Goal: Task Accomplishment & Management: Manage account settings

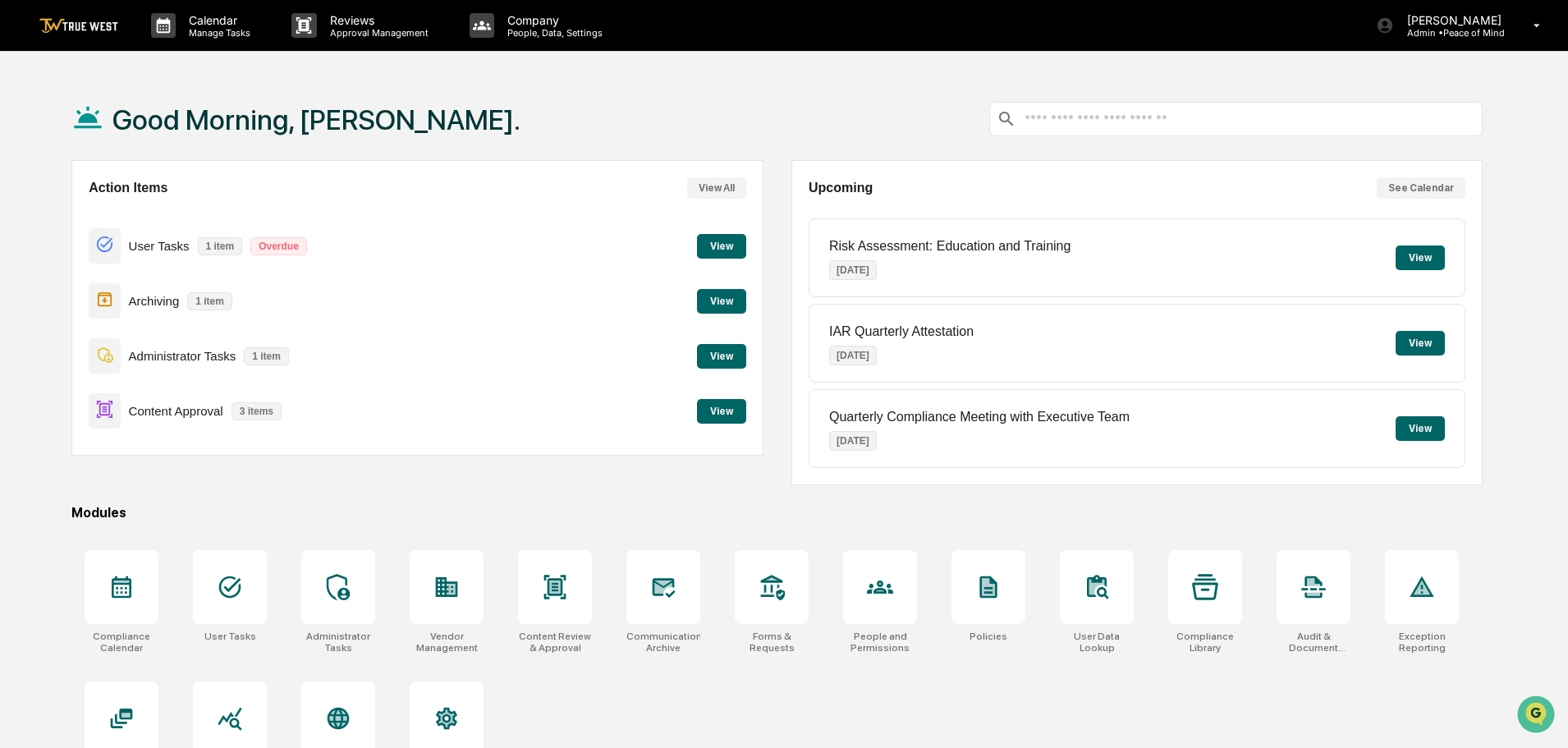
click at [709, 409] on button "View" at bounding box center [721, 411] width 49 height 25
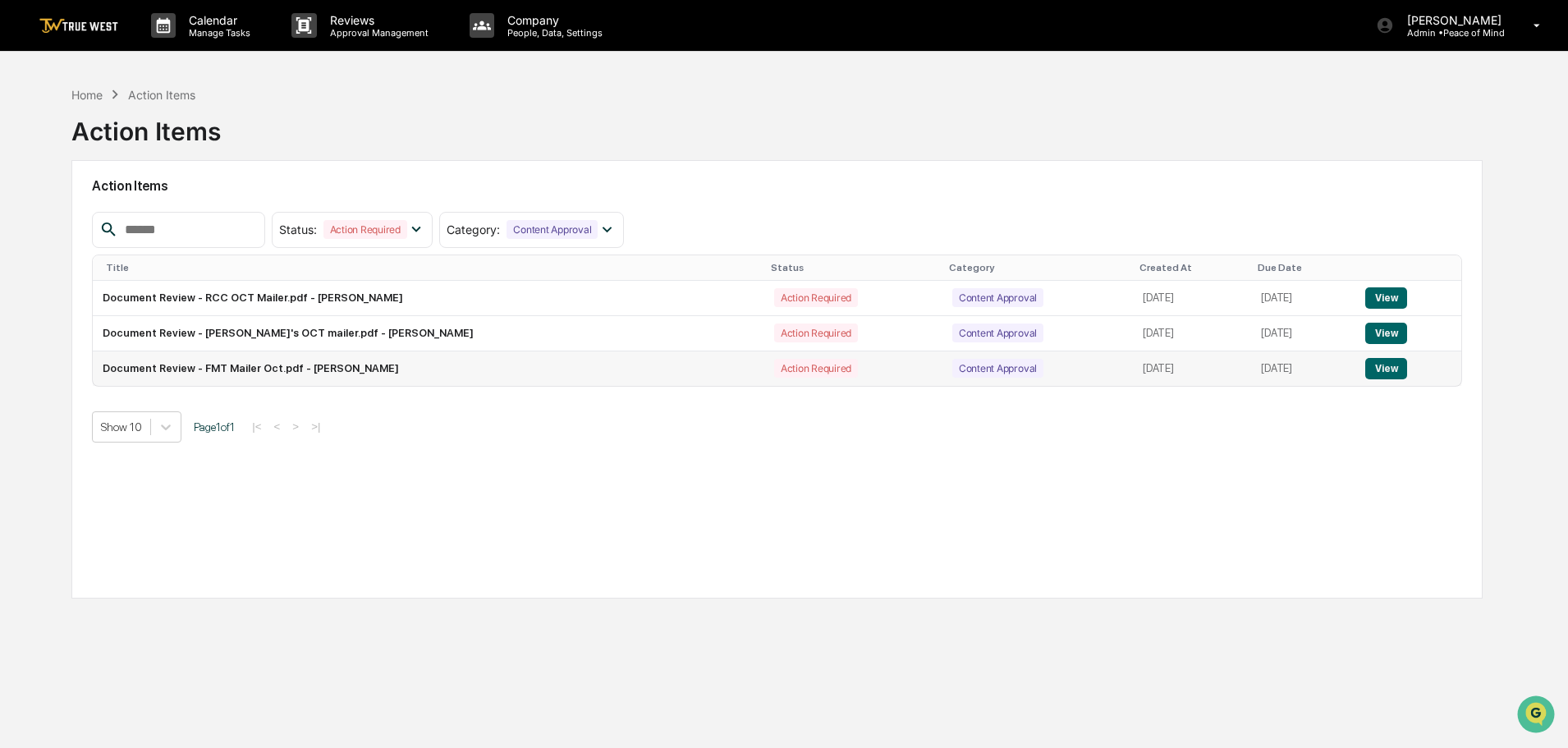
click at [1387, 367] on button "View" at bounding box center [1386, 368] width 42 height 21
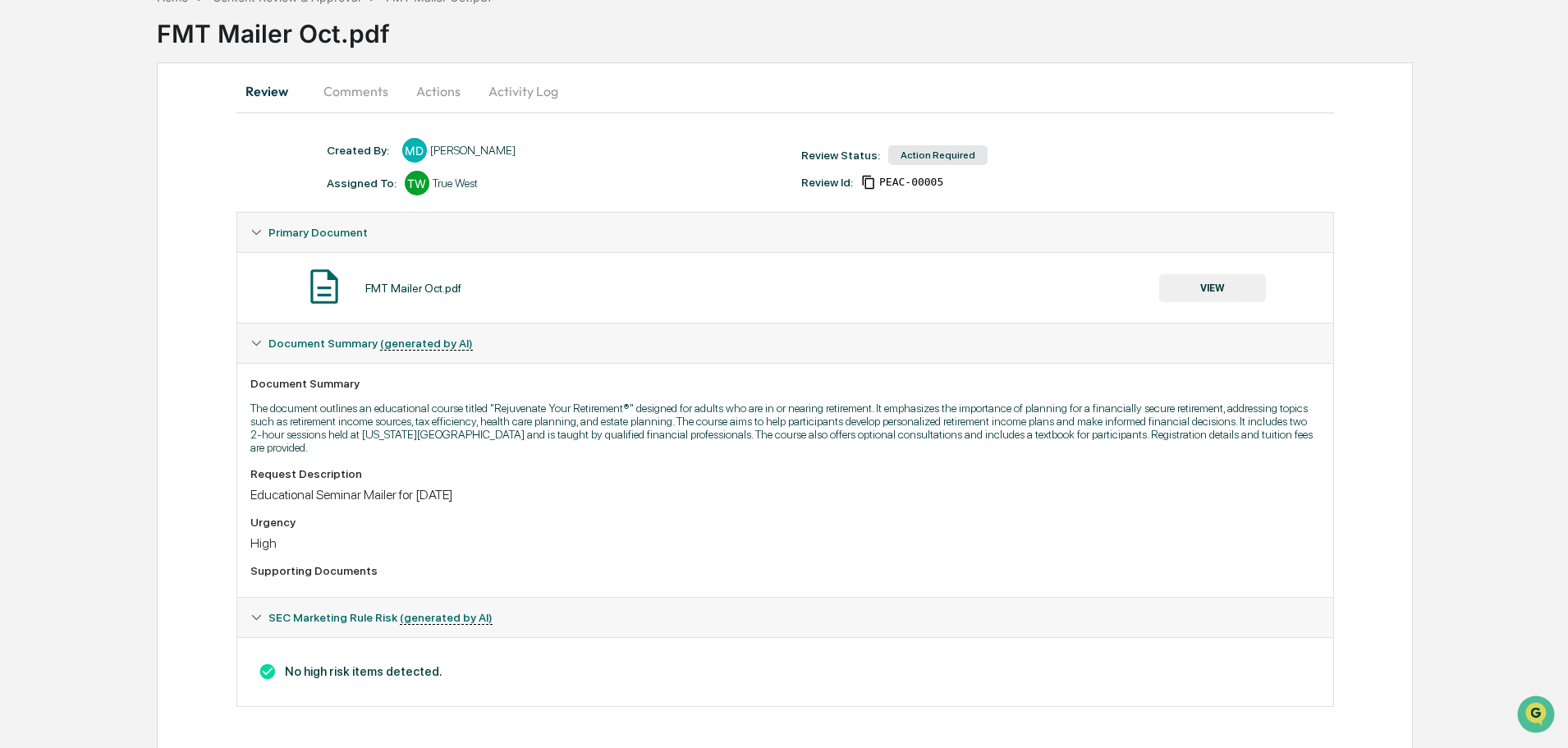
scroll to position [99, 0]
click at [1207, 287] on button "VIEW" at bounding box center [1212, 287] width 107 height 28
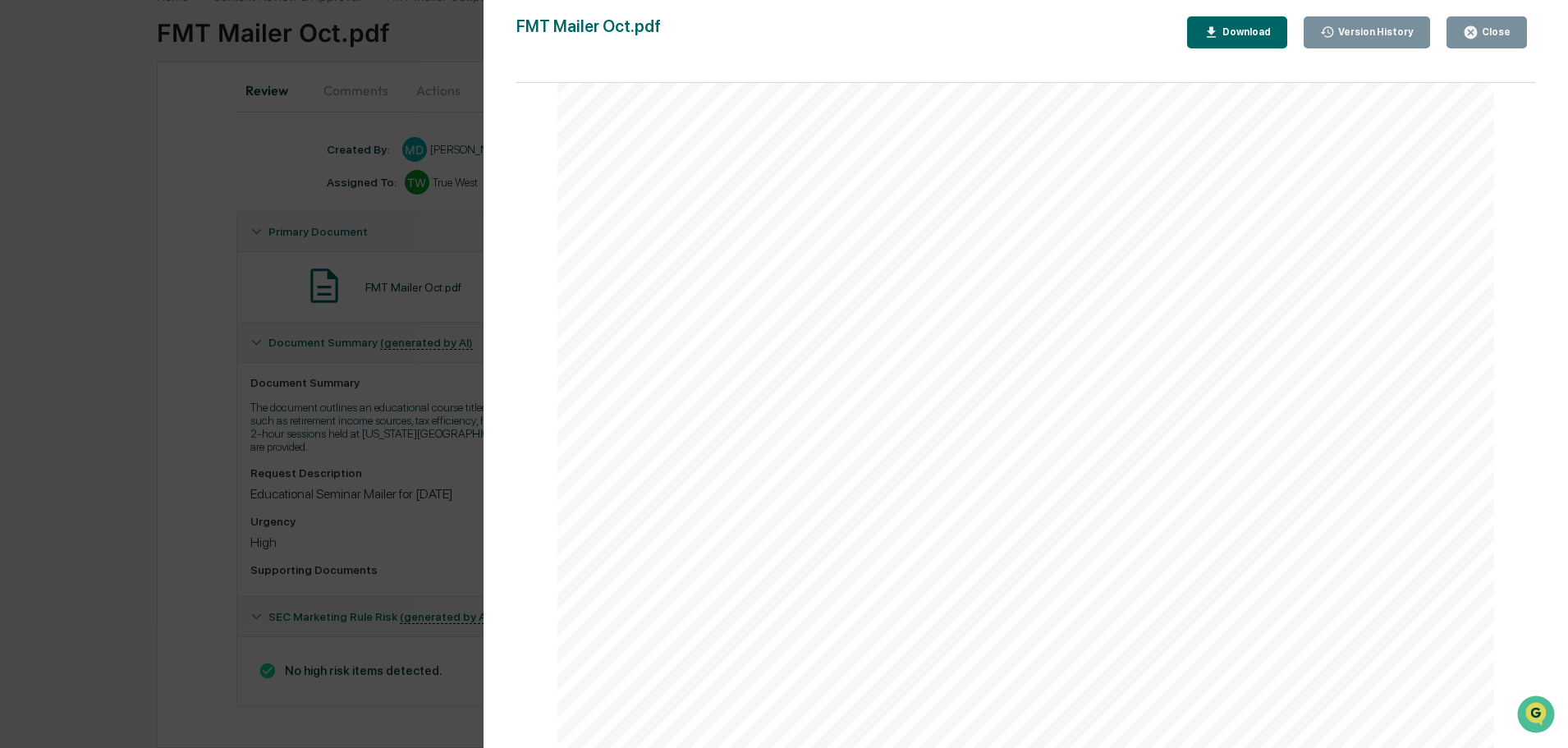
scroll to position [11376, 0]
click at [458, 49] on div "Version History [DATE] 01:58 PM [PERSON_NAME] FMT Mailer Oct.pdf Close Version …" at bounding box center [784, 374] width 1568 height 748
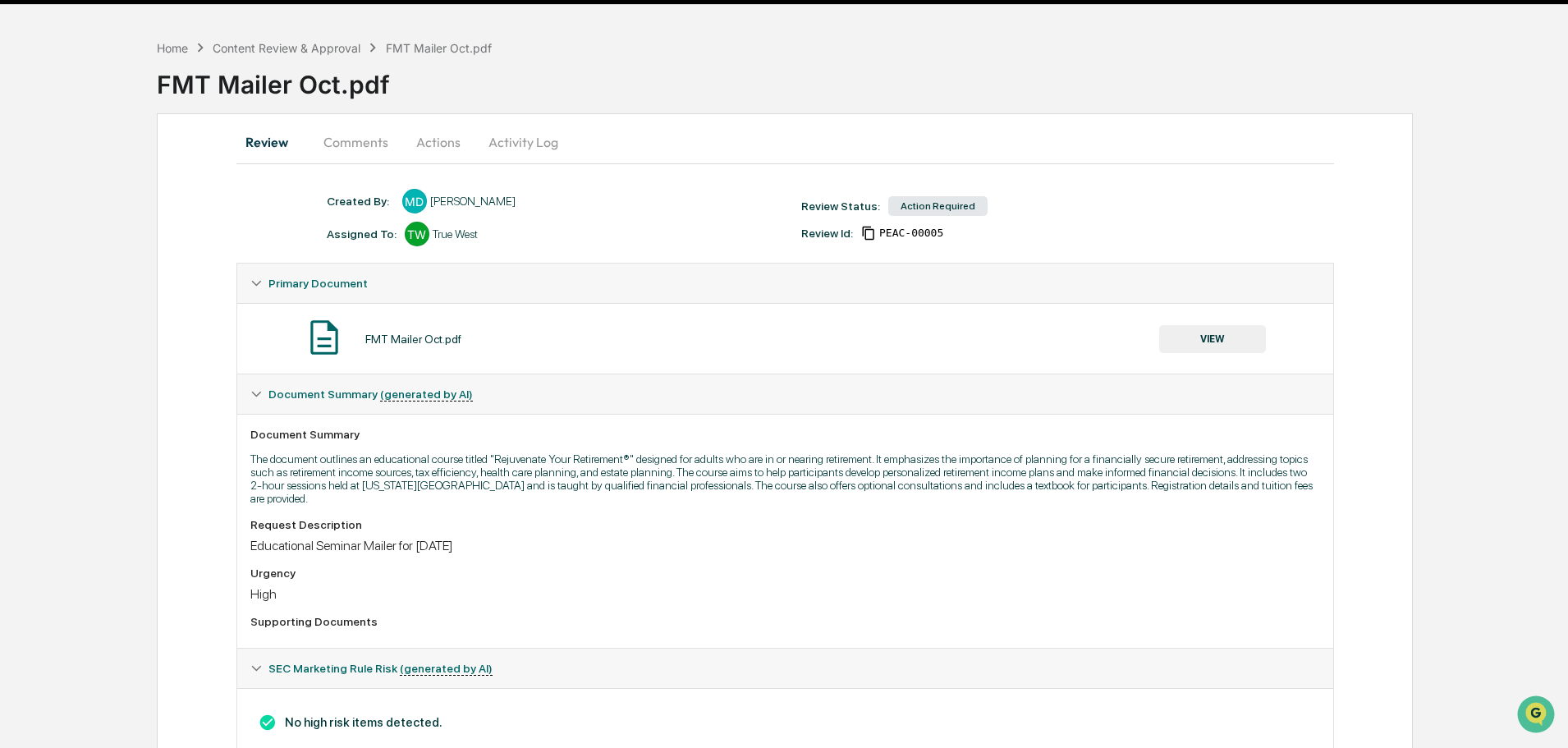
scroll to position [0, 0]
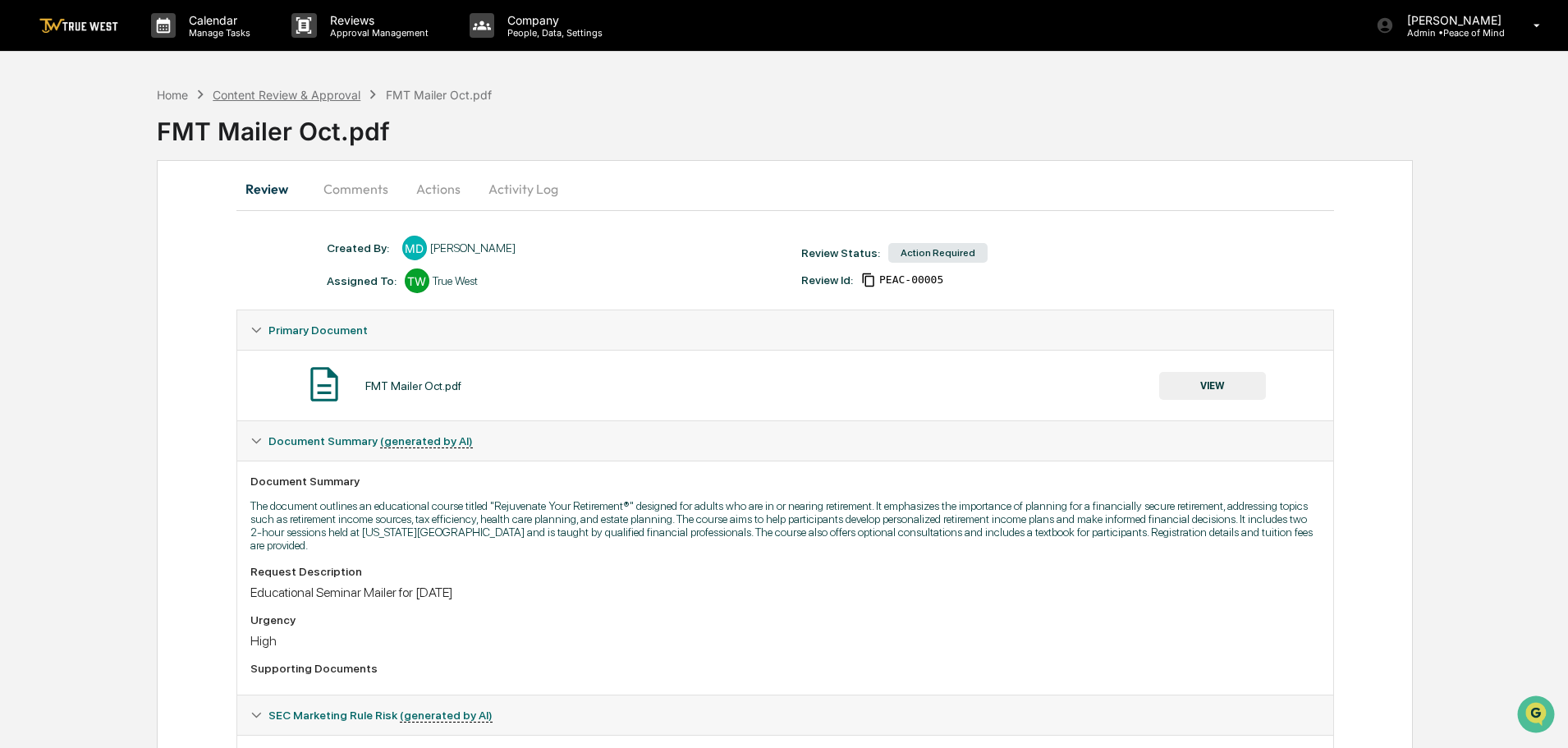
click at [258, 96] on div "Content Review & Approval" at bounding box center [286, 95] width 148 height 14
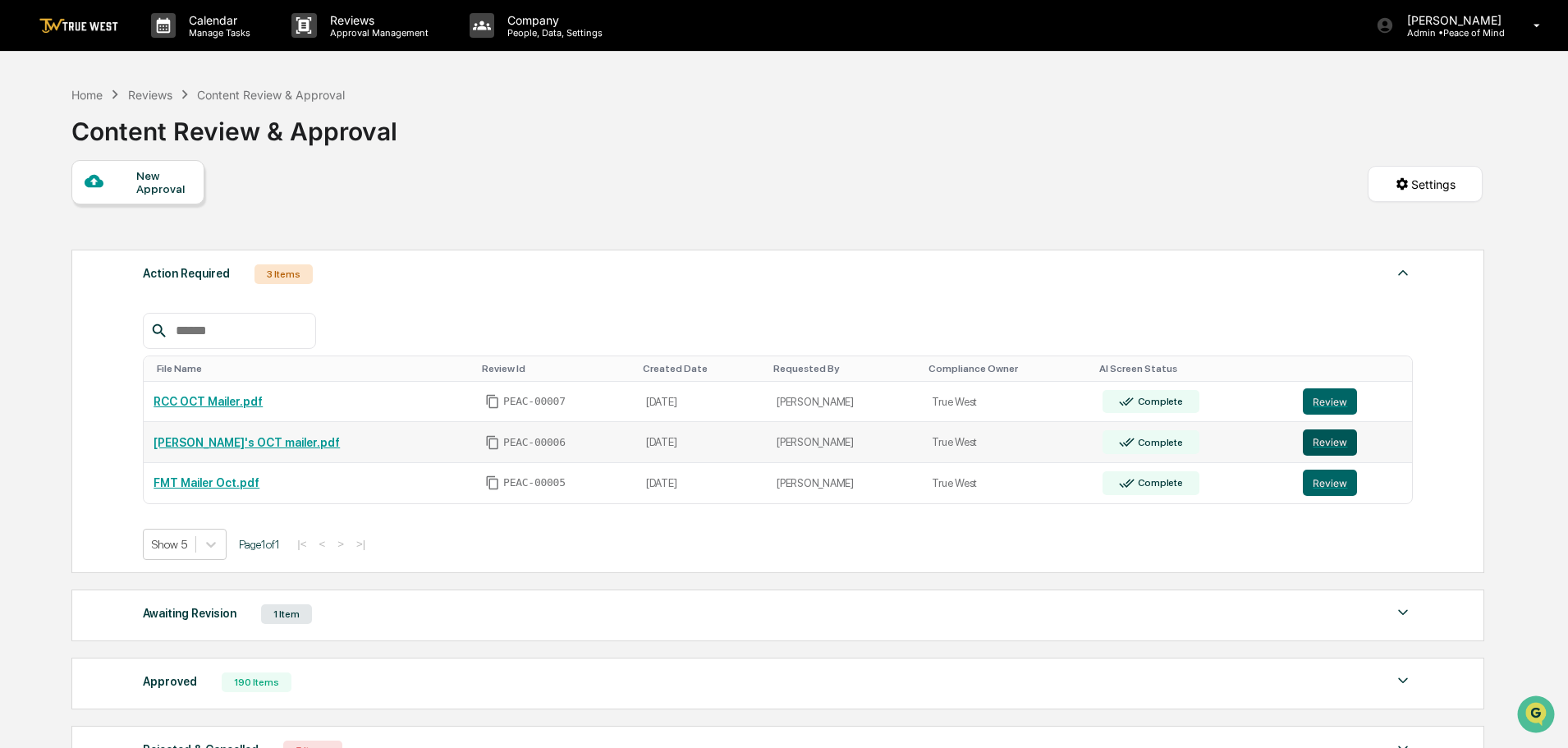
click at [1319, 440] on button "Review" at bounding box center [1330, 442] width 55 height 26
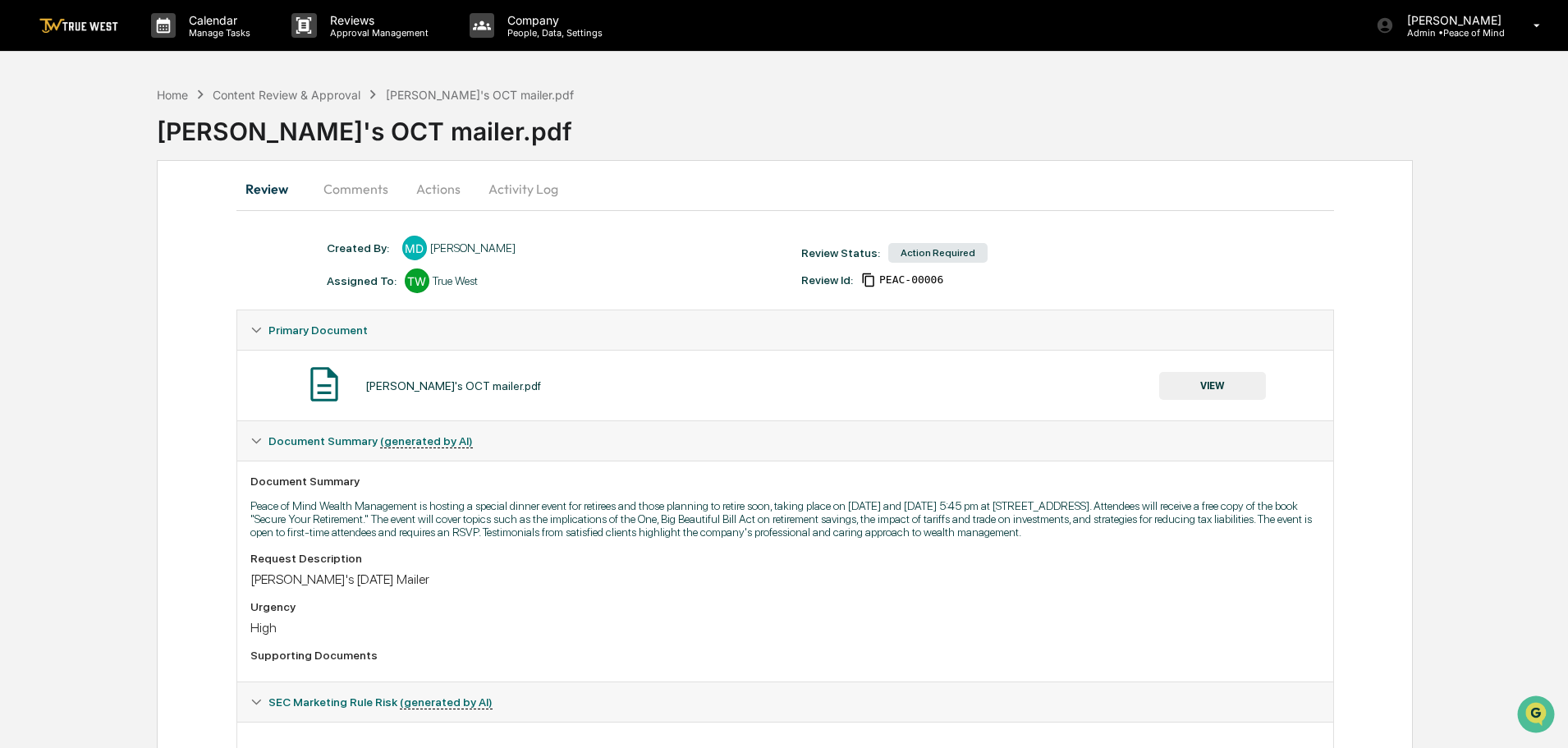
click at [1210, 390] on button "VIEW" at bounding box center [1212, 386] width 107 height 28
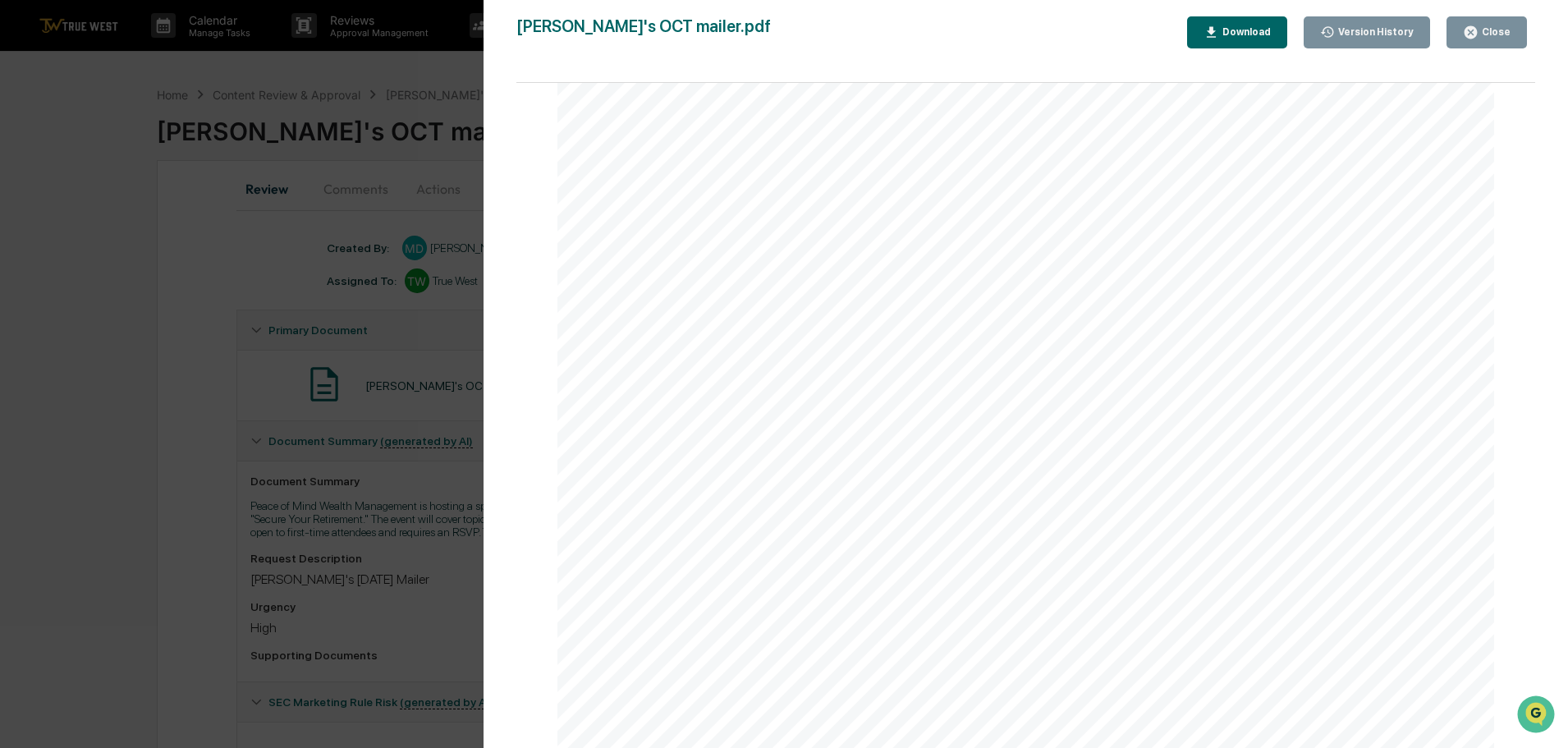
scroll to position [1416, 0]
click at [1492, 36] on div "Close" at bounding box center [1495, 32] width 32 height 11
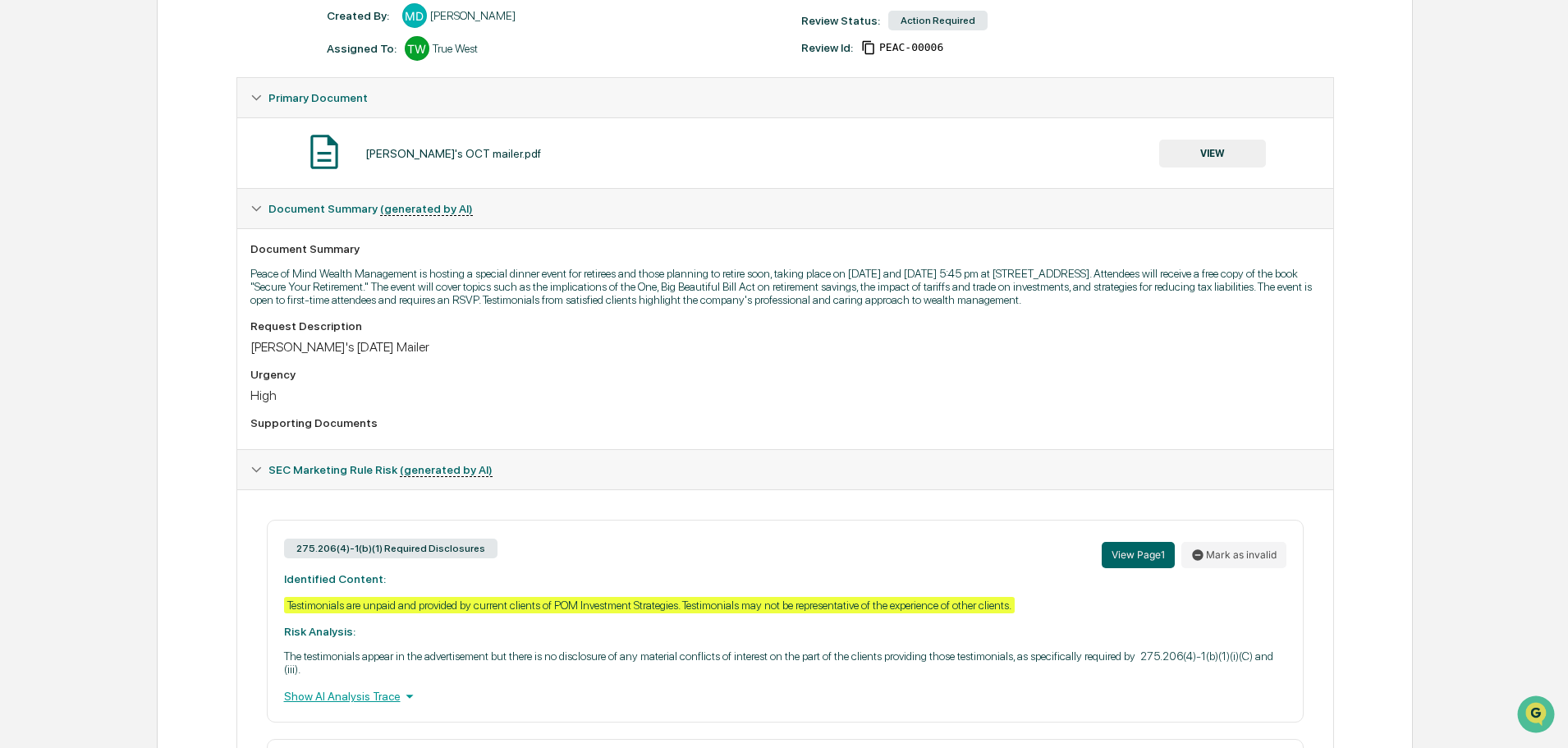
scroll to position [328, 0]
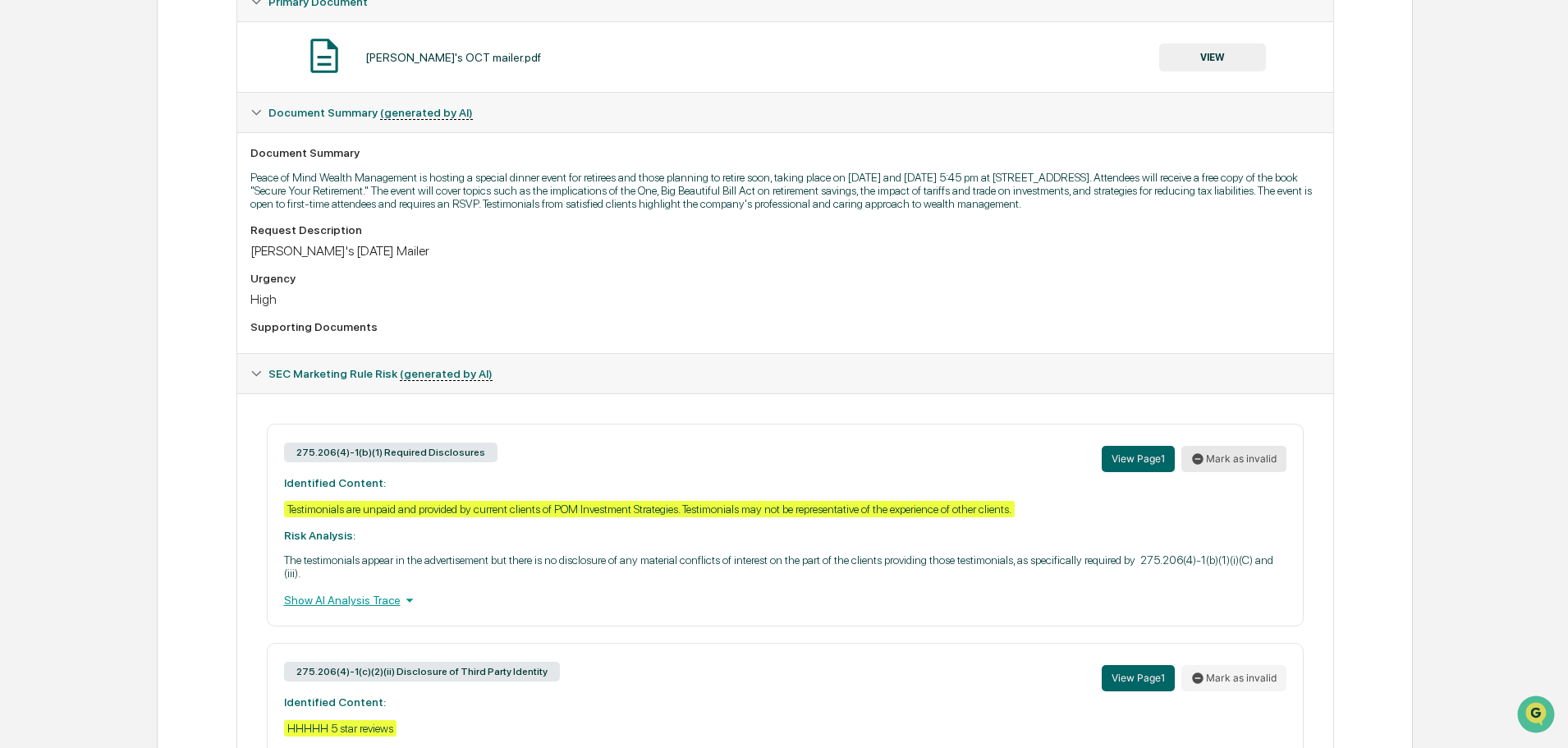
click at [1240, 458] on button "Mark as invalid" at bounding box center [1233, 459] width 105 height 26
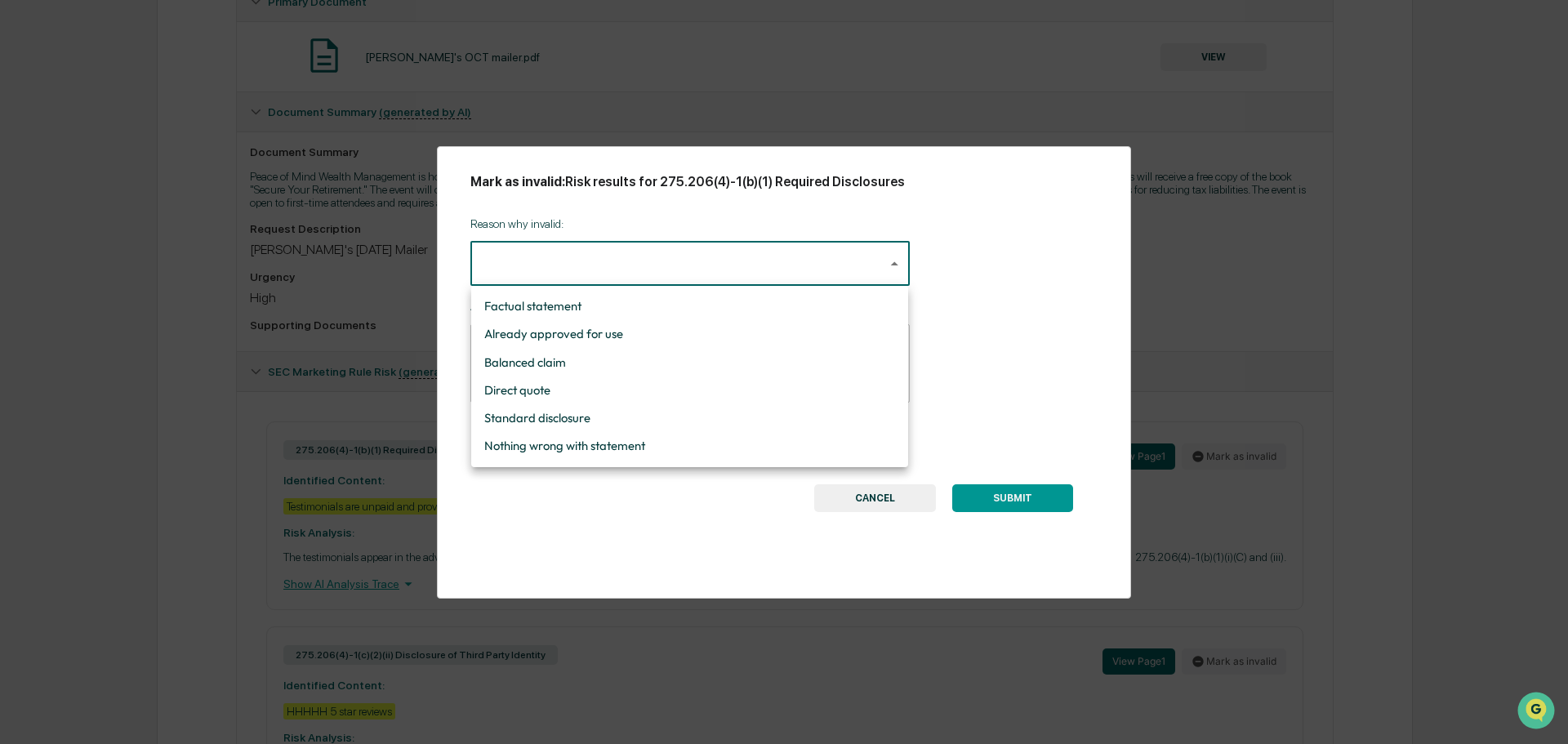
click at [888, 261] on body "Calendar Manage Tasks Reviews Approval Management Company People, Data, Setting…" at bounding box center [784, 389] width 1568 height 1432
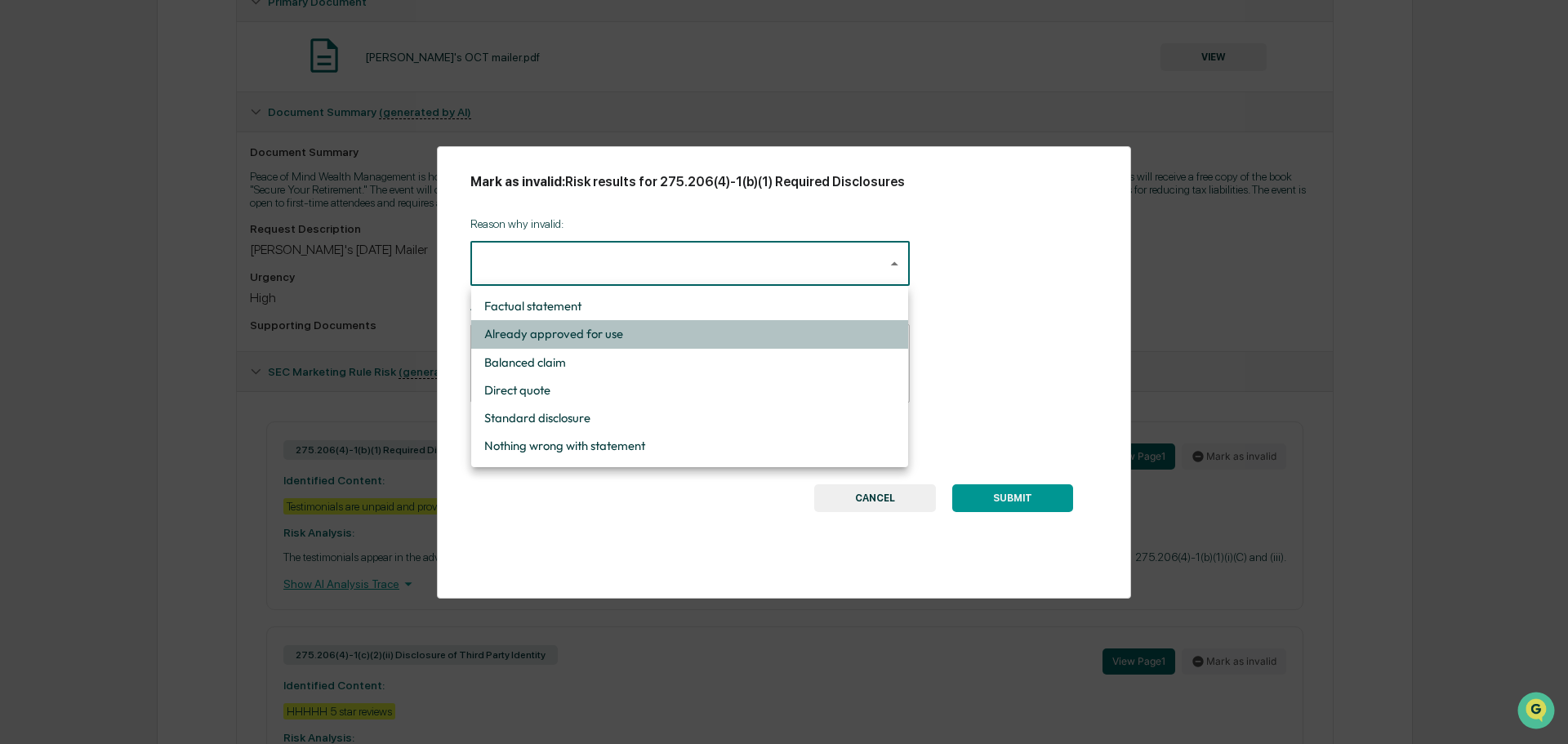
click at [570, 335] on li "Already approved for use" at bounding box center [689, 333] width 437 height 28
type input "**********"
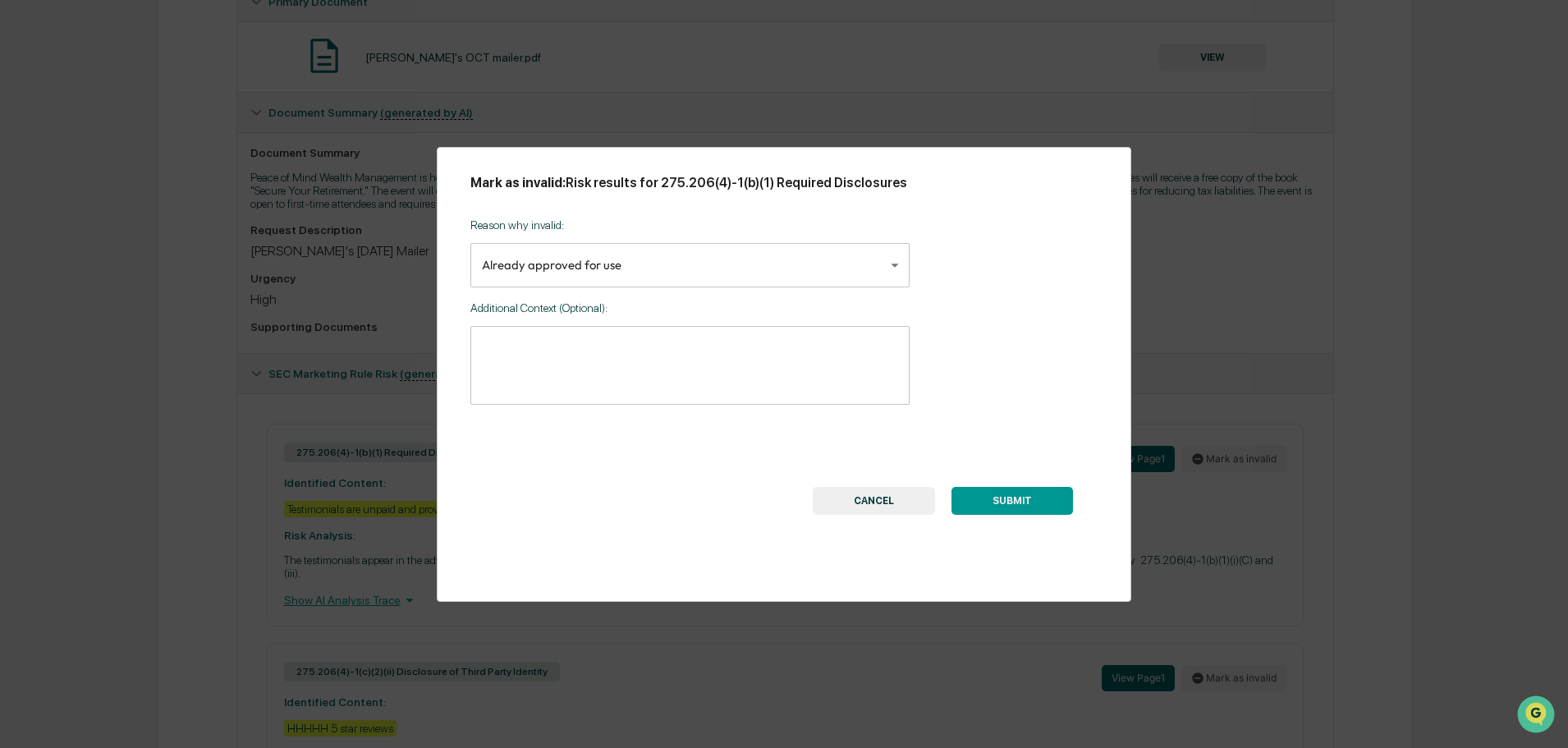
click at [992, 499] on button "SUBMIT" at bounding box center [1012, 501] width 121 height 28
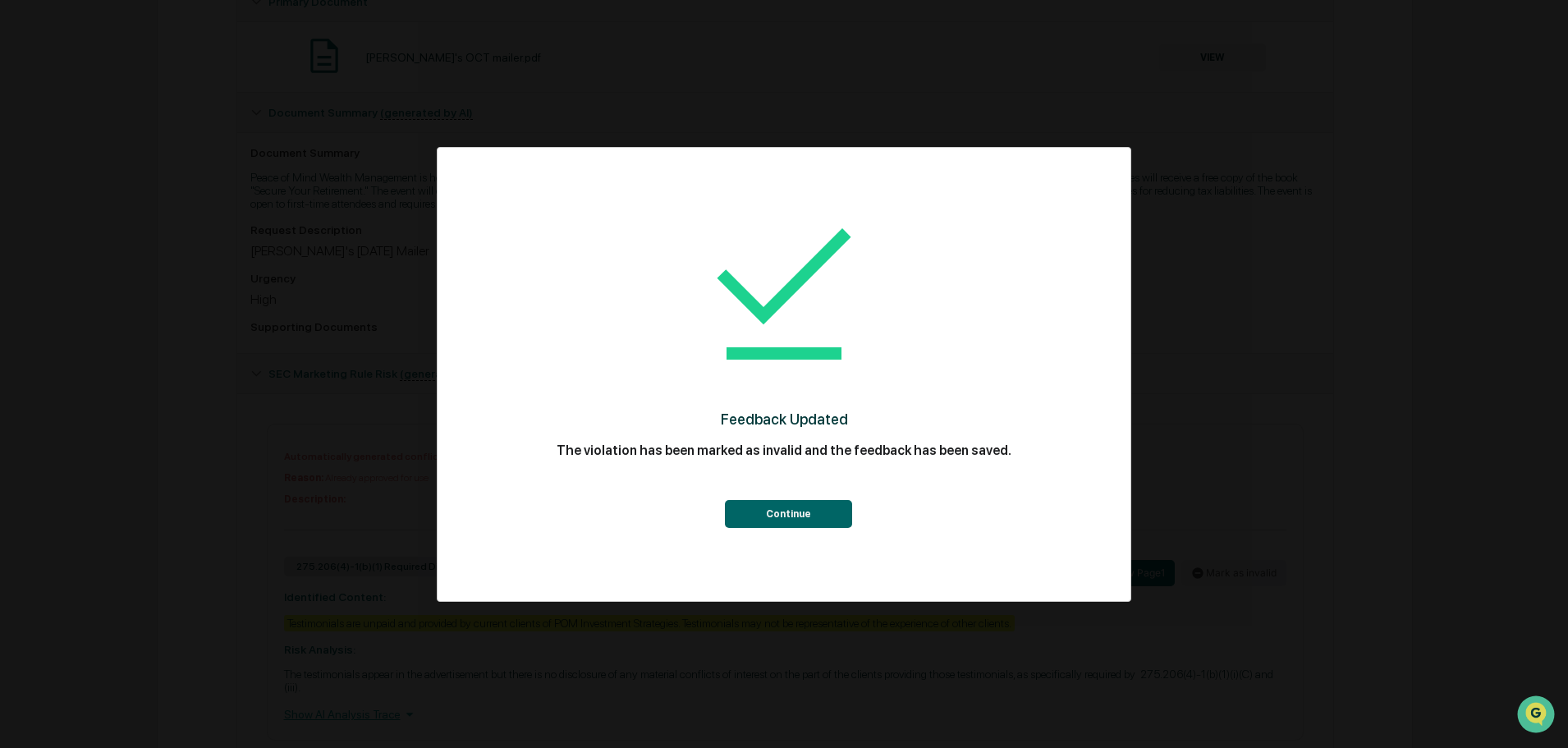
click at [790, 512] on button "Continue" at bounding box center [788, 513] width 127 height 28
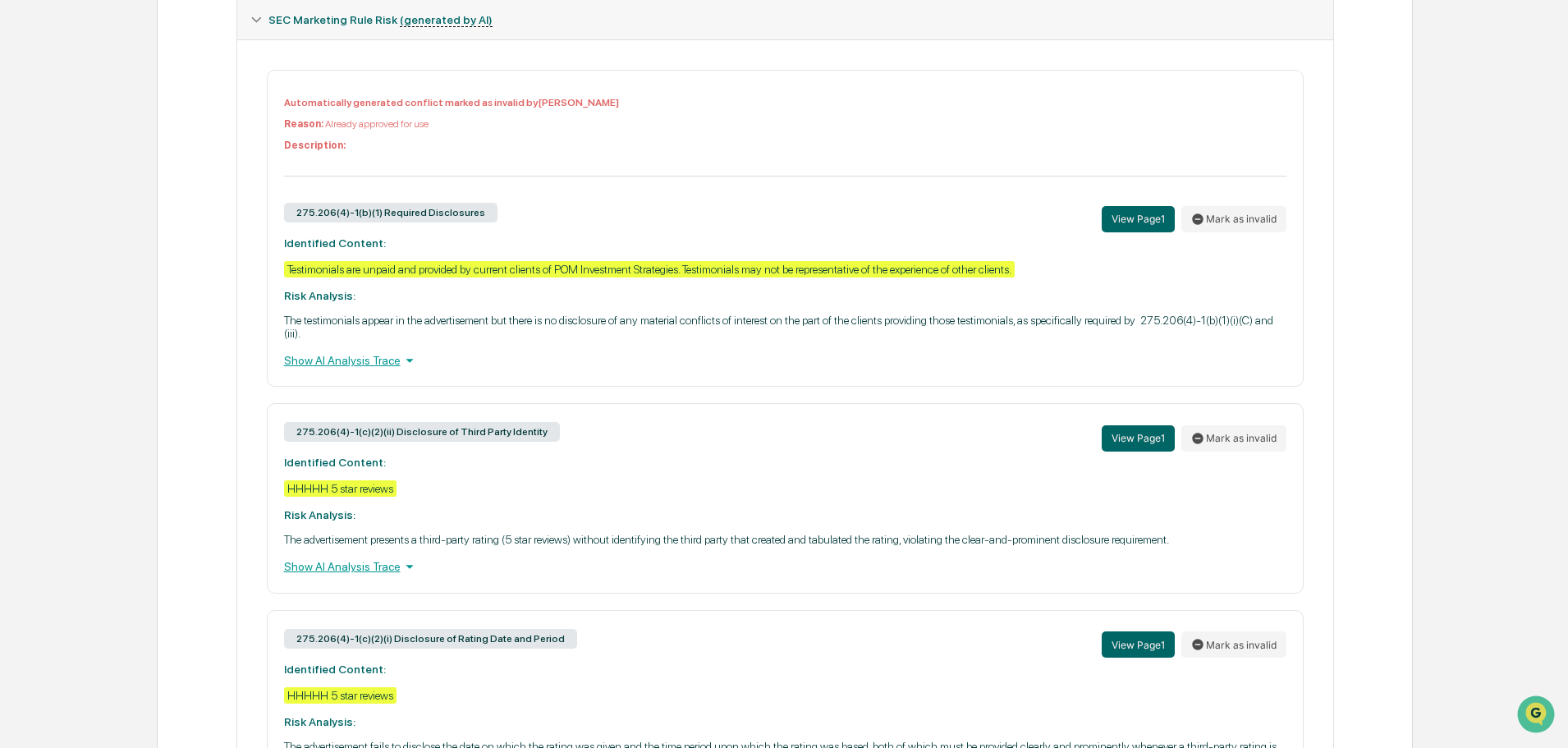
scroll to position [739, 0]
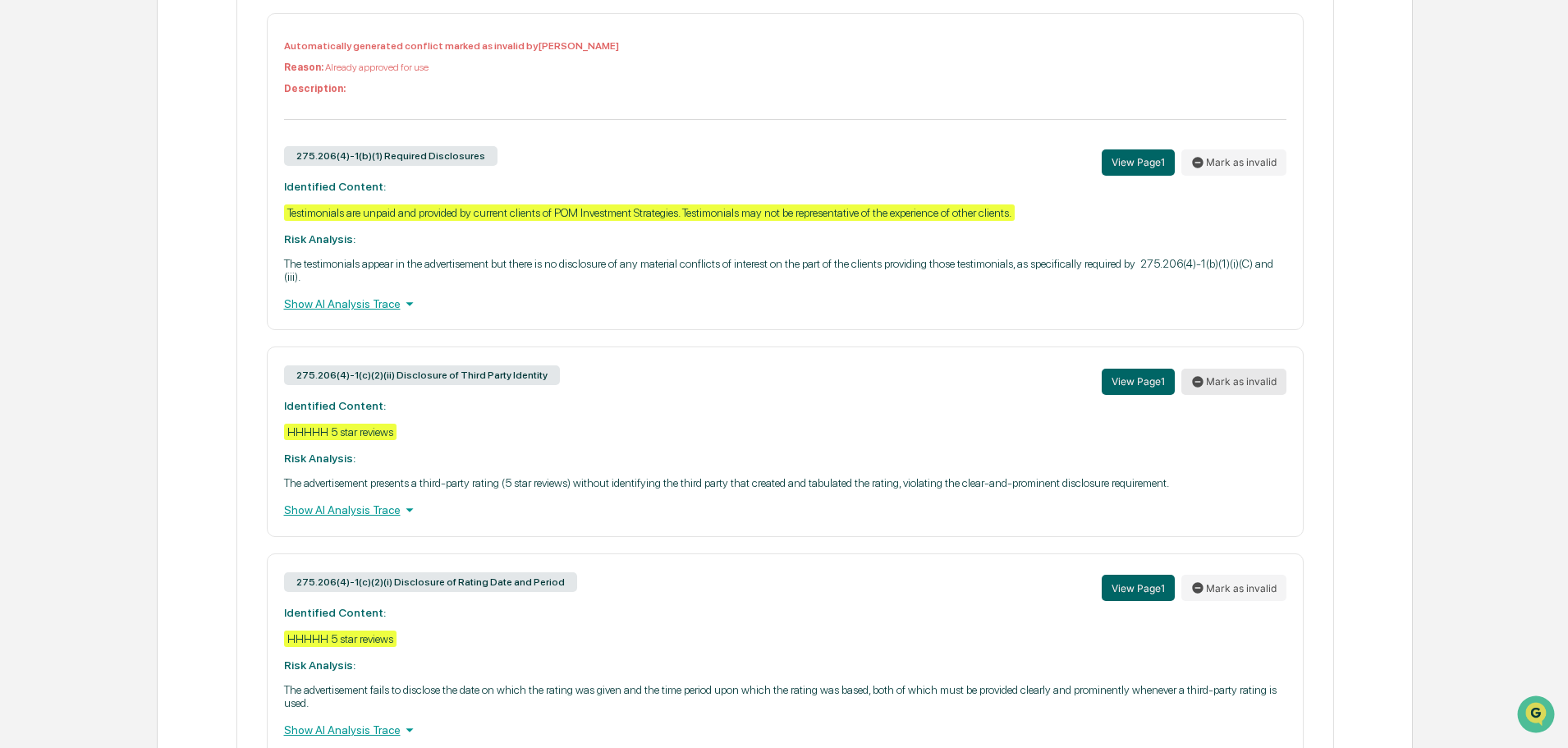
click at [1225, 384] on button "Mark as invalid" at bounding box center [1233, 381] width 105 height 26
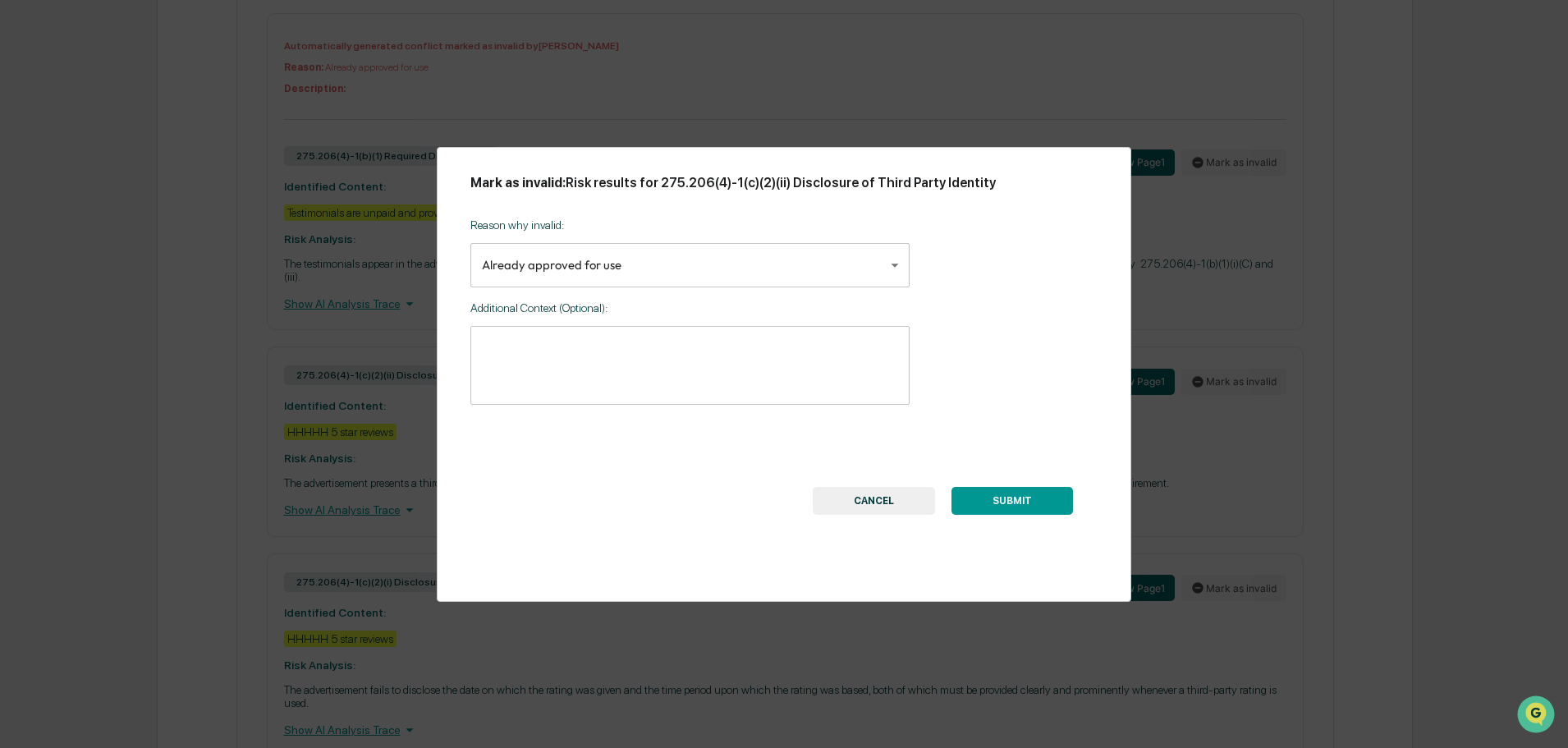
click at [1014, 502] on button "SUBMIT" at bounding box center [1012, 501] width 121 height 28
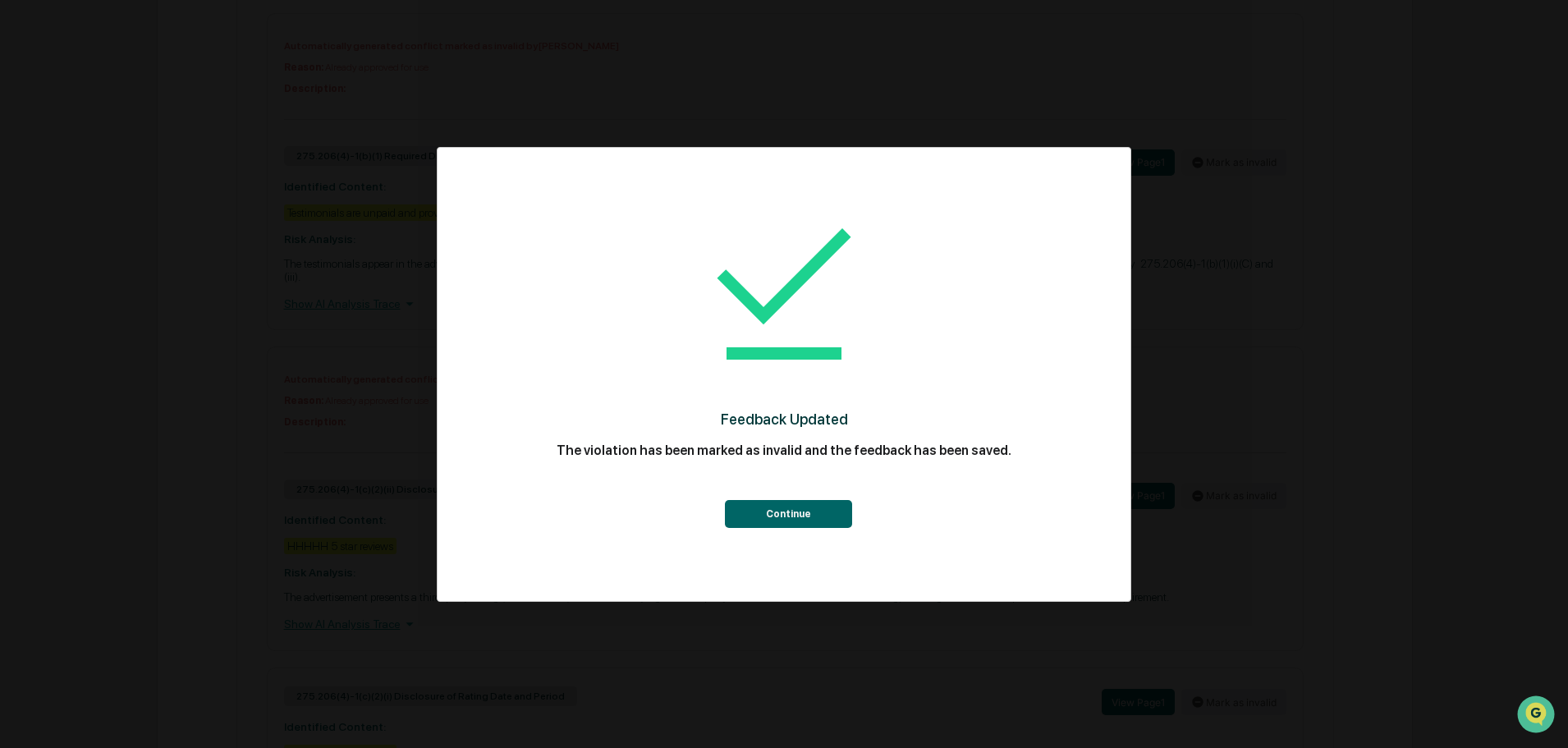
click at [783, 513] on button "Continue" at bounding box center [788, 513] width 127 height 28
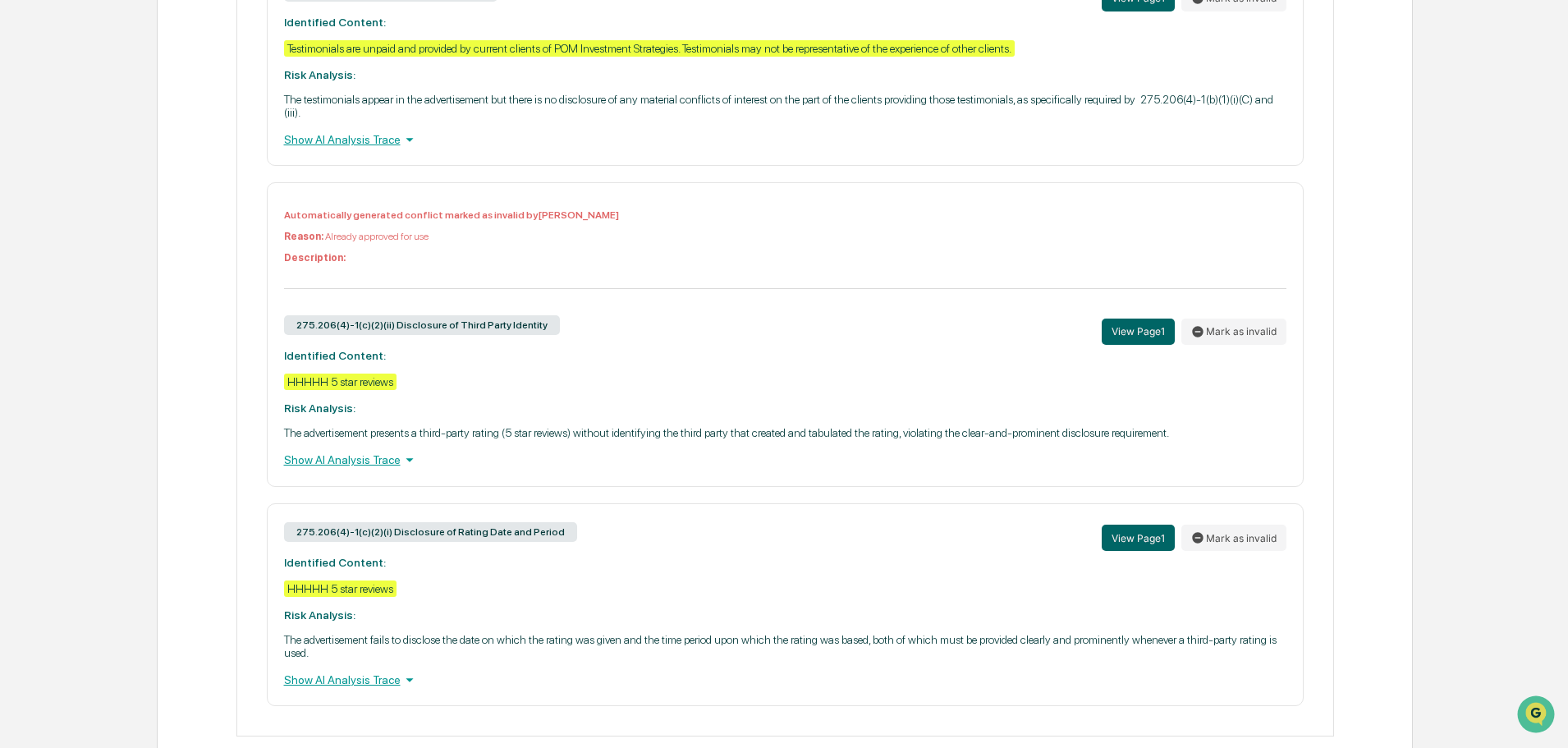
scroll to position [933, 0]
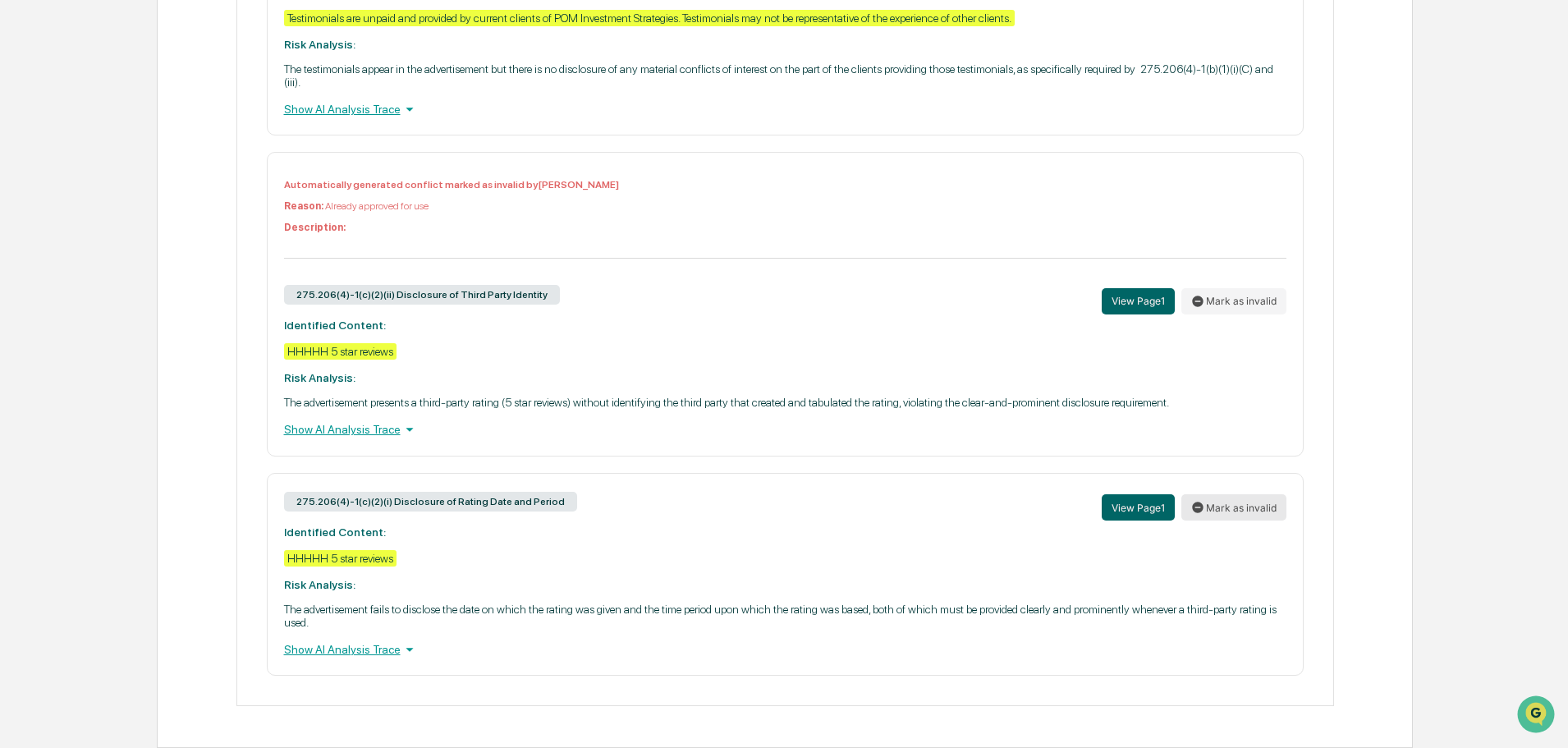
click at [1218, 507] on button "Mark as invalid" at bounding box center [1233, 507] width 105 height 26
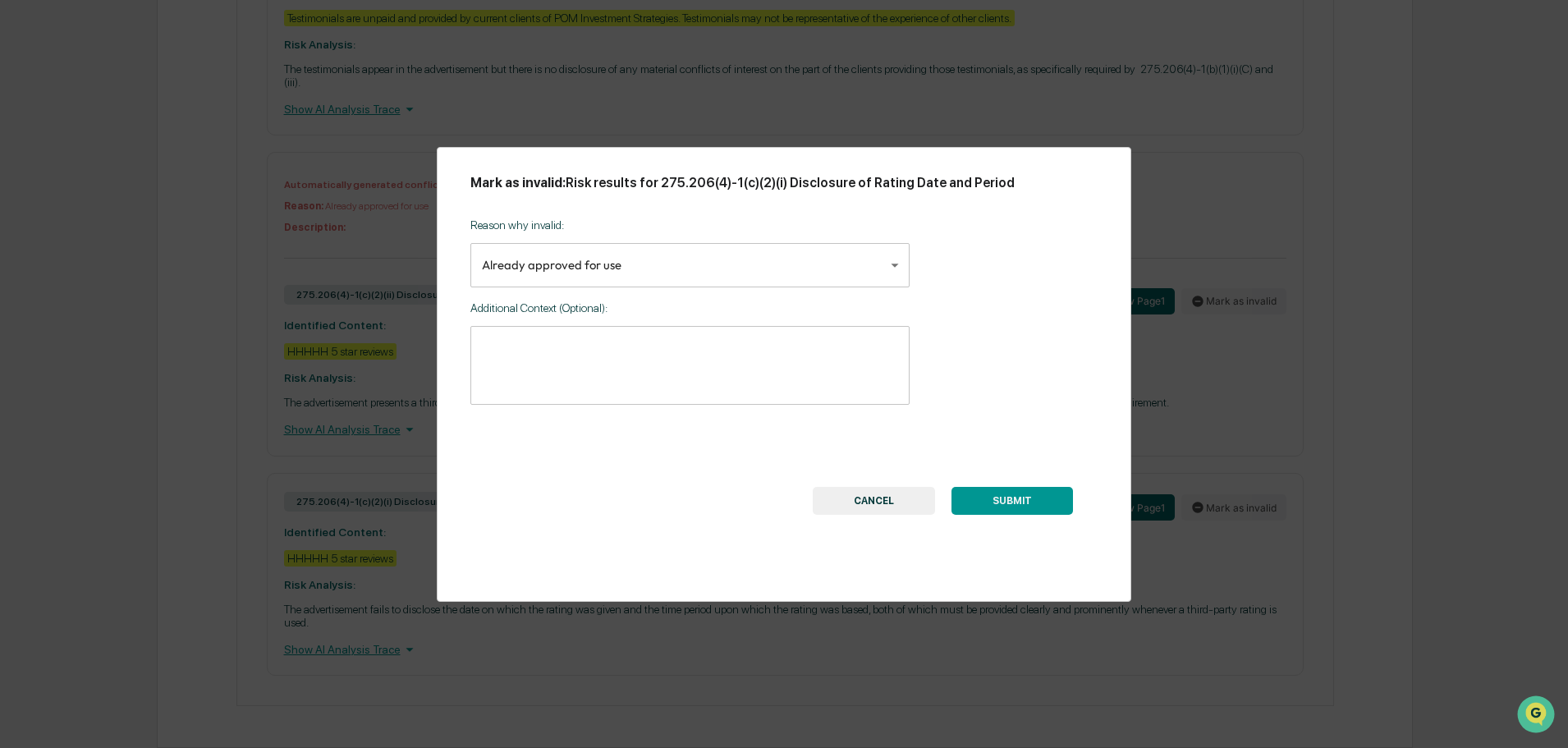
click at [1025, 502] on button "SUBMIT" at bounding box center [1012, 501] width 121 height 28
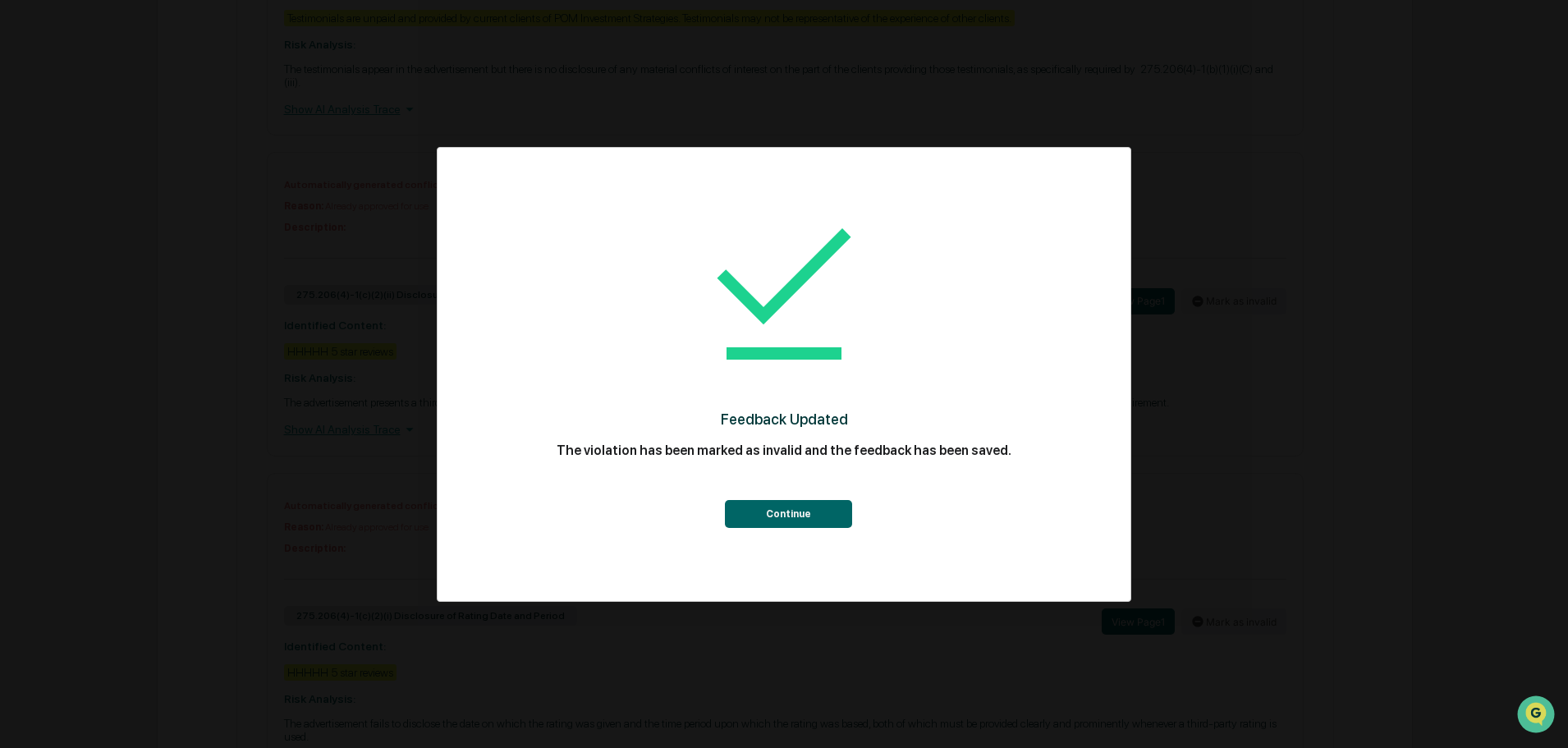
click at [786, 516] on button "Continue" at bounding box center [788, 513] width 127 height 28
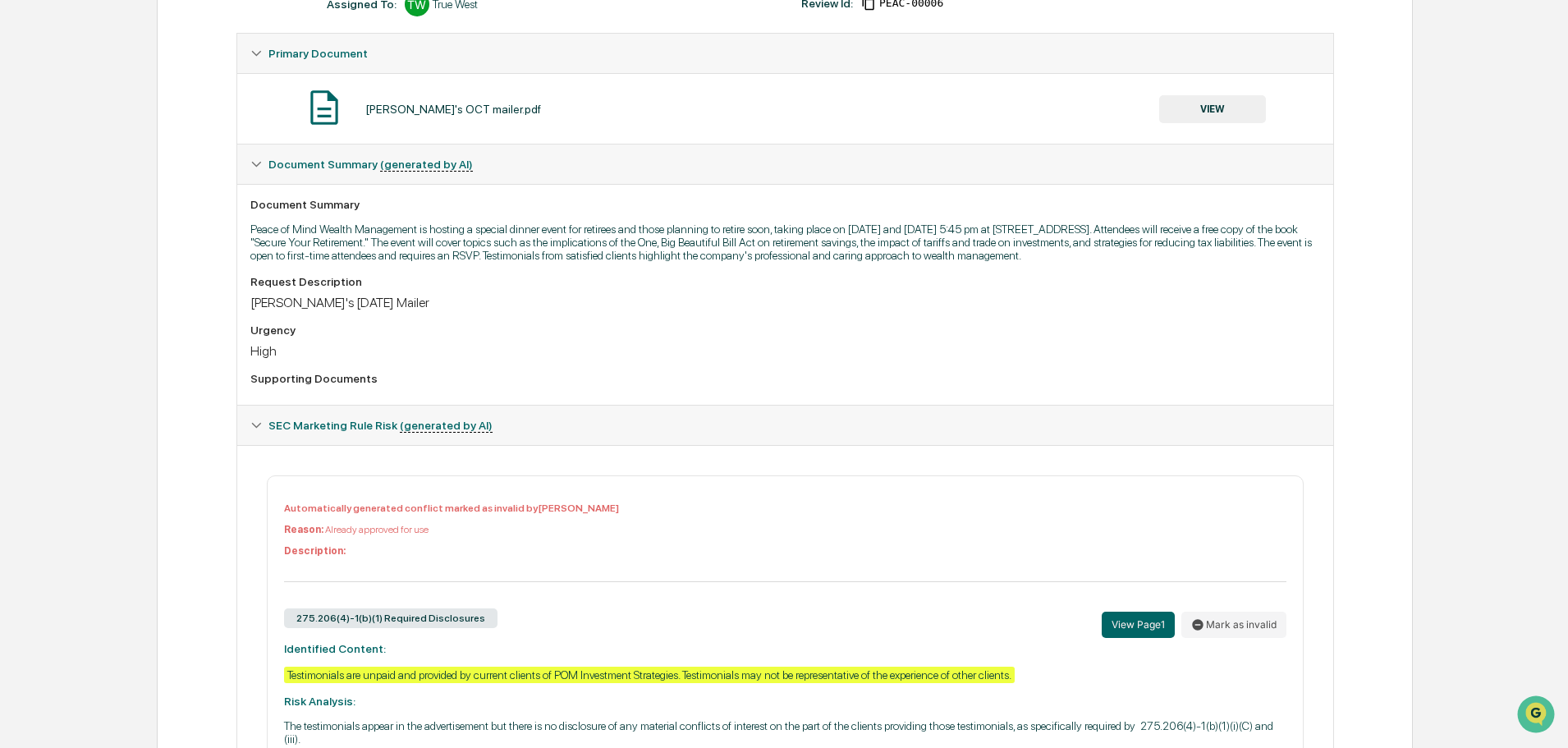
scroll to position [0, 0]
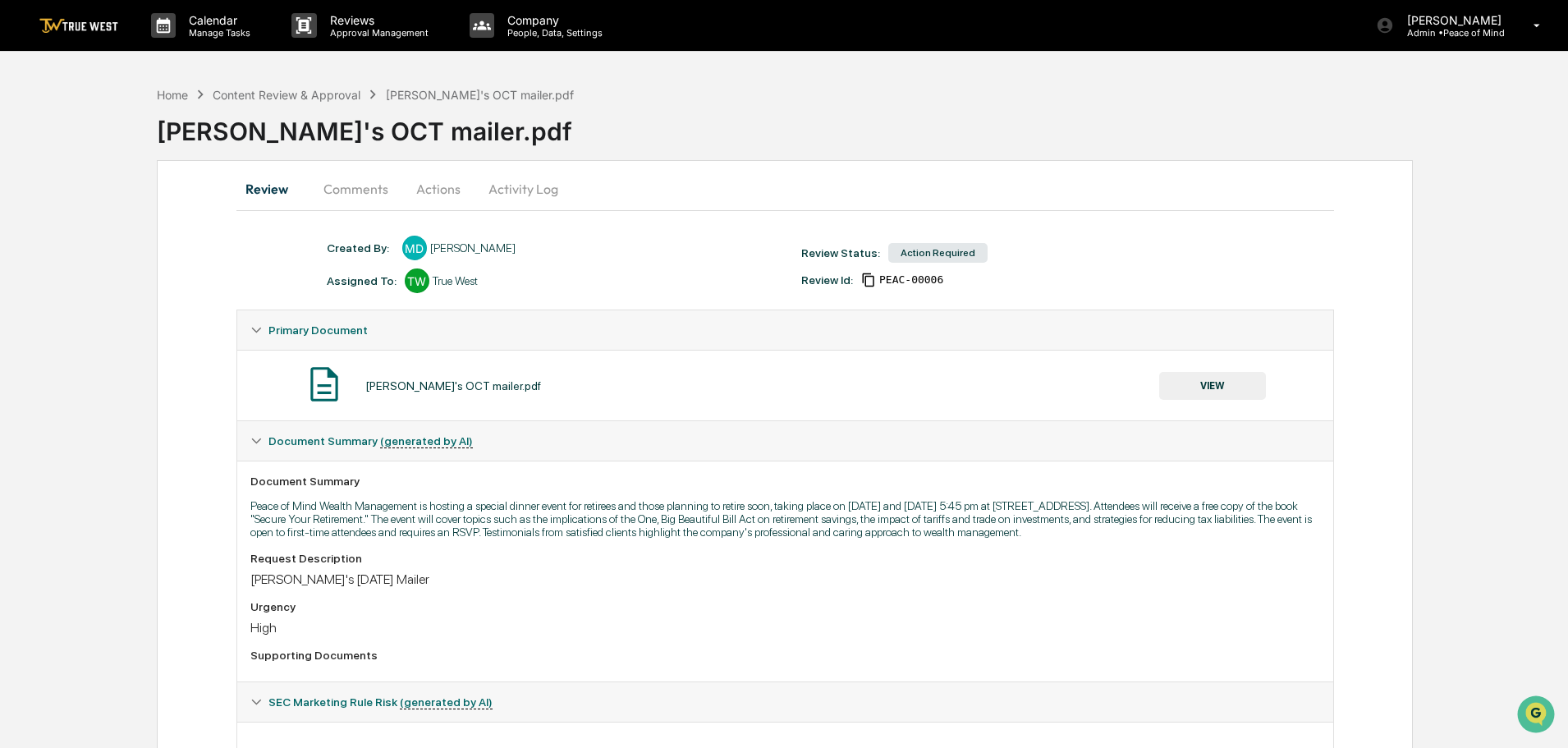
click at [437, 188] on button "Actions" at bounding box center [438, 188] width 74 height 39
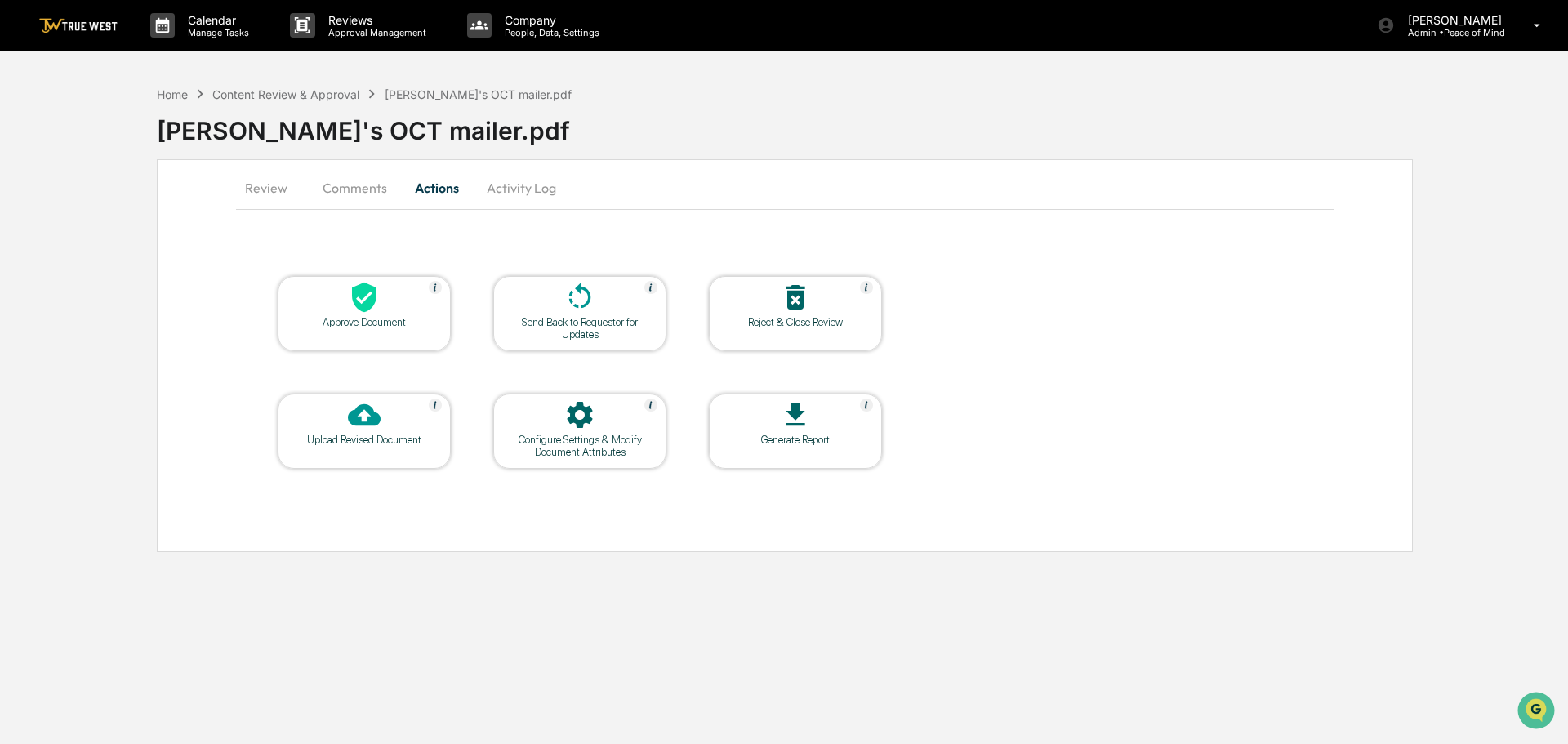
click at [364, 303] on icon at bounding box center [364, 298] width 25 height 31
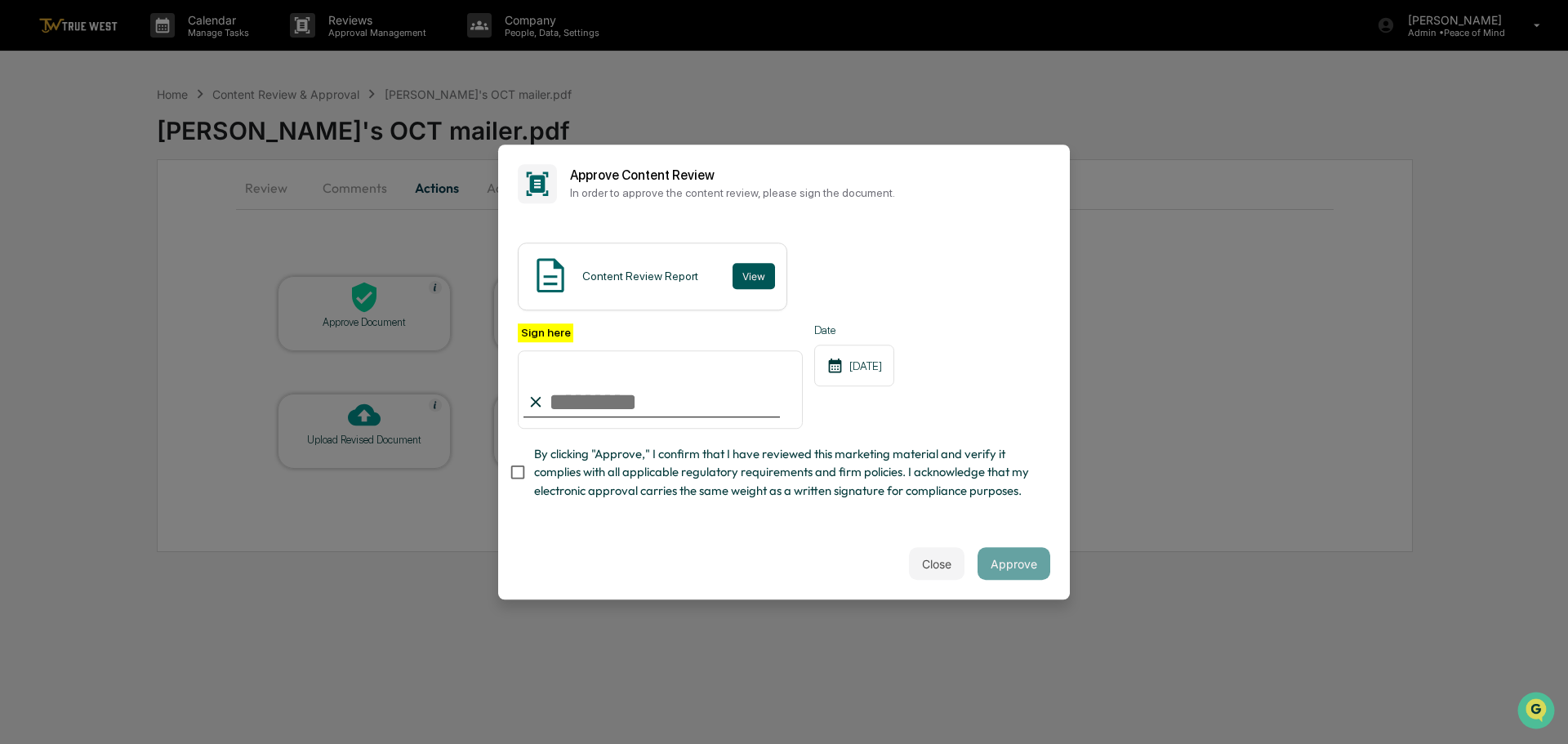
click at [749, 277] on button "View" at bounding box center [753, 276] width 42 height 26
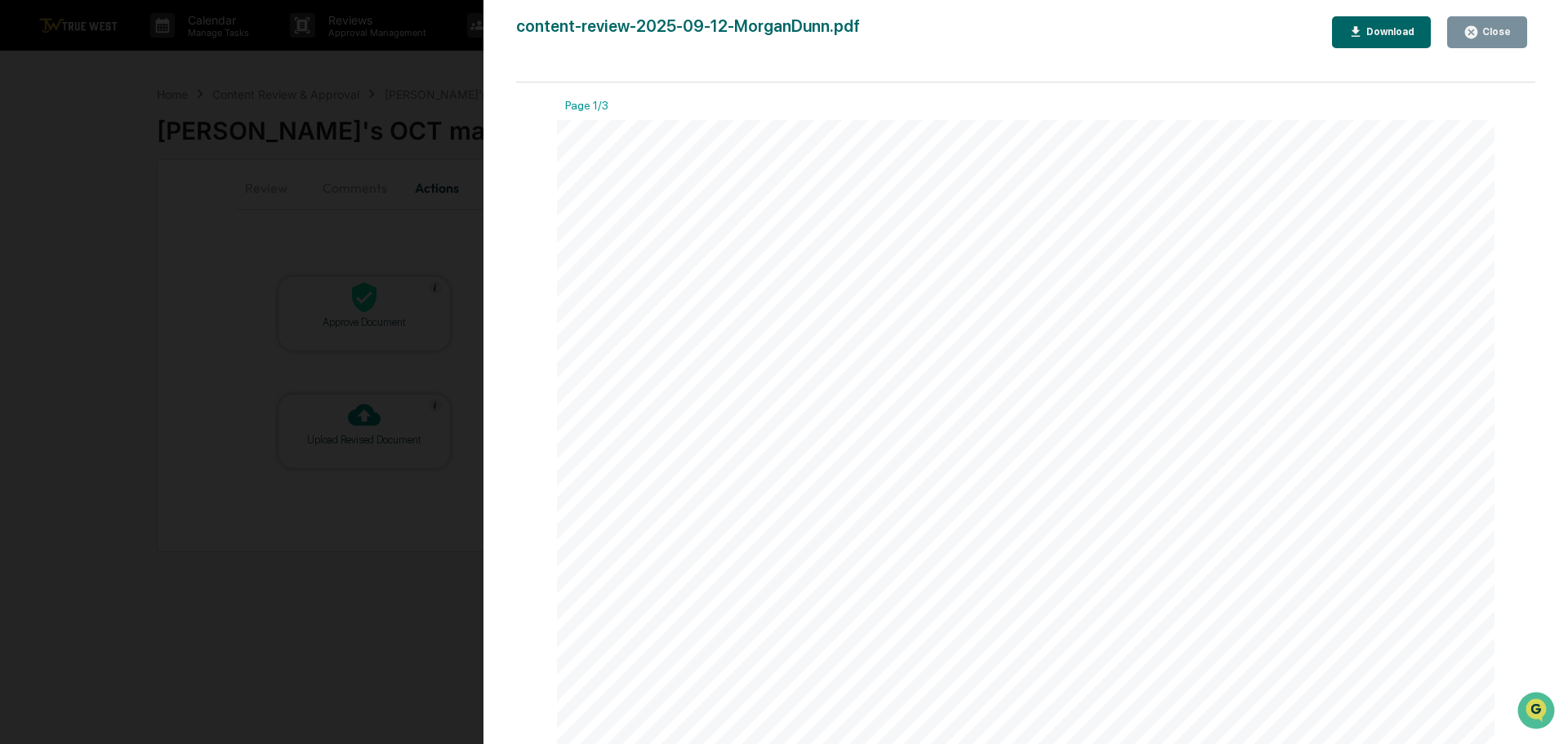
click at [431, 61] on div "Version History 09/12/2025, 02:47 PM Tammy Steffen content-review-2025-09-12-Mo…" at bounding box center [784, 372] width 1568 height 744
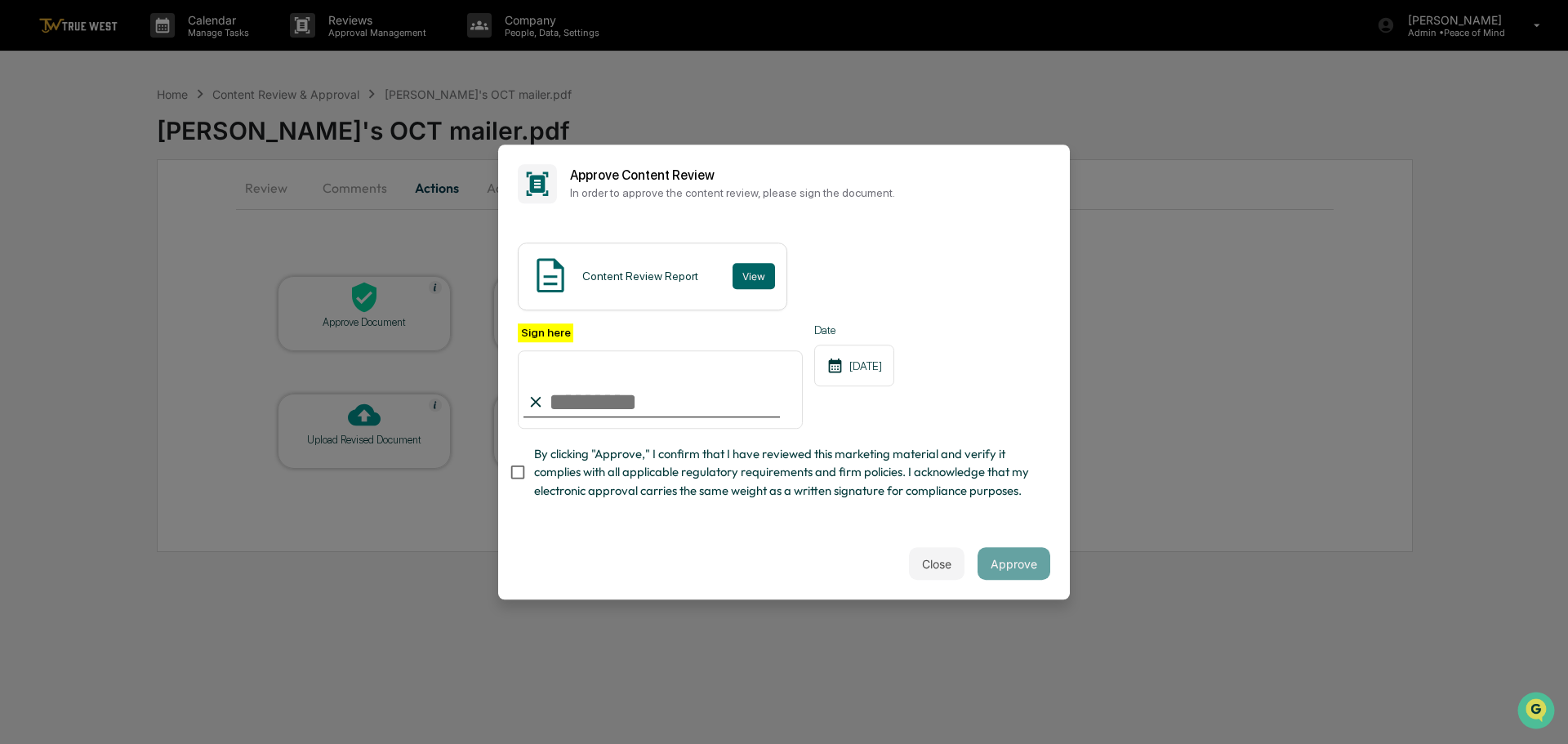
click at [615, 386] on input "Sign here" at bounding box center [660, 389] width 285 height 78
type input "**********"
click at [1018, 571] on button "Approve" at bounding box center [1014, 563] width 73 height 33
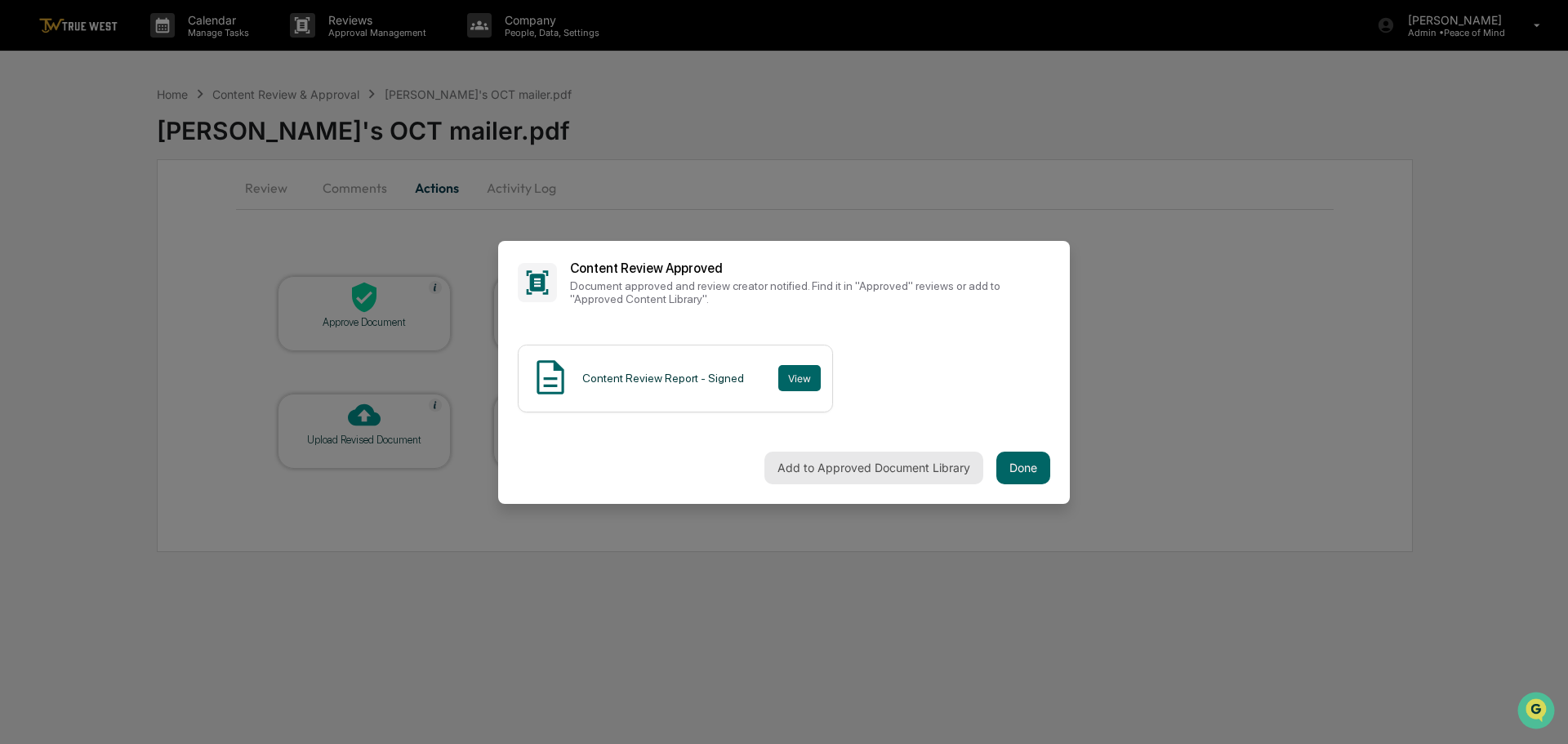
click at [875, 469] on button "Add to Approved Document Library" at bounding box center [874, 467] width 219 height 33
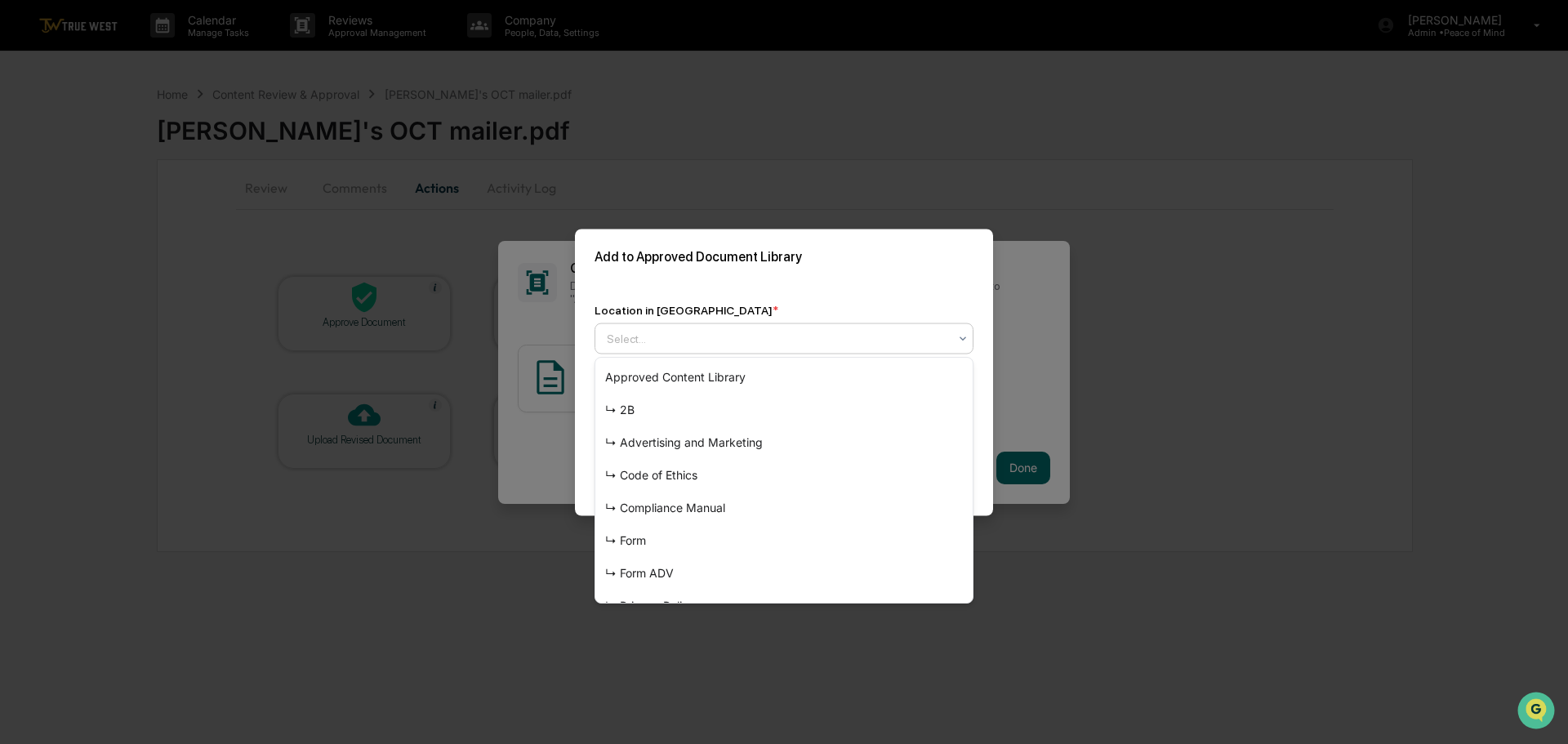
click at [792, 338] on div at bounding box center [777, 338] width 341 height 16
click at [725, 439] on div "↳ Advertising and Marketing" at bounding box center [784, 442] width 378 height 33
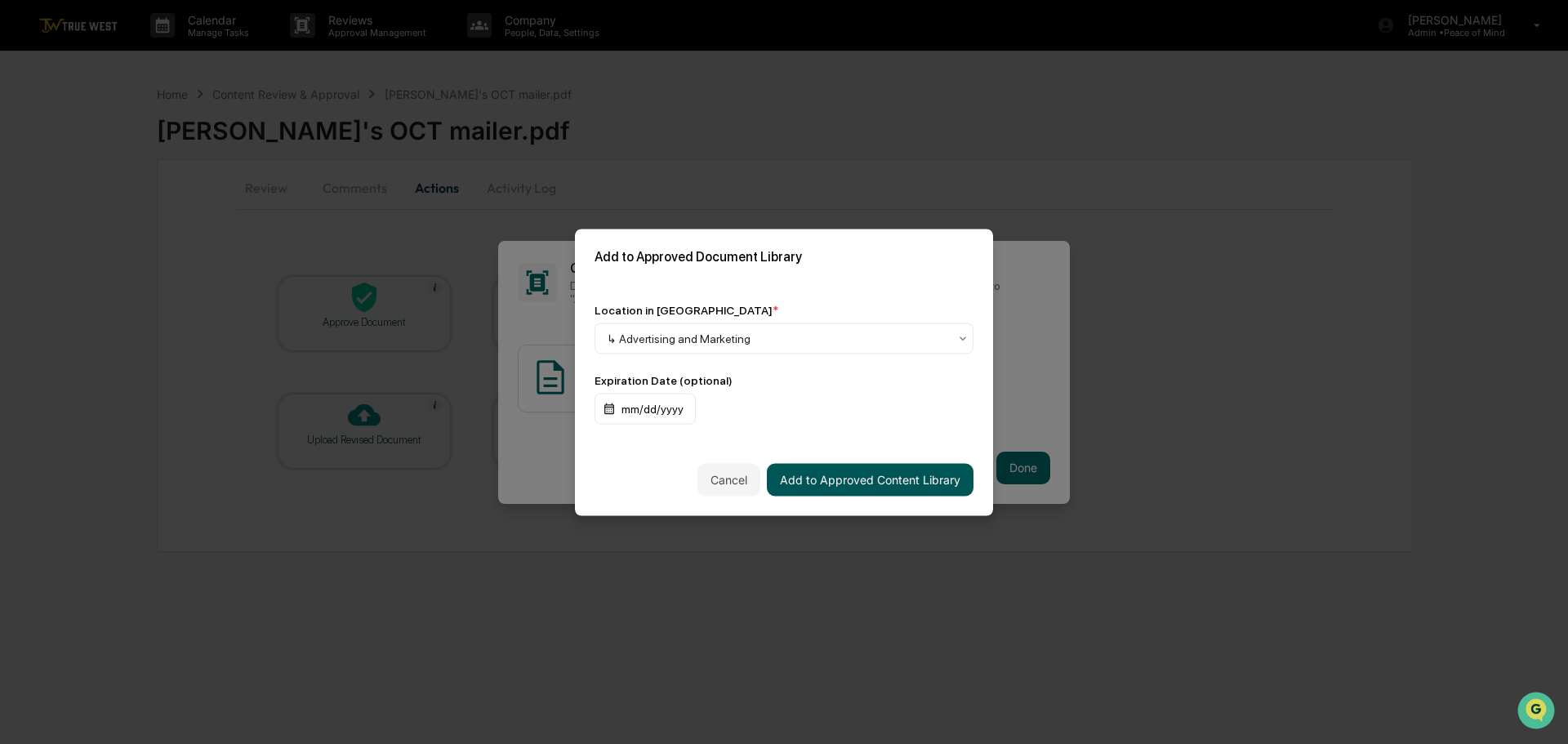
click at [843, 483] on button "Add to Approved Content Library" at bounding box center [871, 479] width 207 height 33
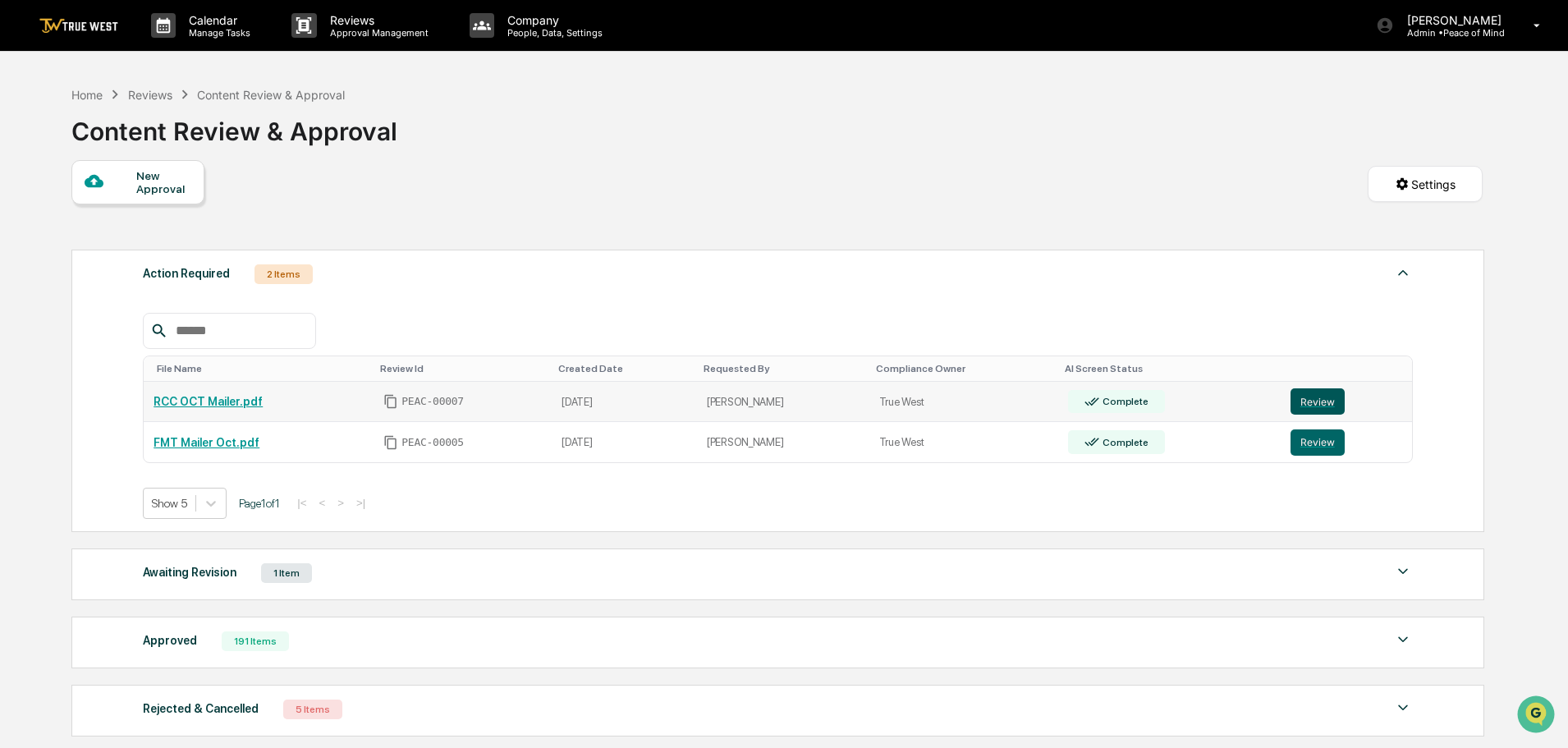
click at [1309, 399] on button "Review" at bounding box center [1317, 401] width 55 height 26
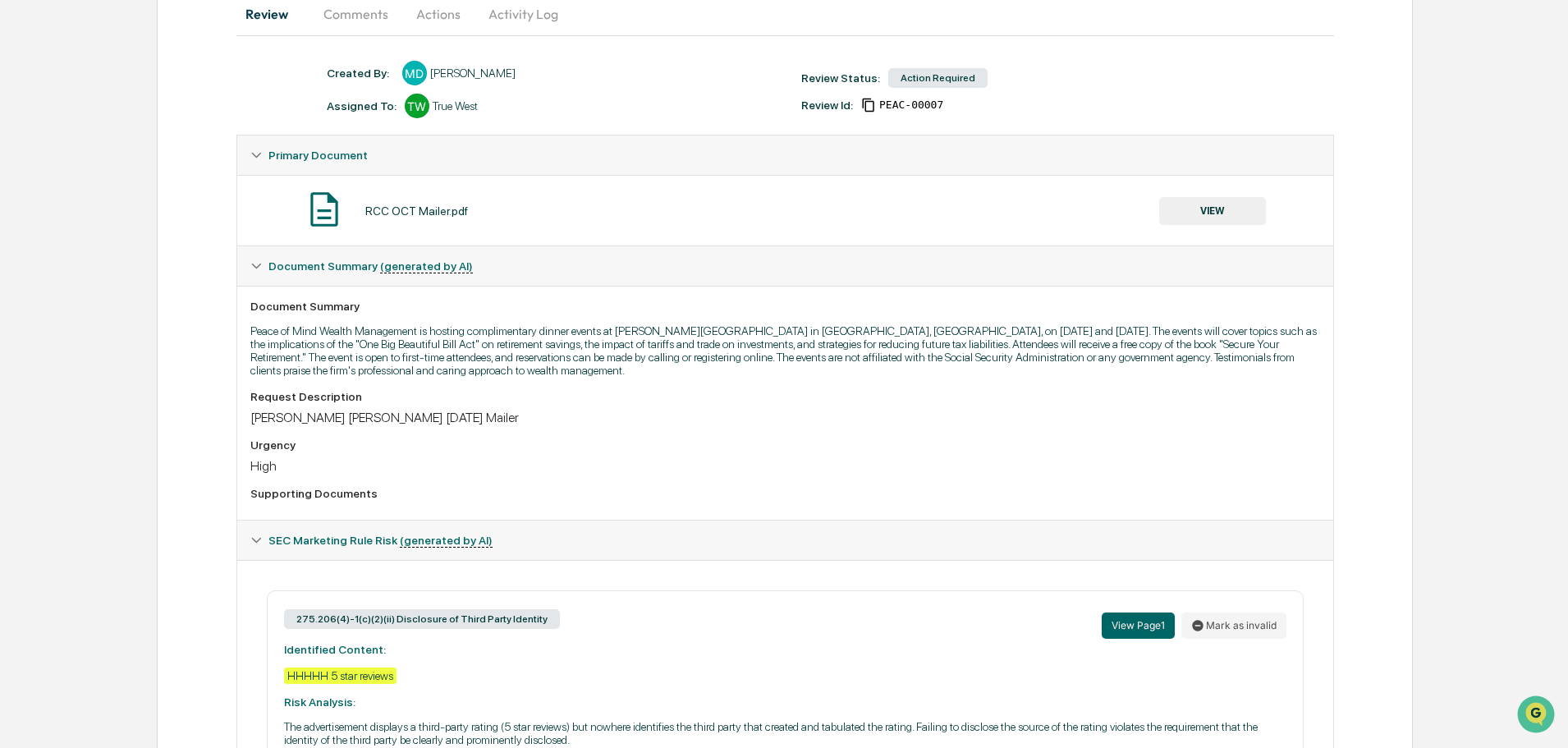
scroll to position [82, 0]
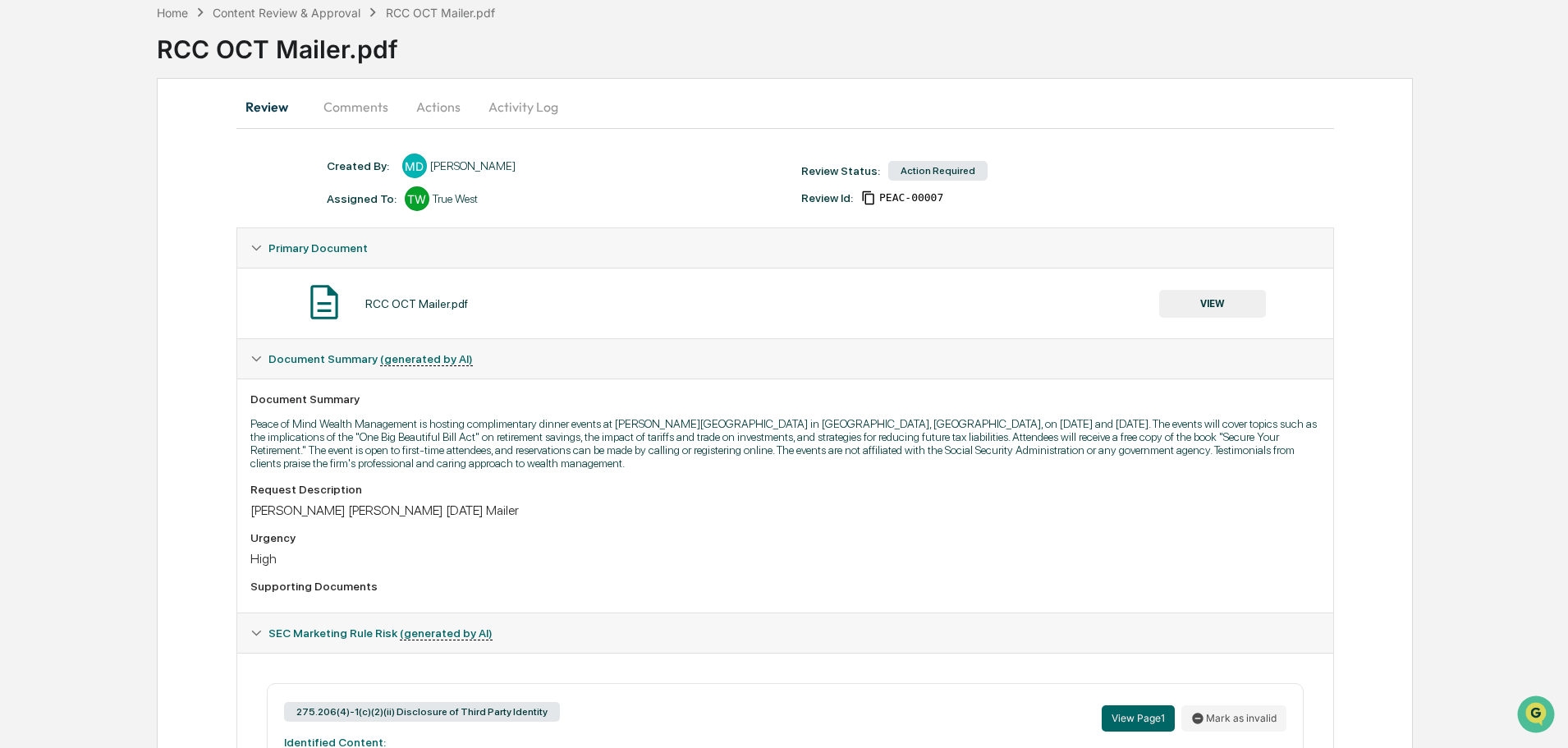
click at [1222, 304] on button "VIEW" at bounding box center [1212, 304] width 107 height 28
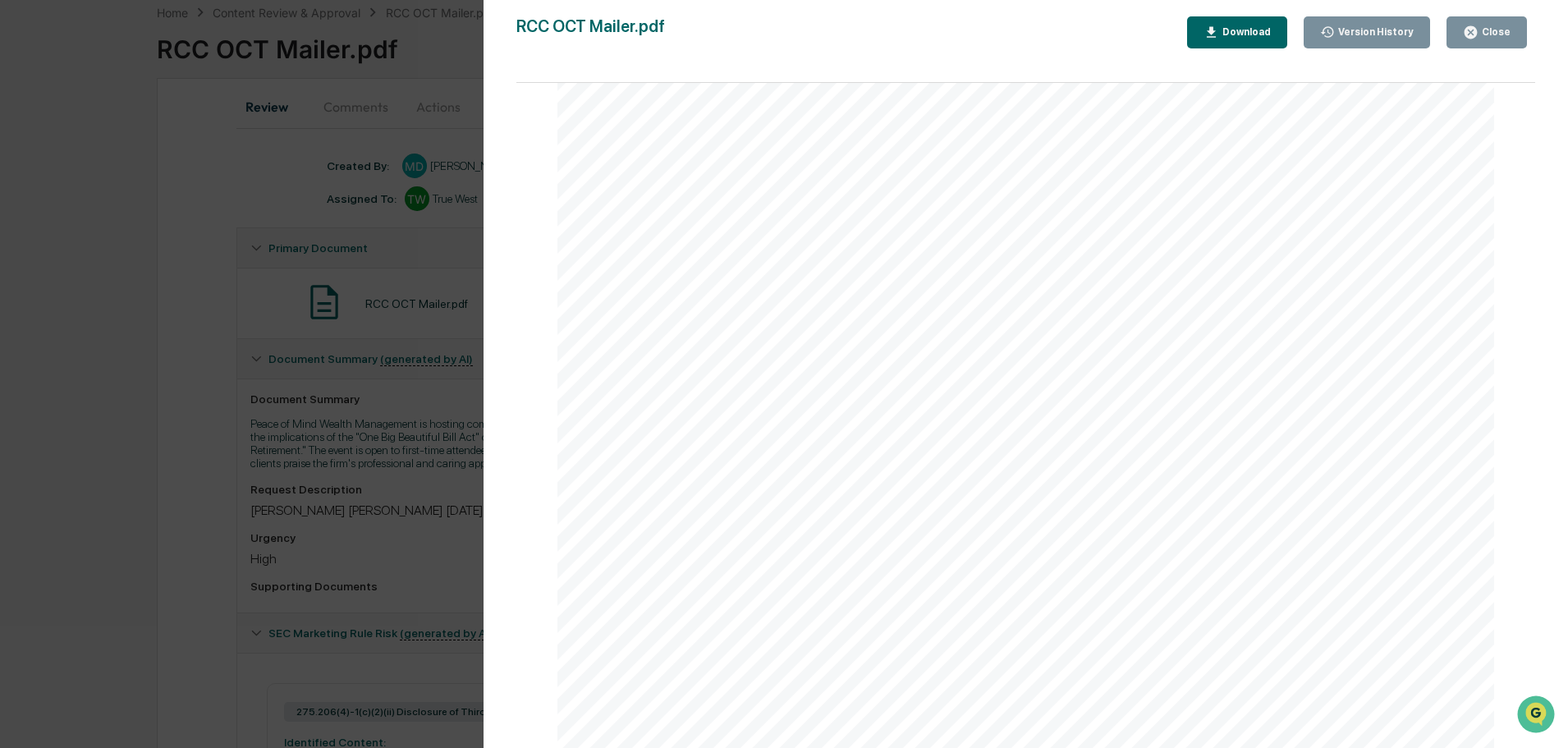
scroll to position [1661, 0]
click at [1487, 31] on div "Close" at bounding box center [1495, 32] width 32 height 11
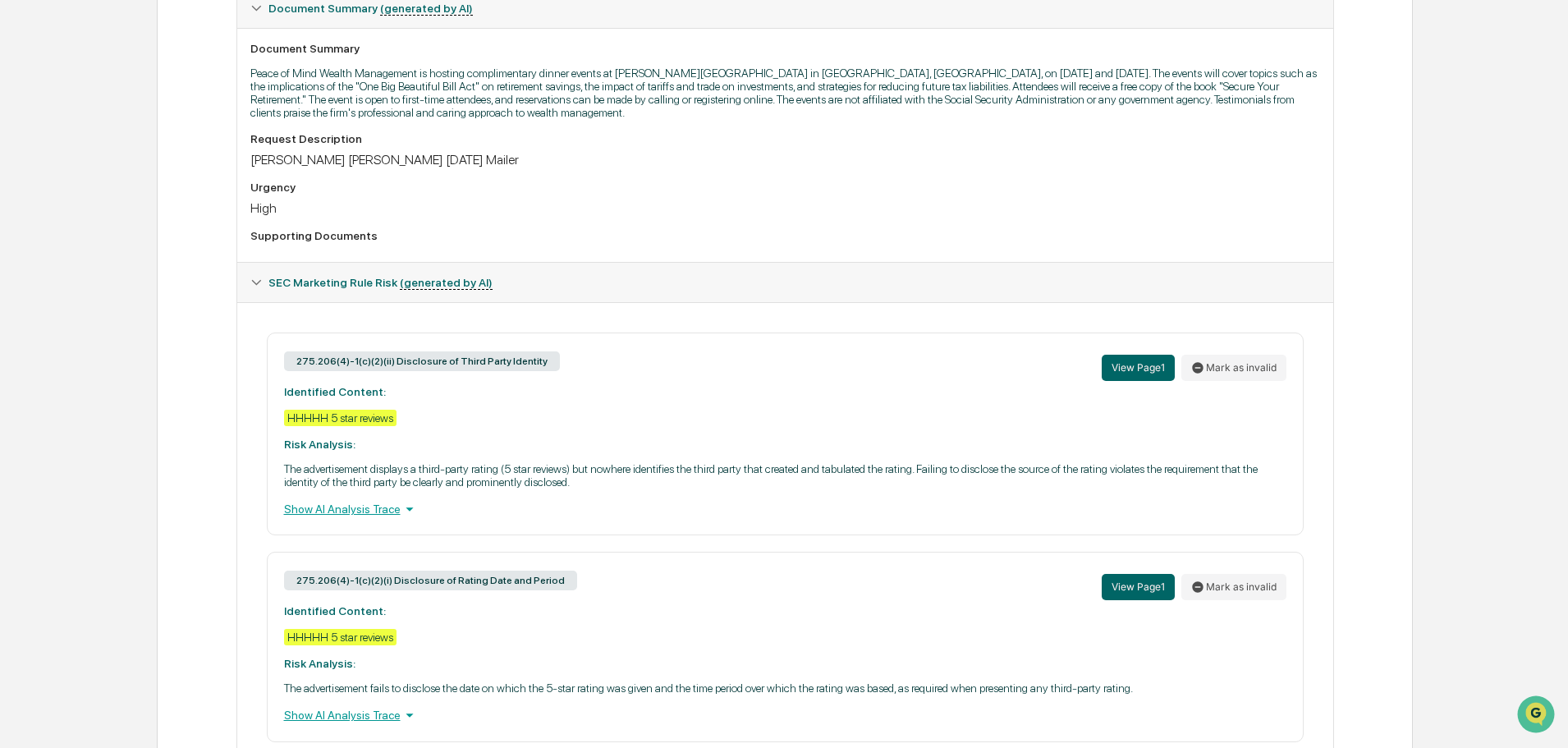
scroll to position [493, 0]
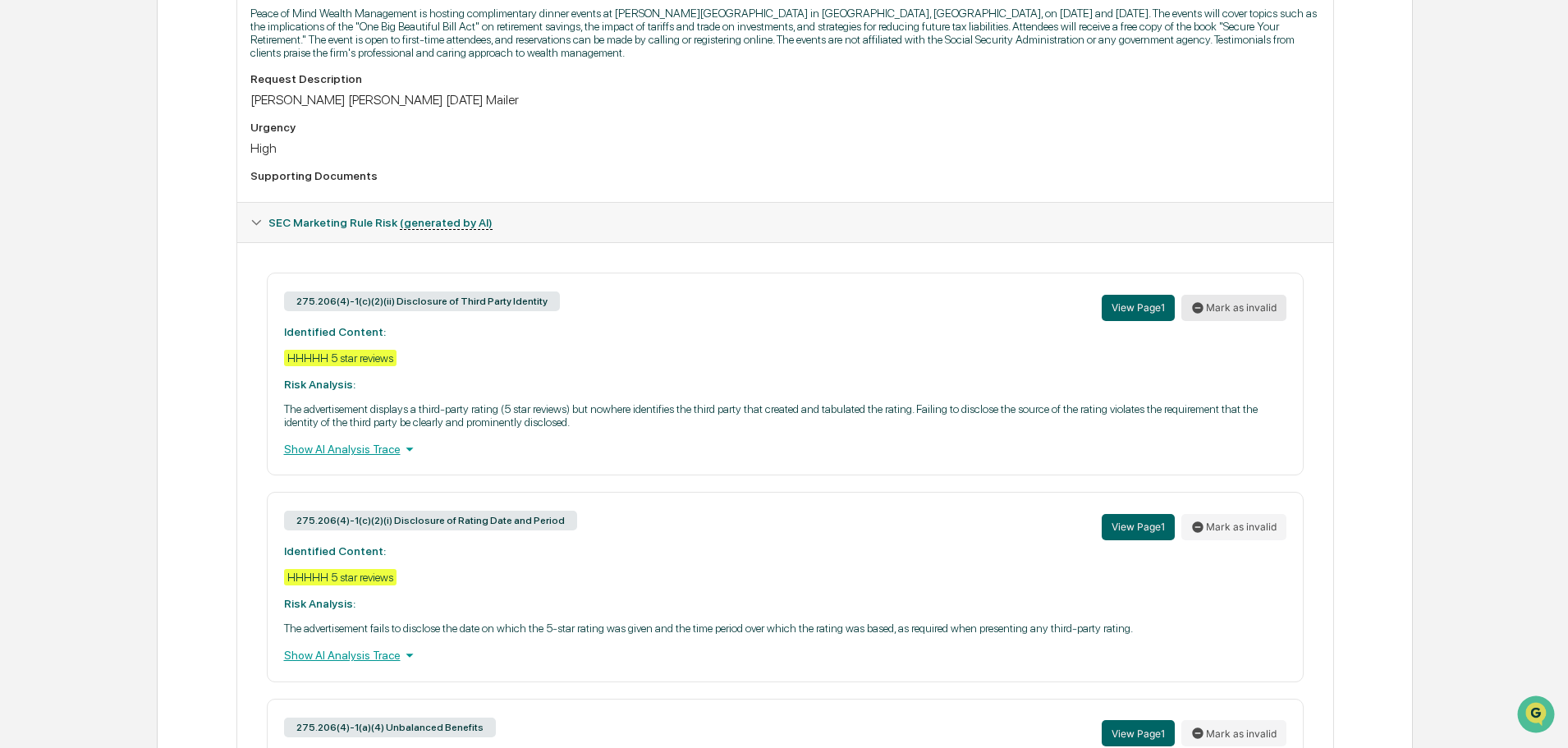
click at [1230, 306] on button "Mark as invalid" at bounding box center [1233, 308] width 105 height 26
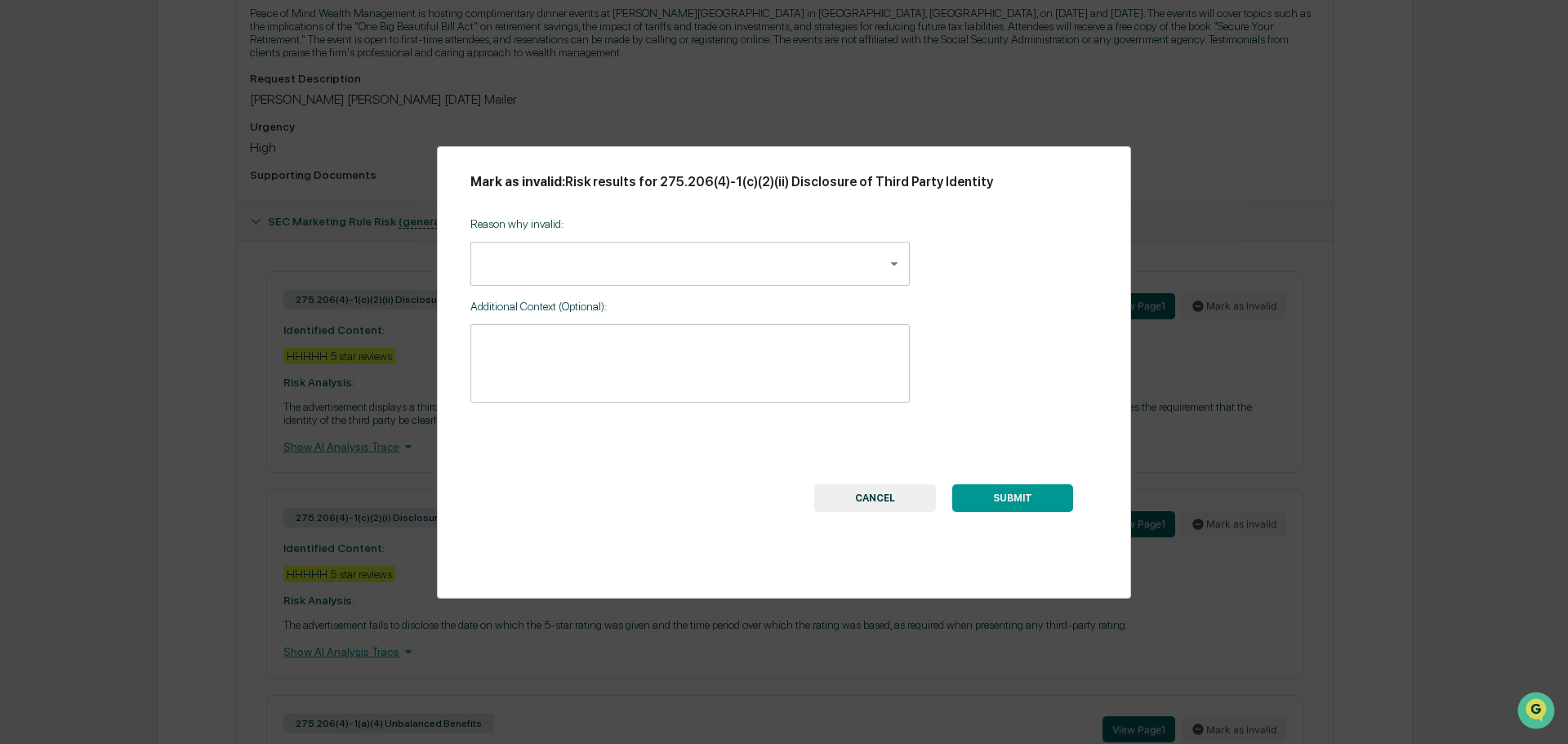
click at [759, 275] on body "Calendar Manage Tasks Reviews Approval Management Company People, Data, Setting…" at bounding box center [784, 238] width 1568 height 1458
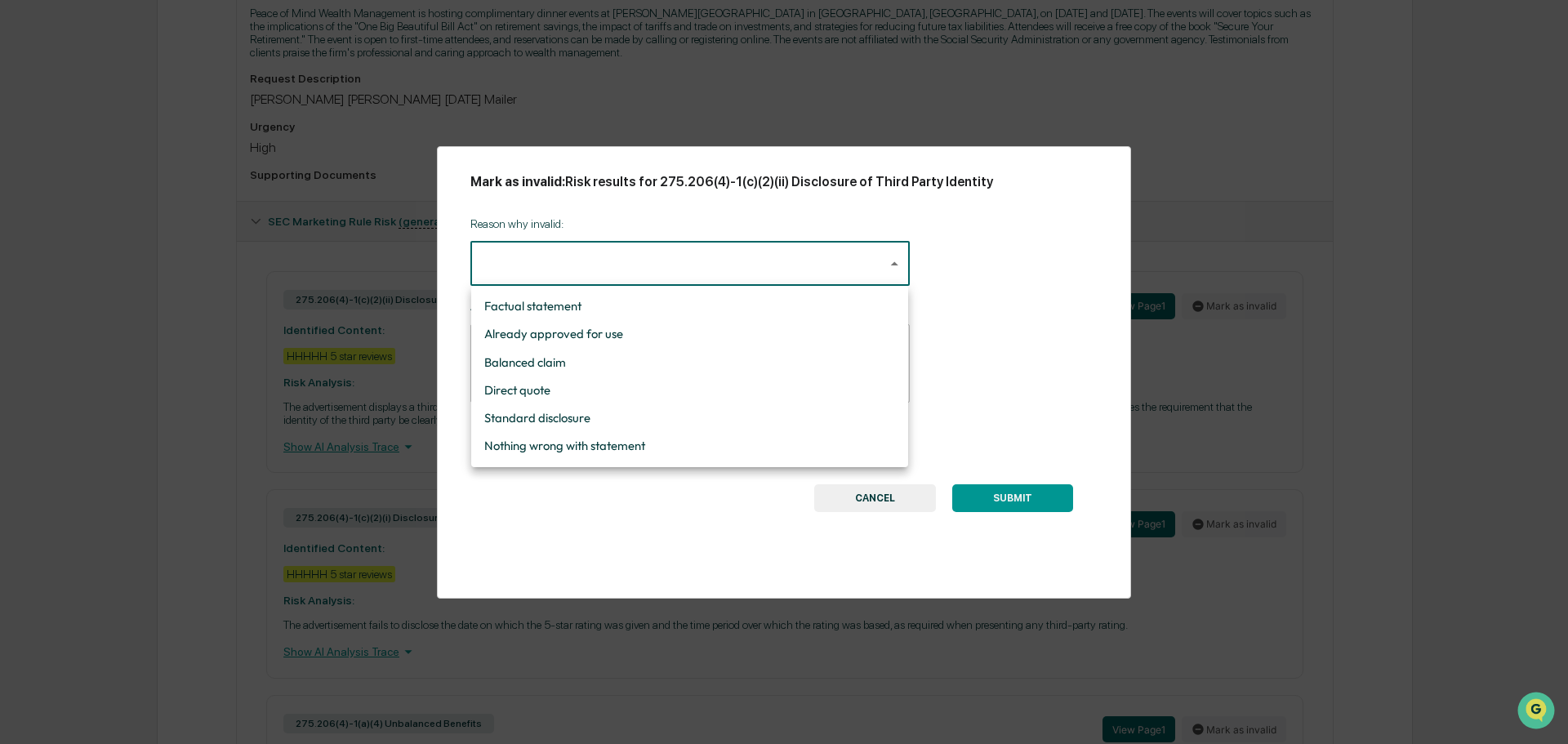
click at [591, 333] on li "Already approved for use" at bounding box center [689, 333] width 437 height 28
type input "**********"
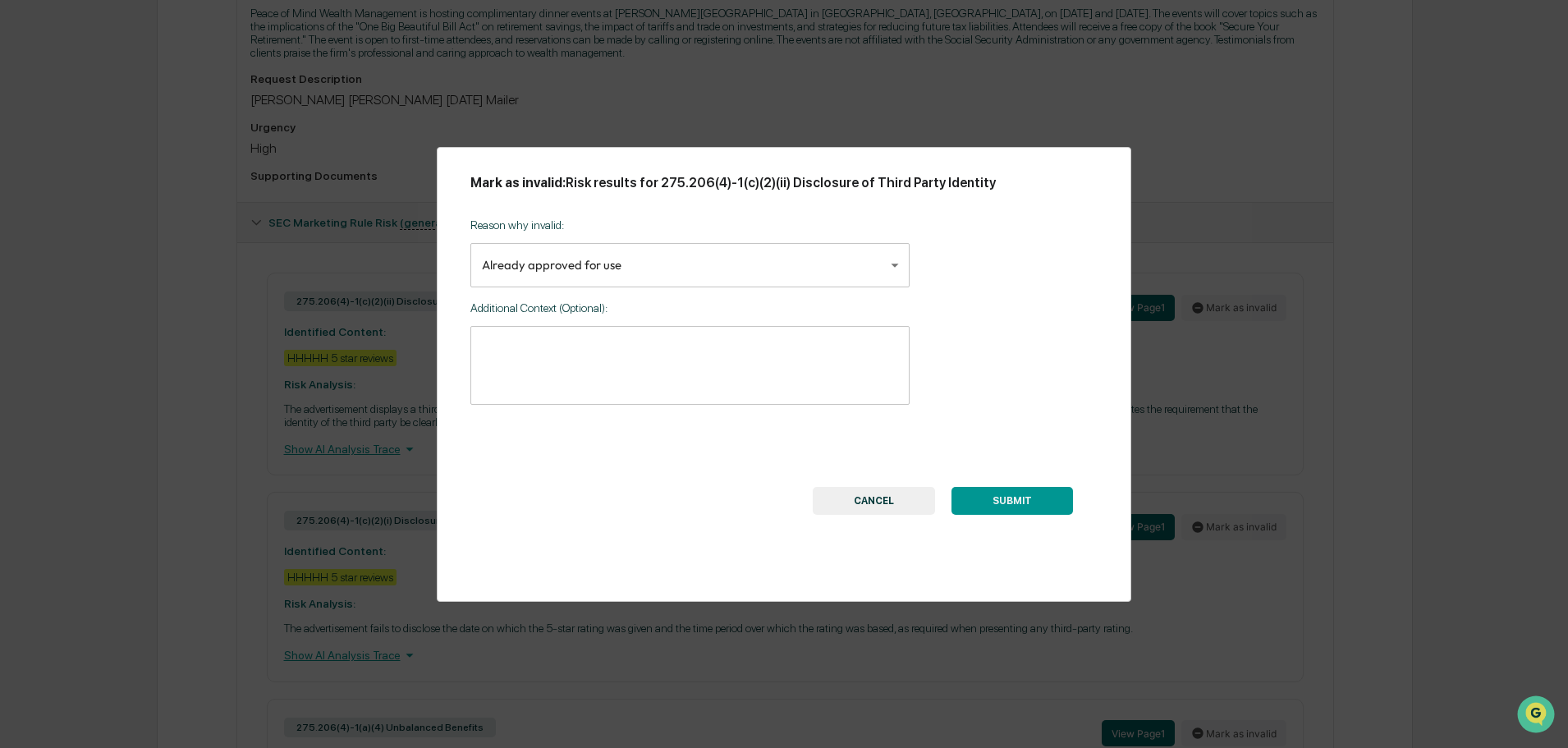
click at [1004, 493] on button "SUBMIT" at bounding box center [1012, 501] width 121 height 28
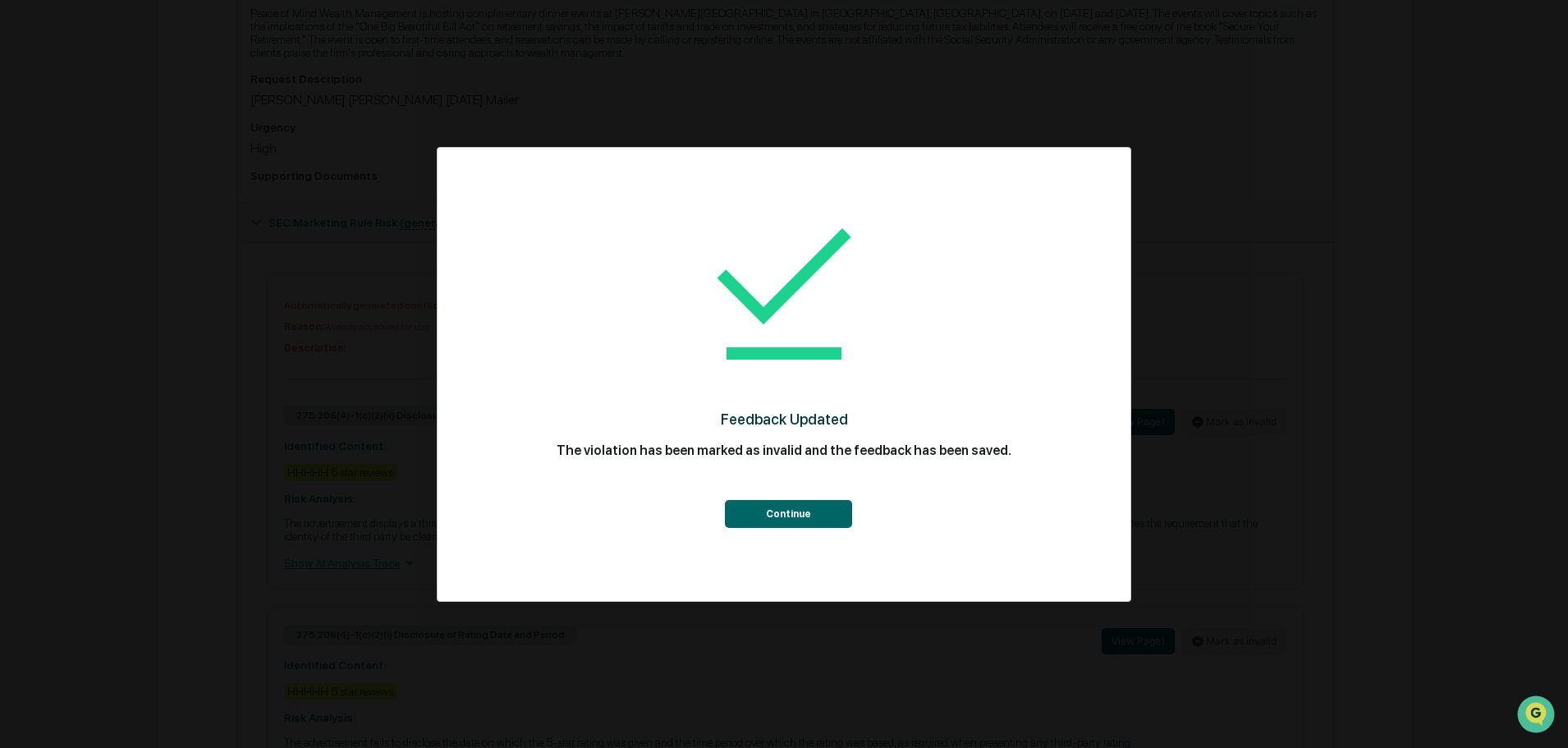
click at [787, 513] on button "Continue" at bounding box center [788, 513] width 127 height 28
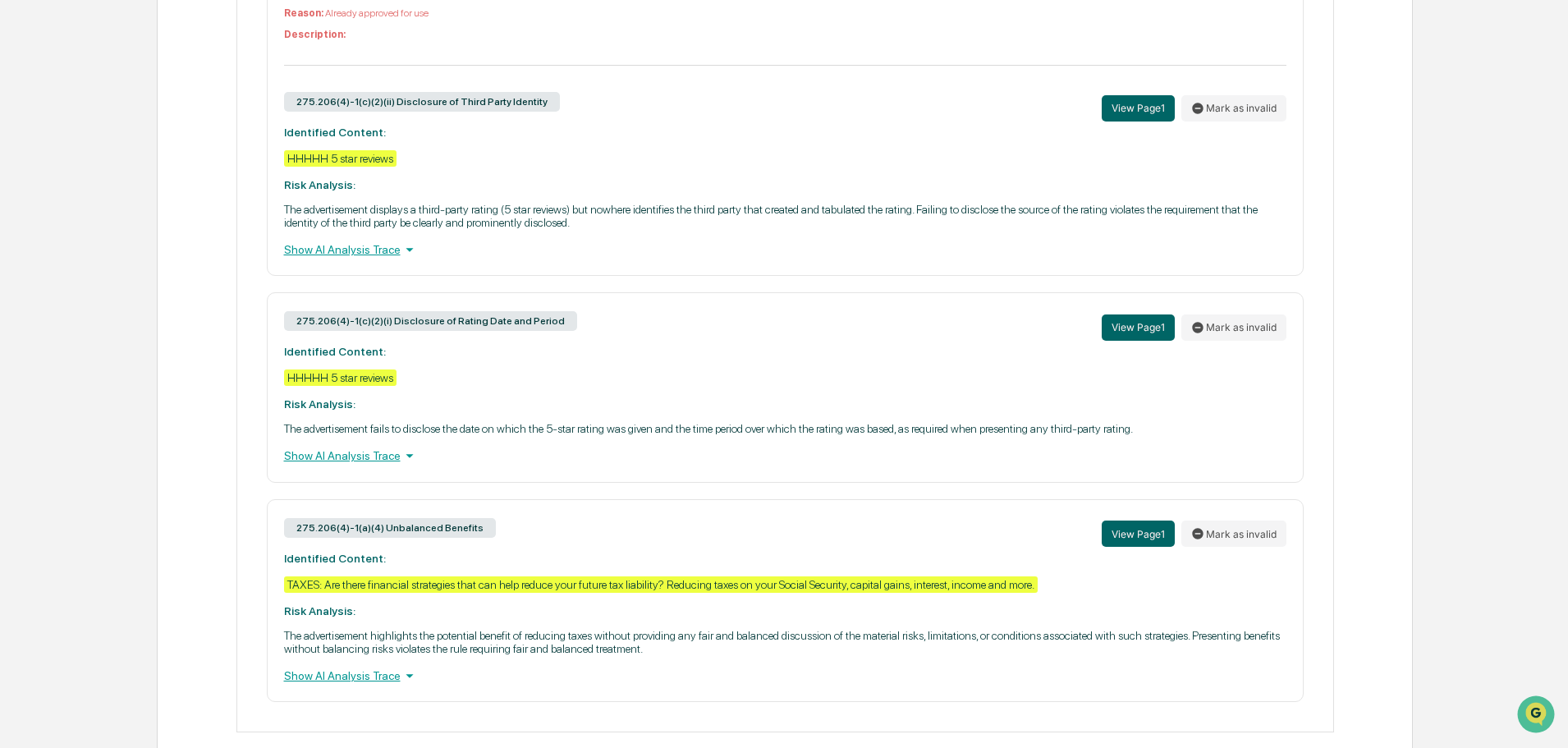
scroll to position [821, 0]
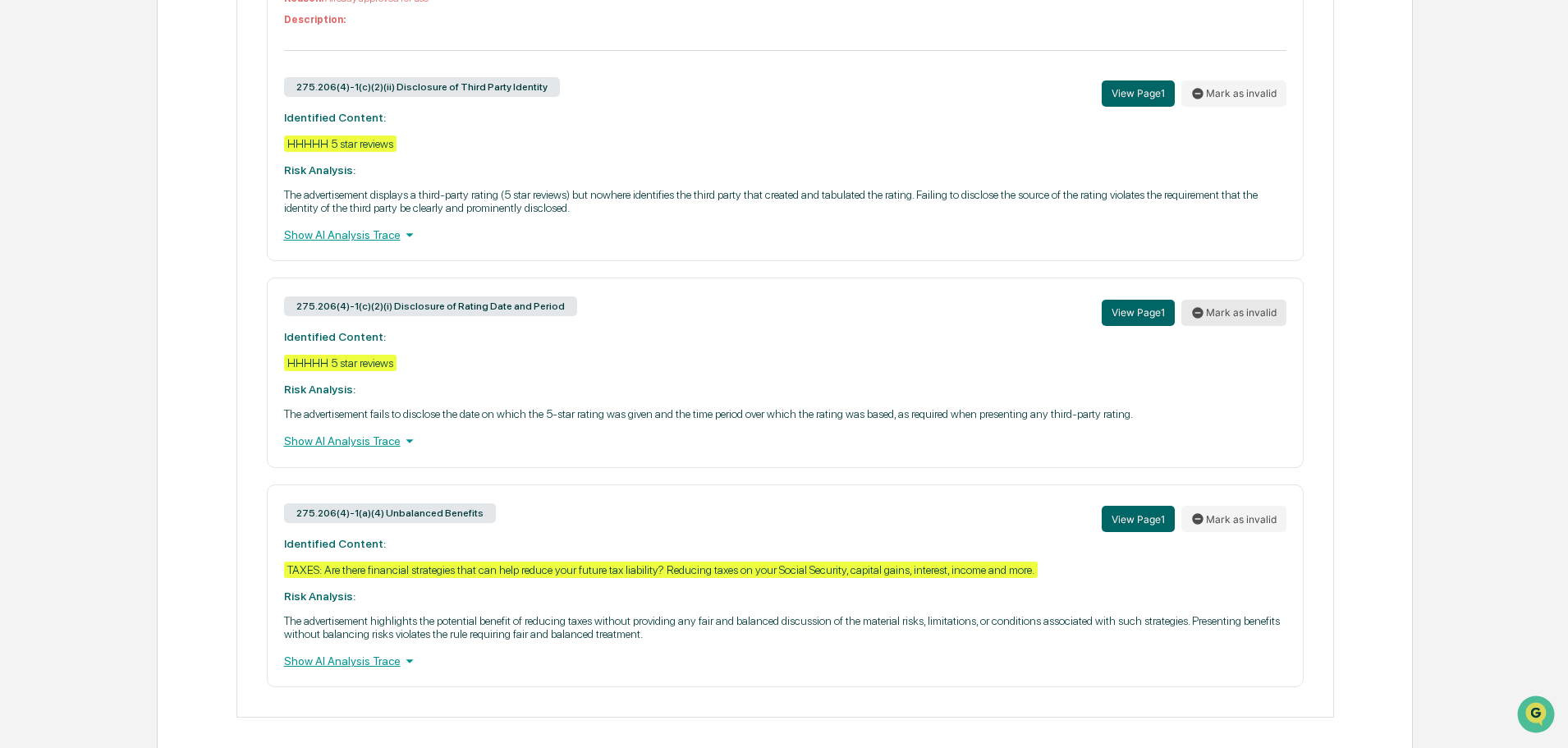
click at [1226, 313] on button "Mark as invalid" at bounding box center [1233, 312] width 105 height 26
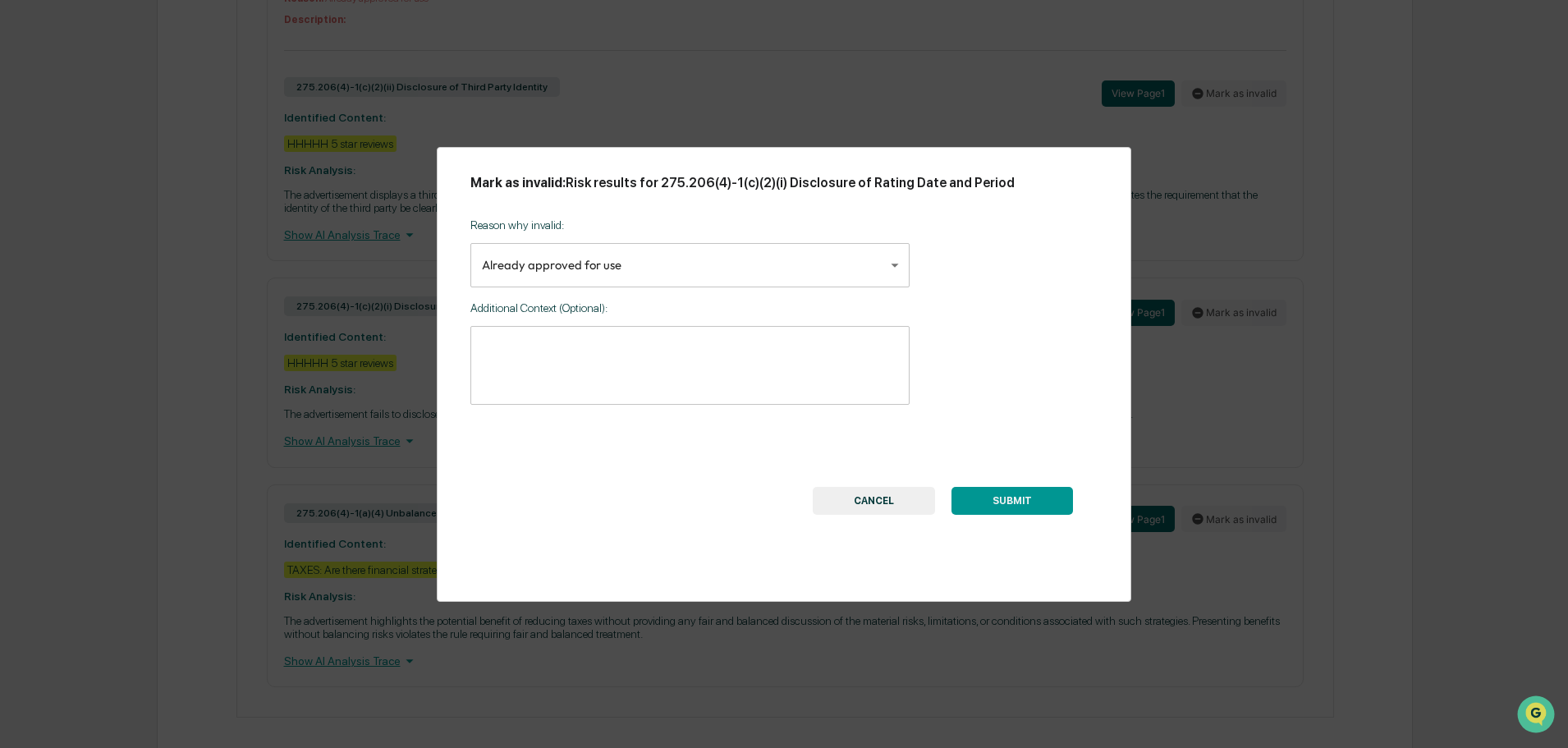
click at [1025, 502] on button "SUBMIT" at bounding box center [1012, 501] width 121 height 28
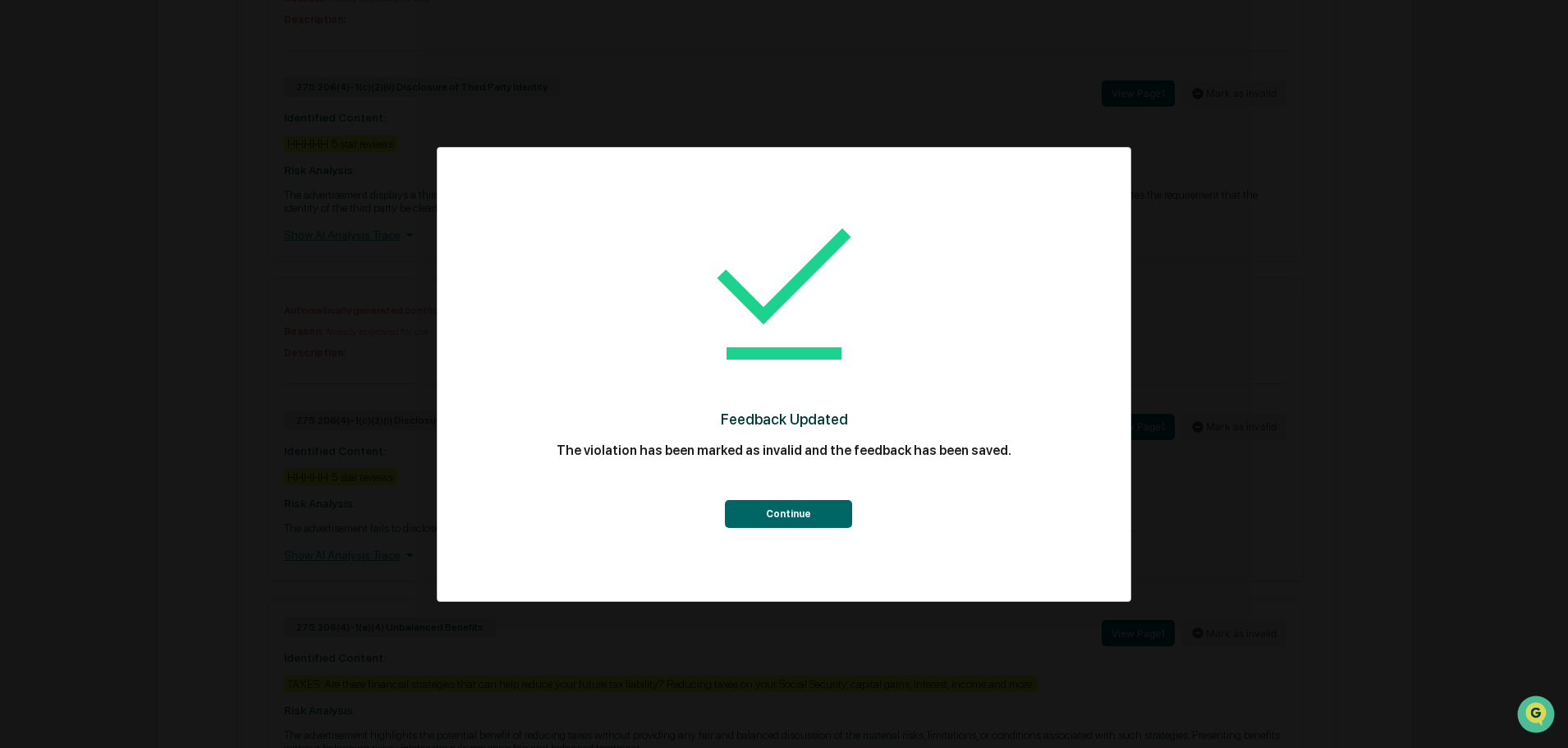
click at [770, 512] on button "Continue" at bounding box center [788, 513] width 127 height 28
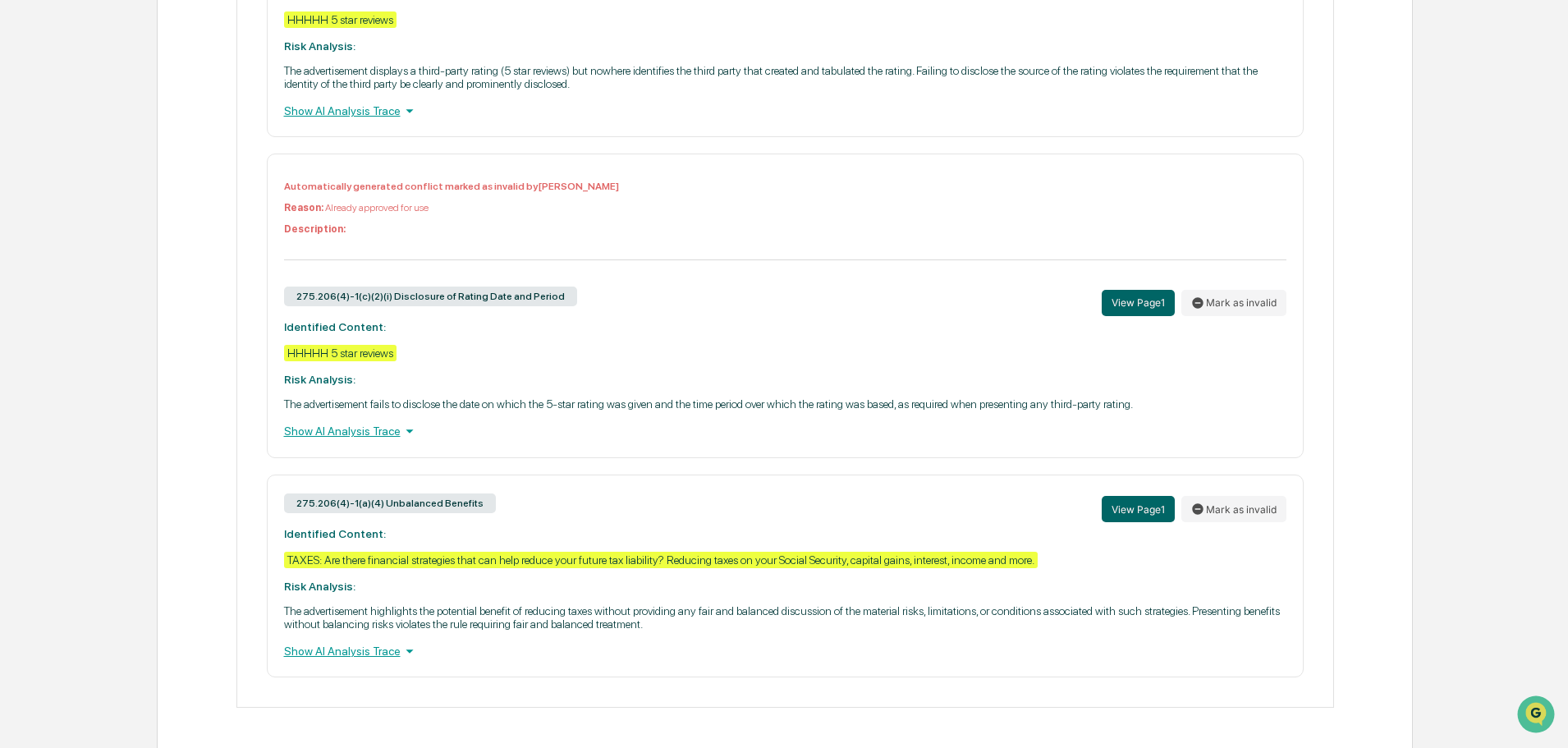
scroll to position [947, 0]
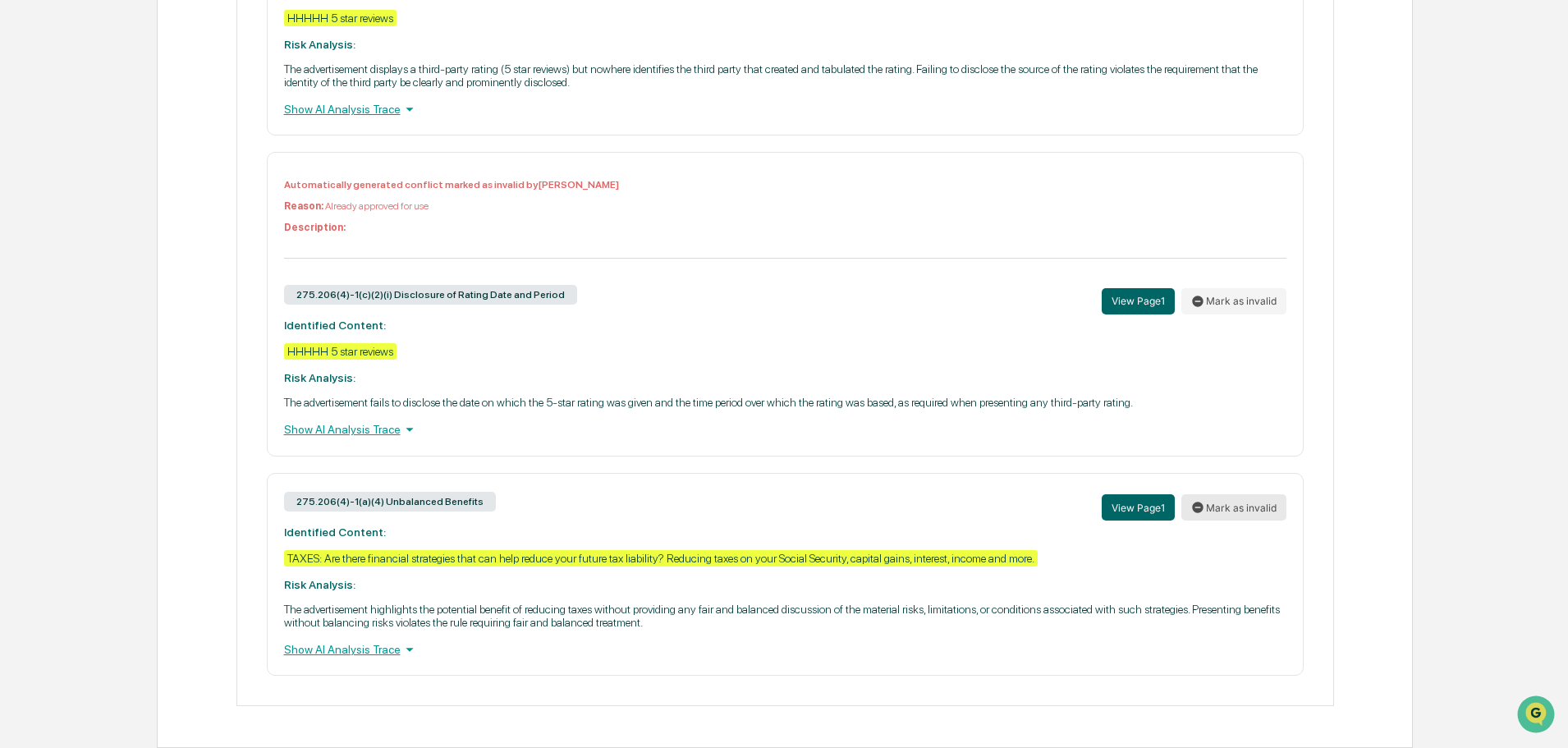
click at [1233, 508] on button "Mark as invalid" at bounding box center [1233, 507] width 105 height 26
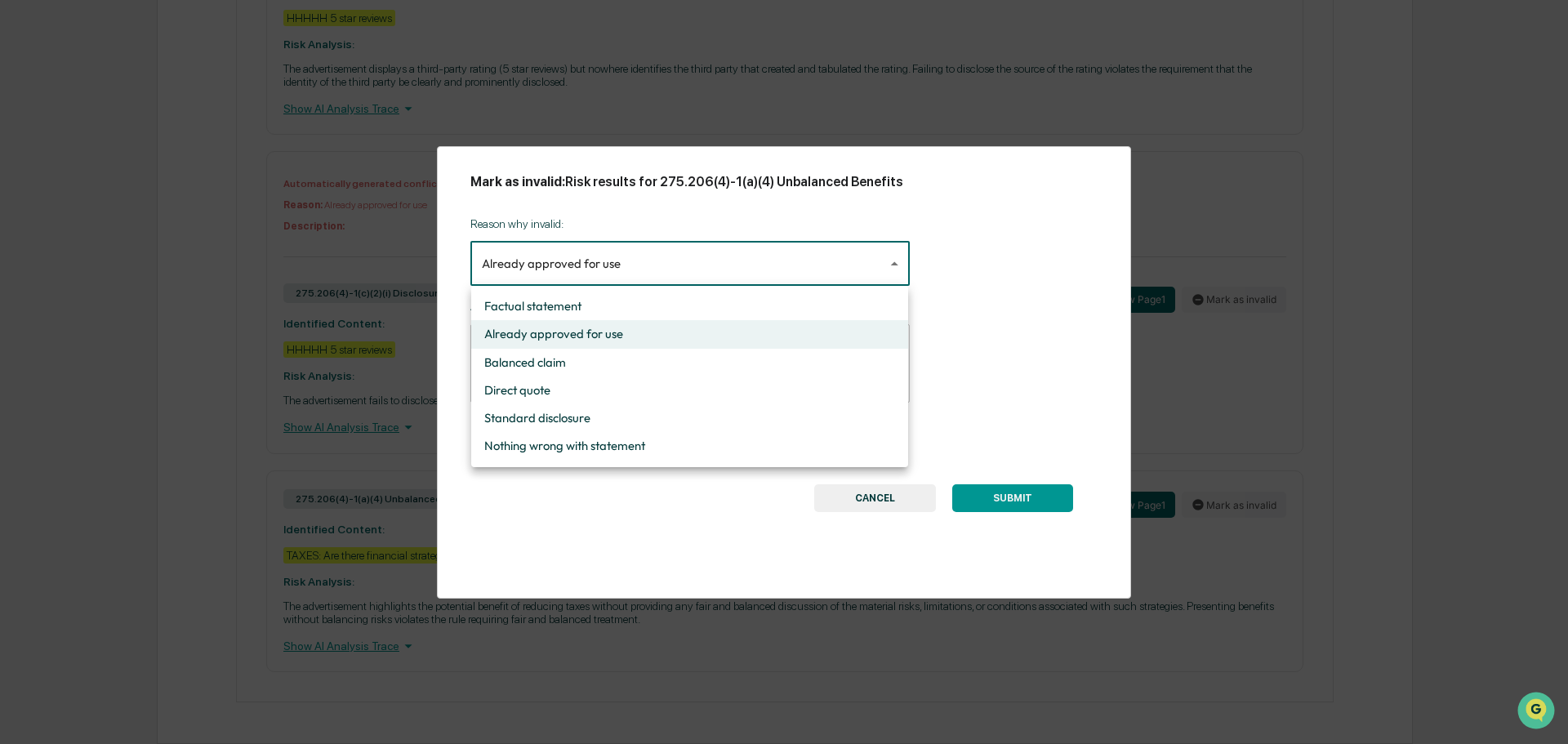
click at [538, 445] on li "Nothing wrong with statement" at bounding box center [689, 445] width 437 height 28
type input "**********"
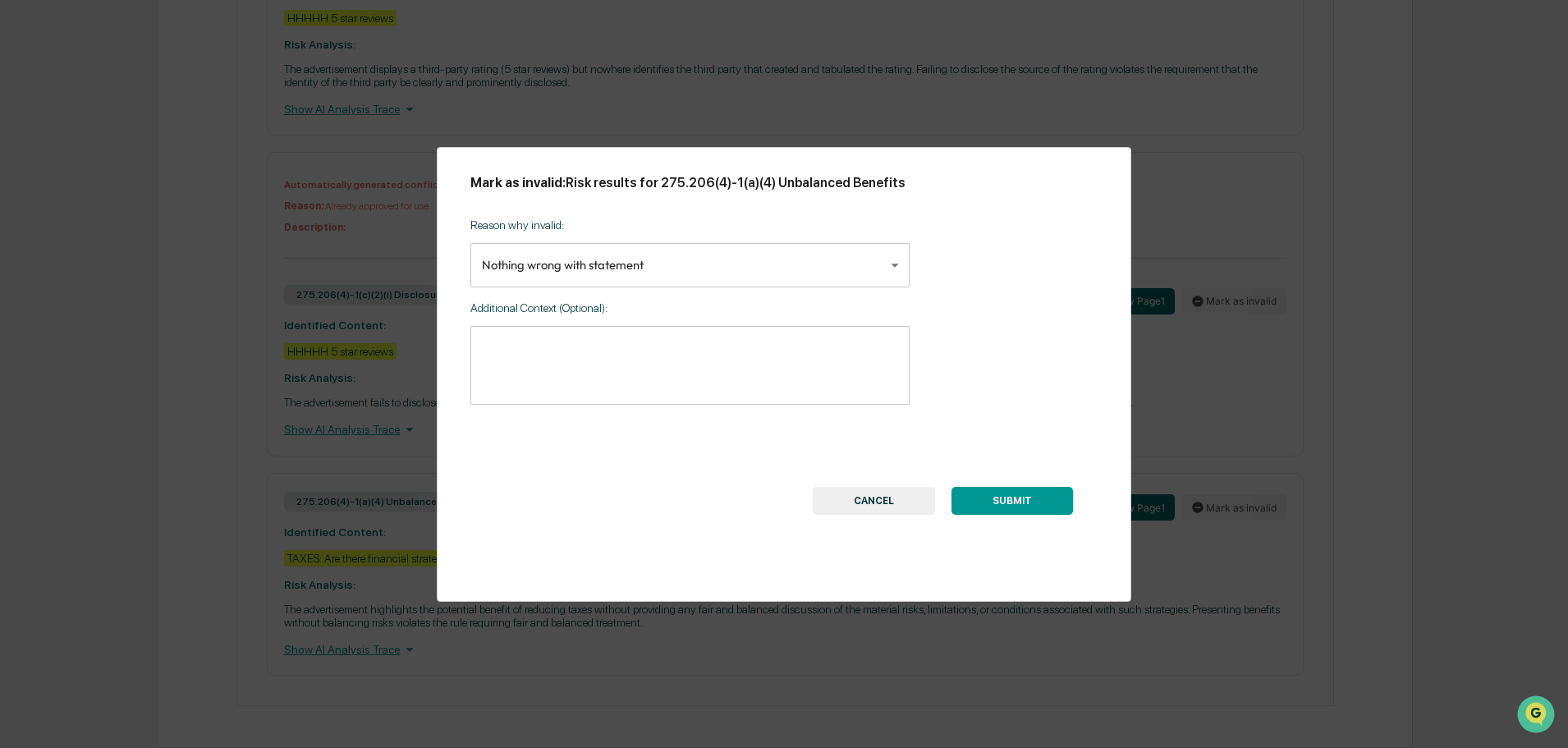
click at [1019, 497] on button "SUBMIT" at bounding box center [1012, 501] width 121 height 28
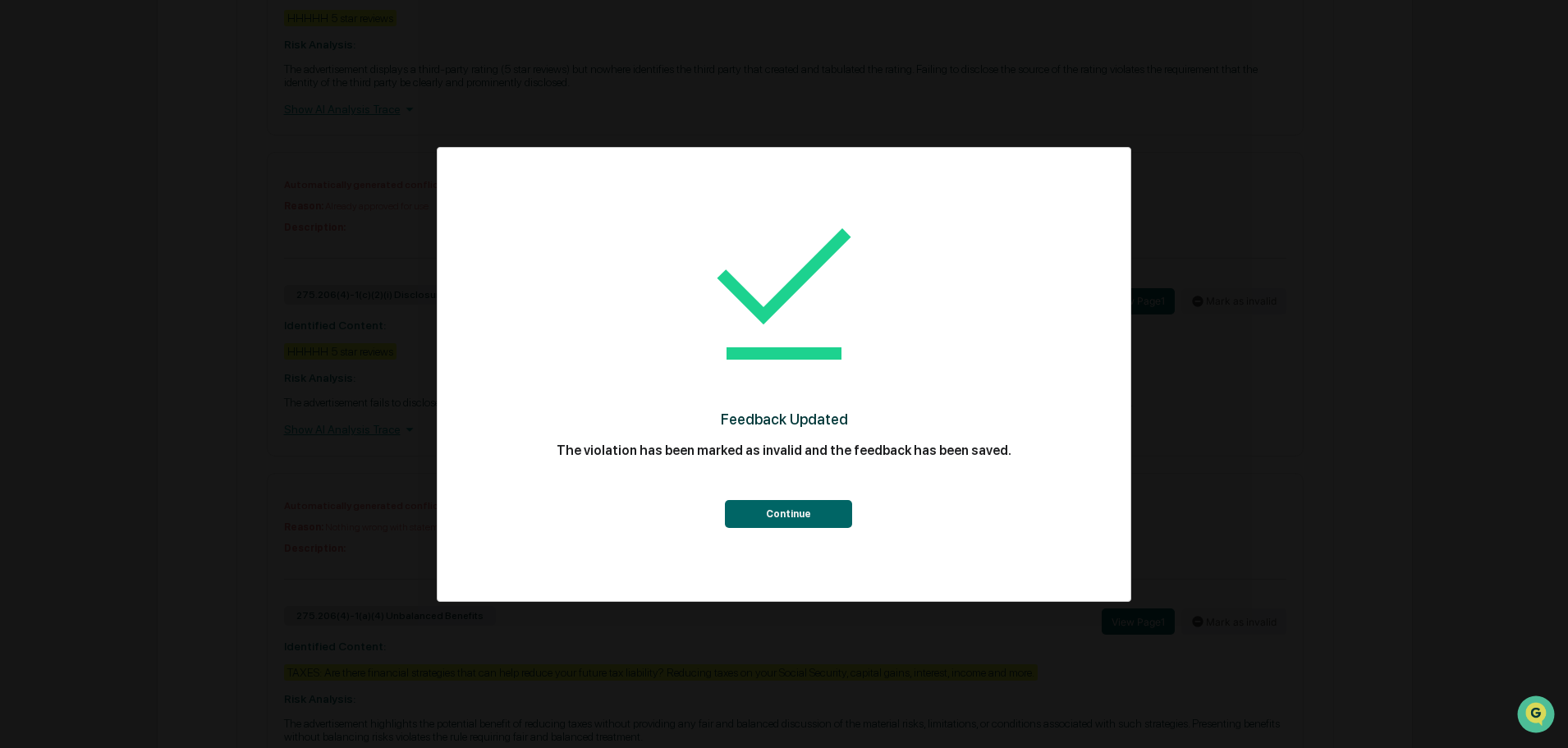
click at [784, 517] on button "Continue" at bounding box center [788, 513] width 127 height 28
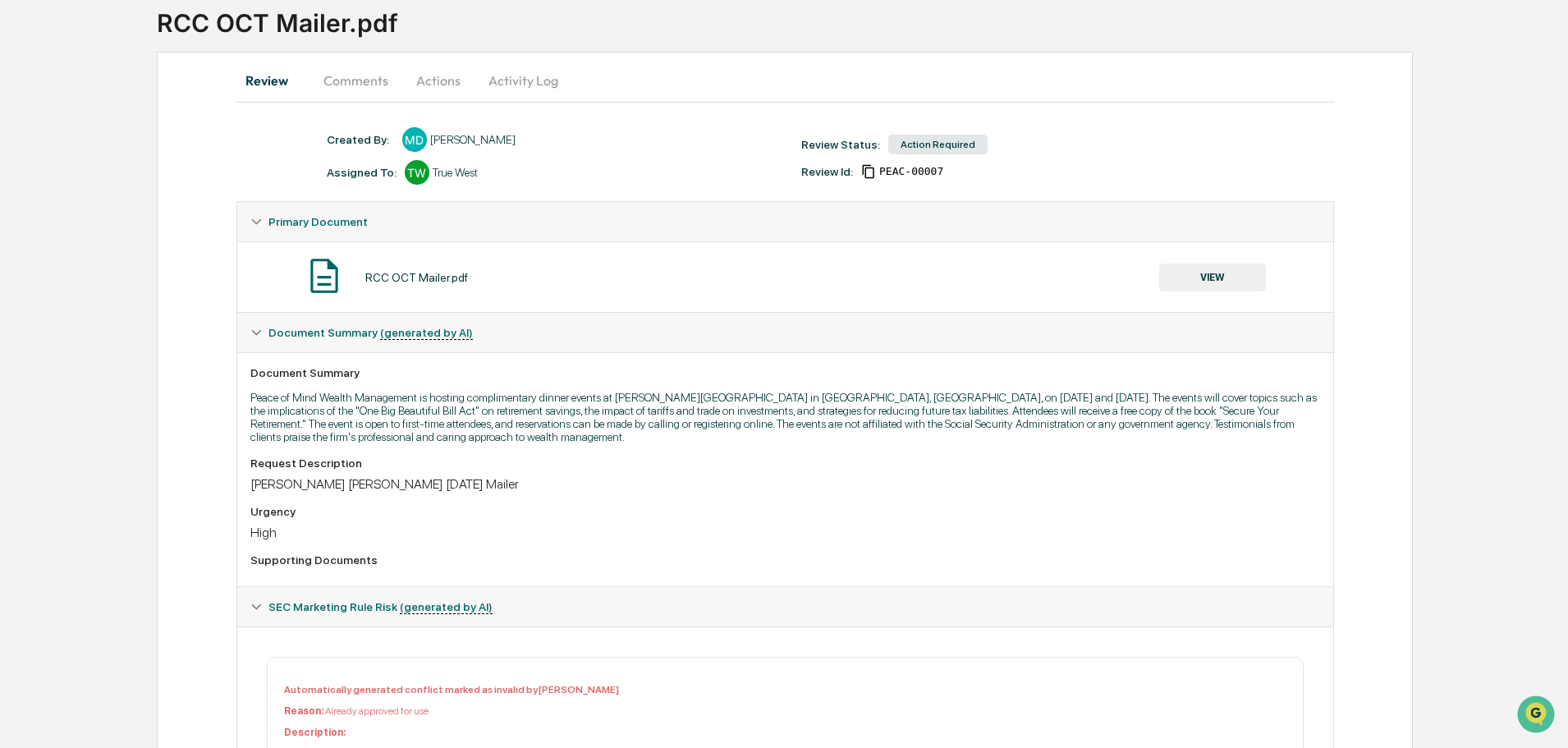
scroll to position [0, 0]
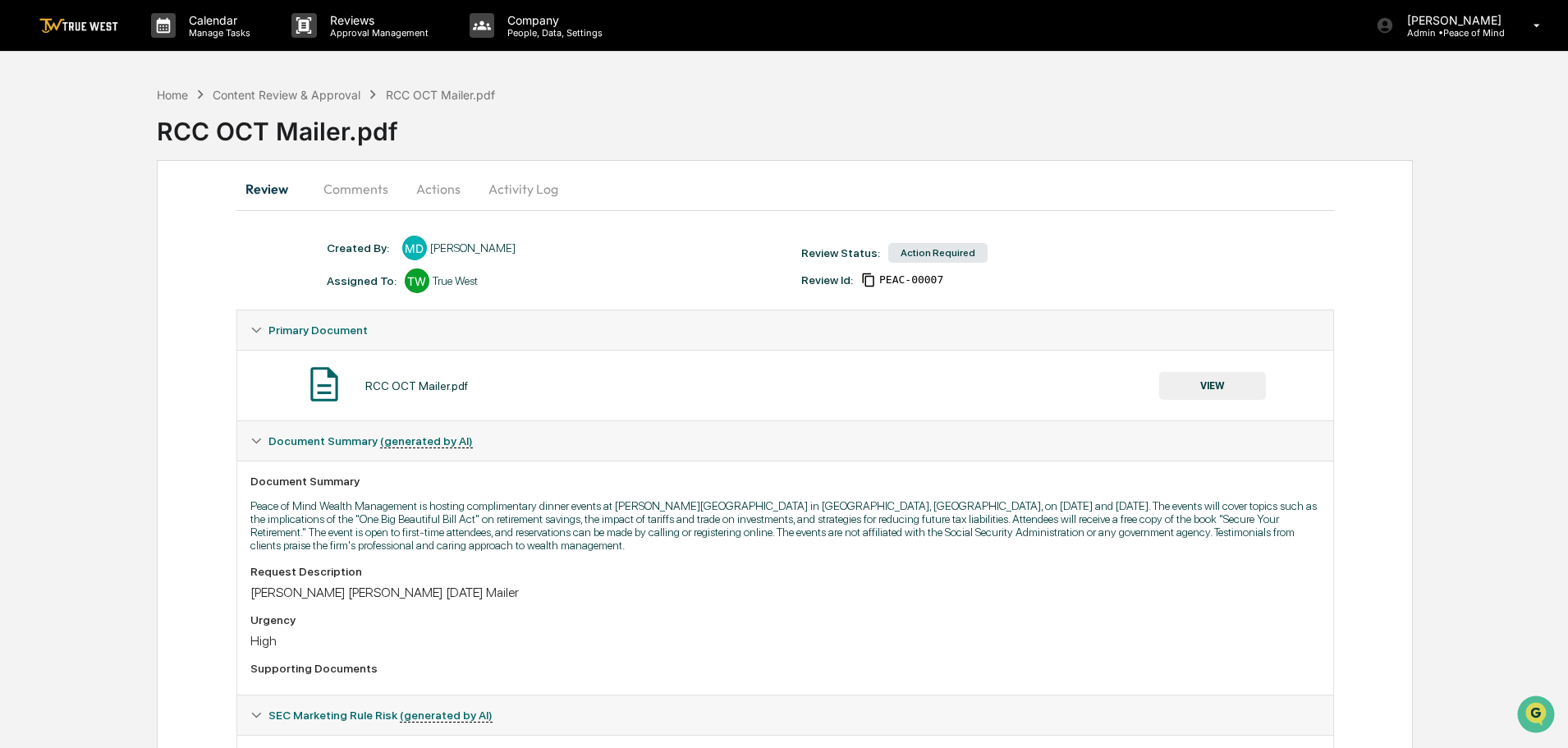
click at [427, 187] on button "Actions" at bounding box center [438, 188] width 74 height 39
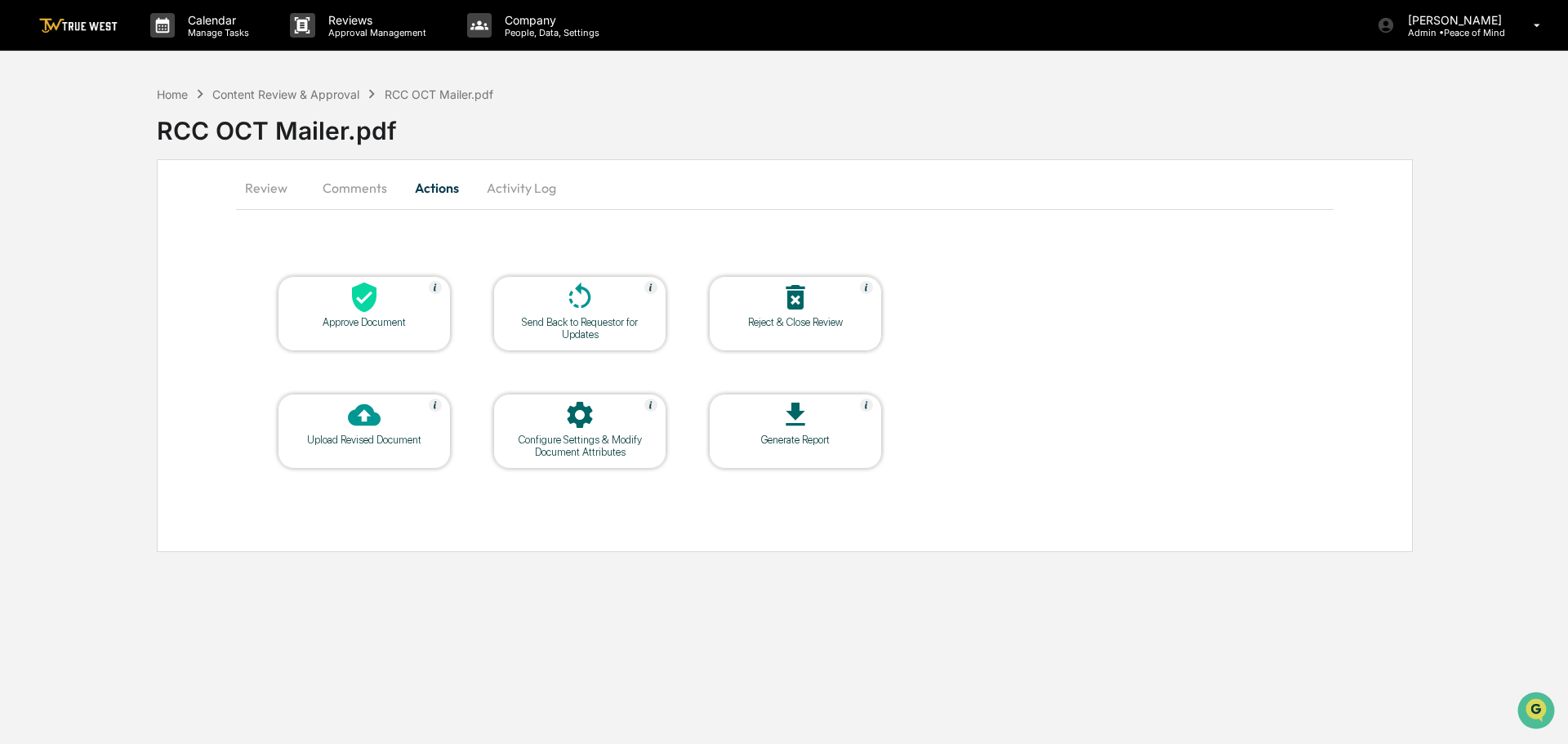
click at [356, 295] on icon at bounding box center [364, 298] width 25 height 31
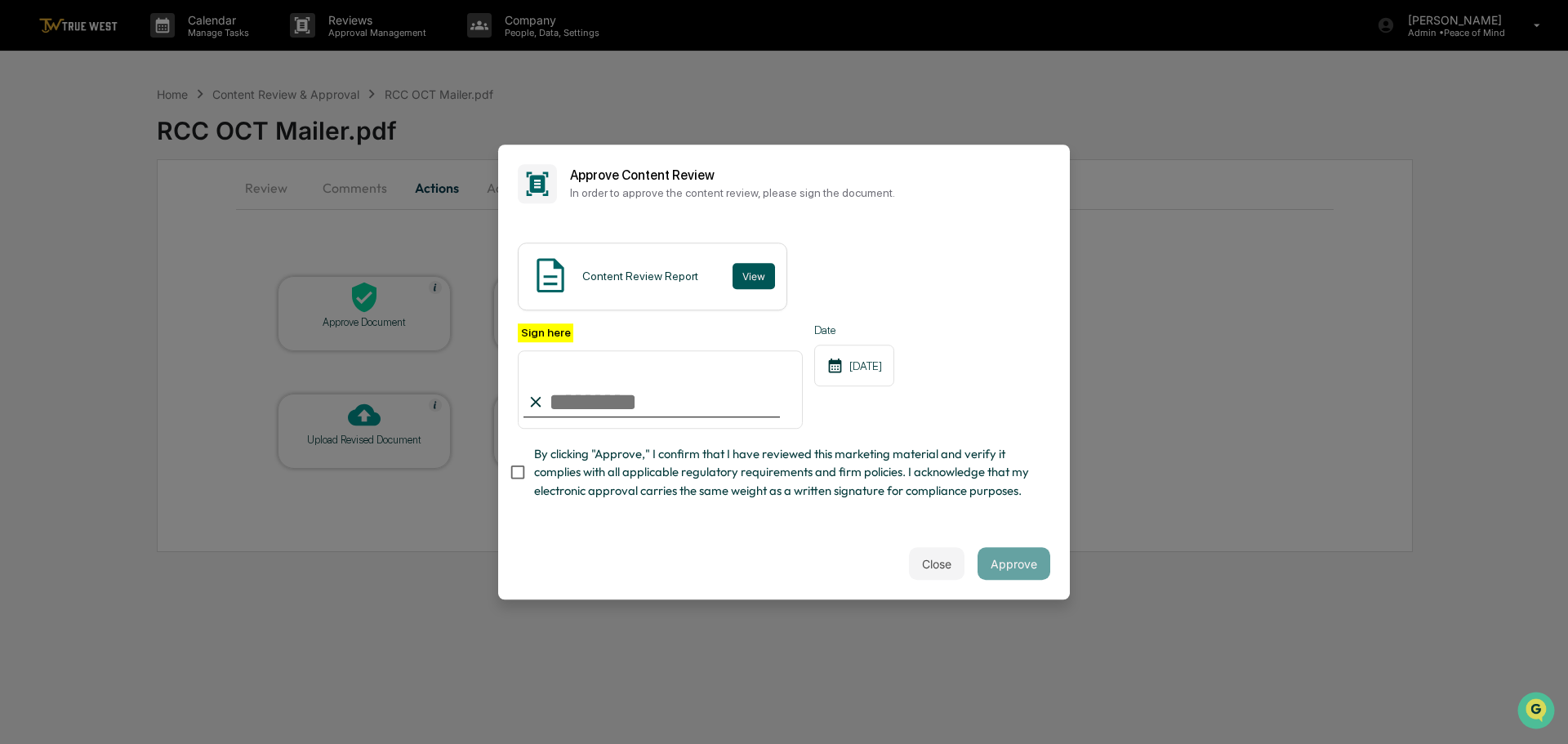
click at [753, 277] on button "View" at bounding box center [753, 276] width 42 height 26
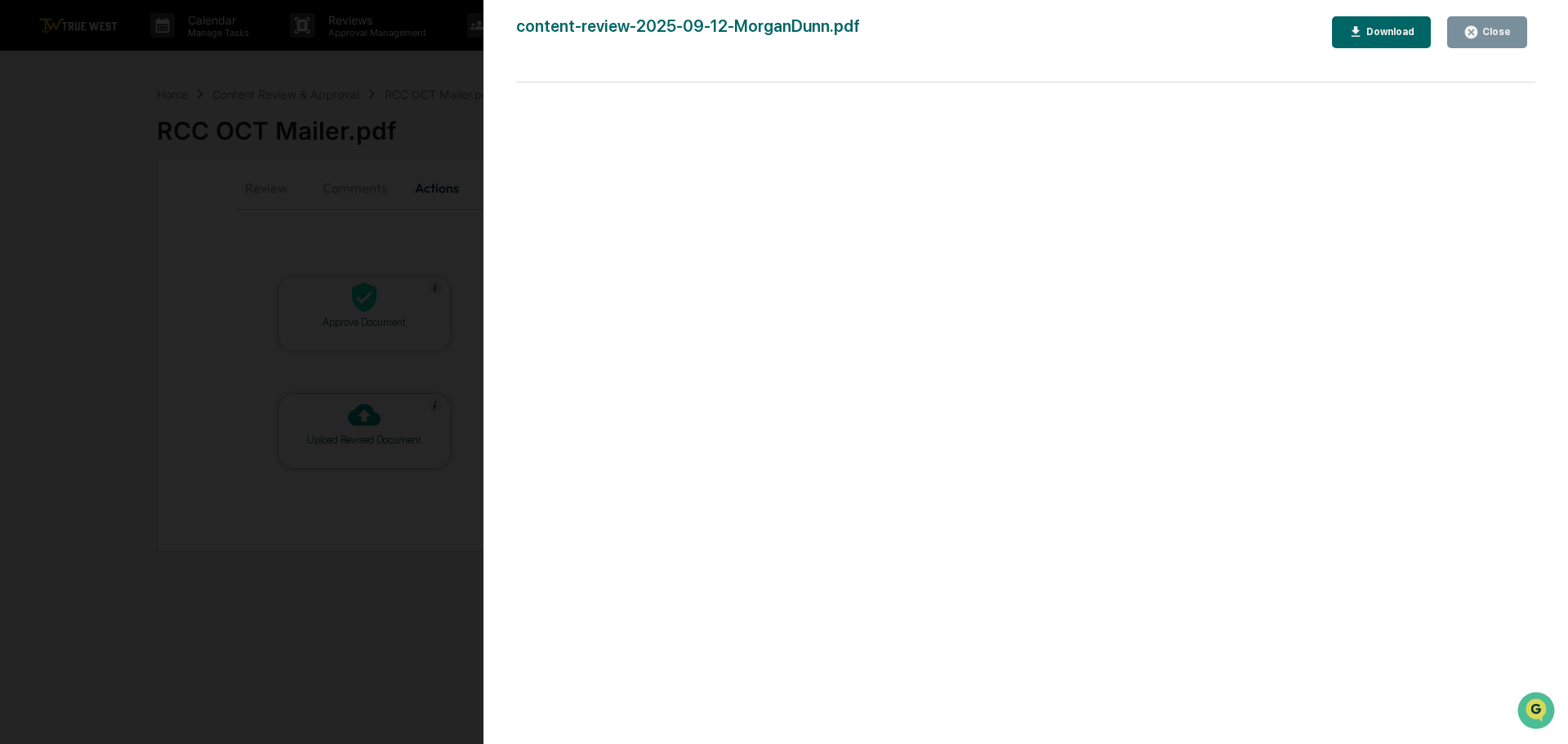
click at [421, 101] on div "Version History 09/12/2025, 02:49 PM Tammy Steffen content-review-2025-09-12-Mo…" at bounding box center [784, 372] width 1568 height 744
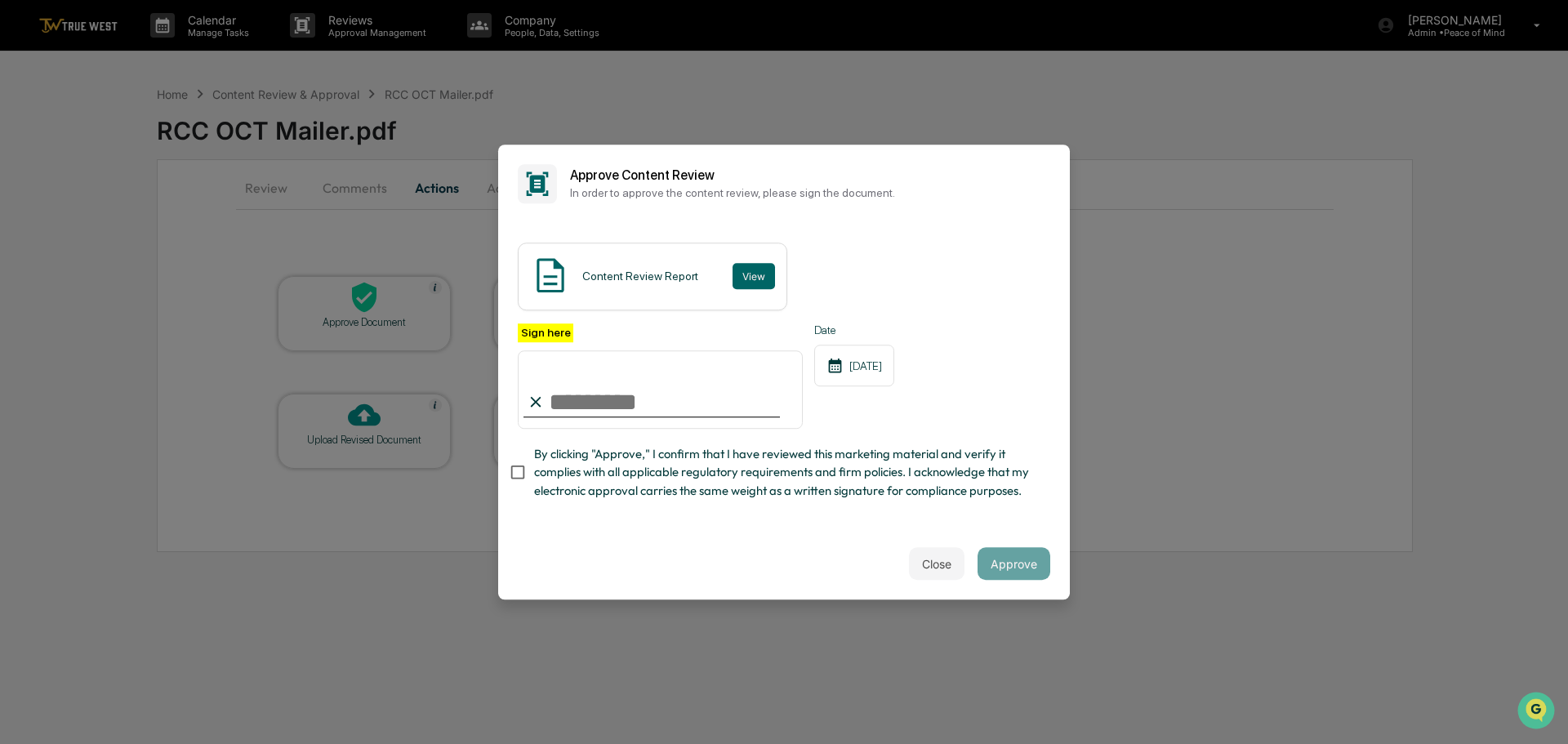
click at [613, 401] on input "Sign here" at bounding box center [660, 389] width 285 height 78
type input "**********"
drag, startPoint x: 1017, startPoint y: 568, endPoint x: 1324, endPoint y: 509, distance: 312.6
click at [1024, 568] on button "Approve" at bounding box center [1014, 563] width 73 height 33
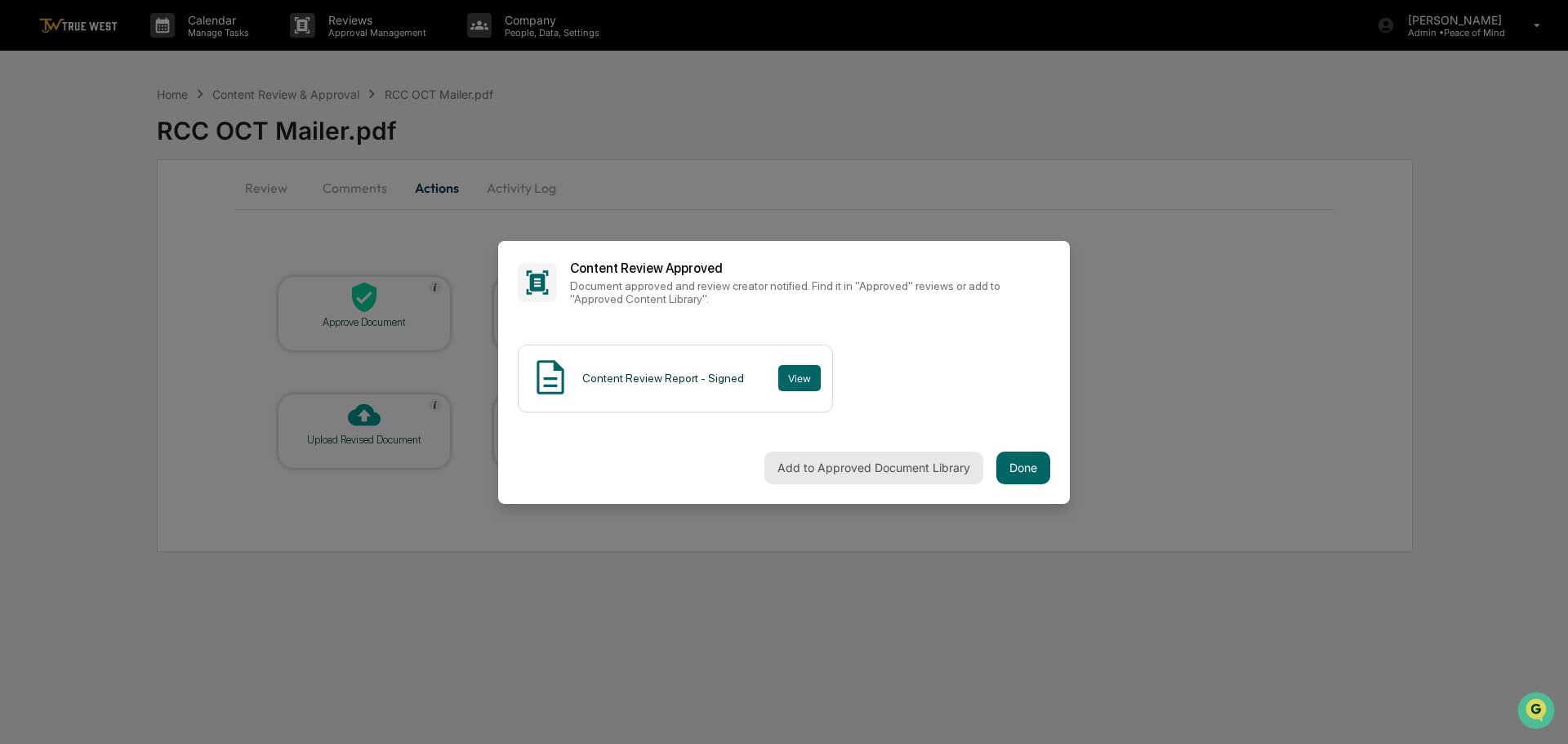
click at [859, 468] on button "Add to Approved Document Library" at bounding box center [874, 467] width 219 height 33
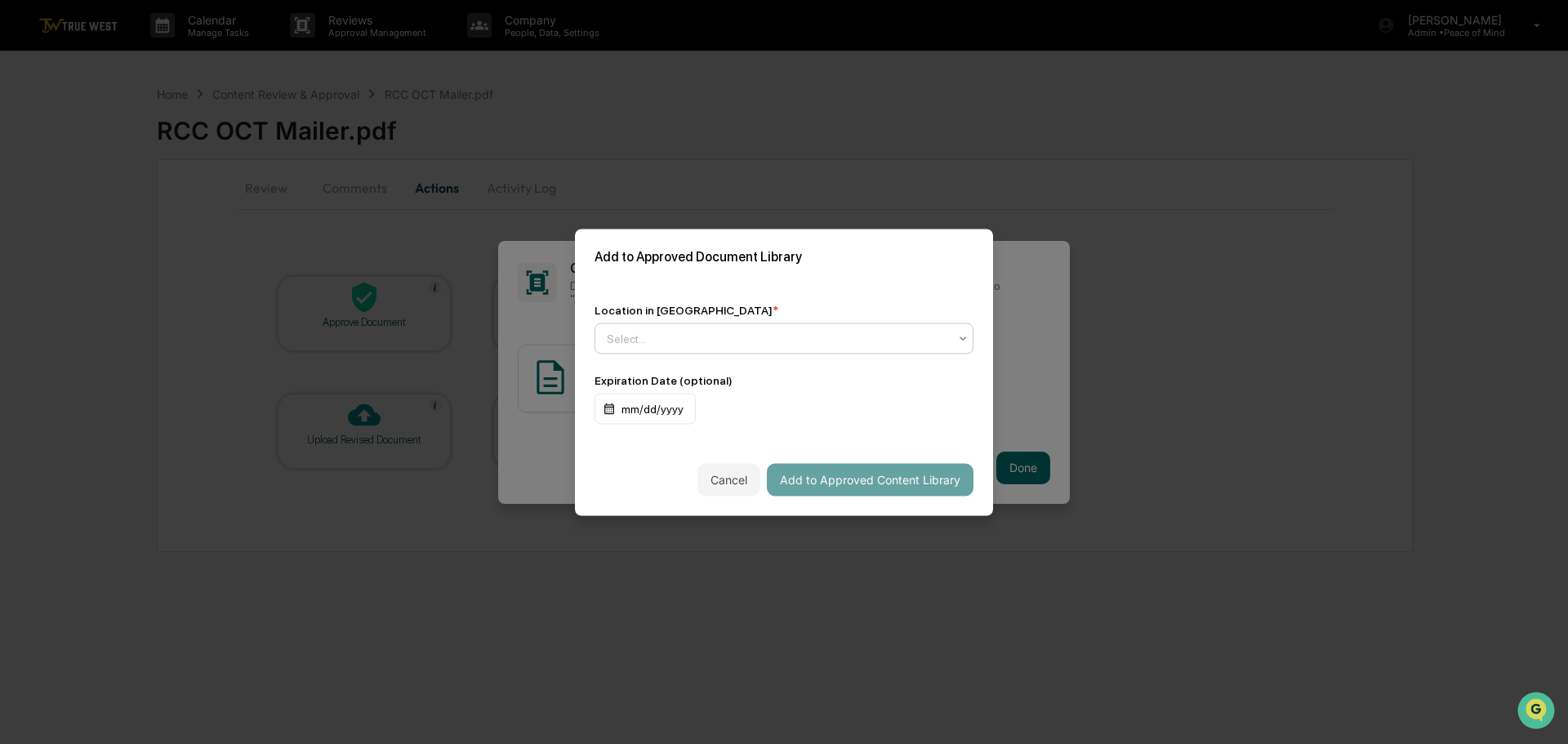
click at [776, 334] on div at bounding box center [777, 338] width 341 height 16
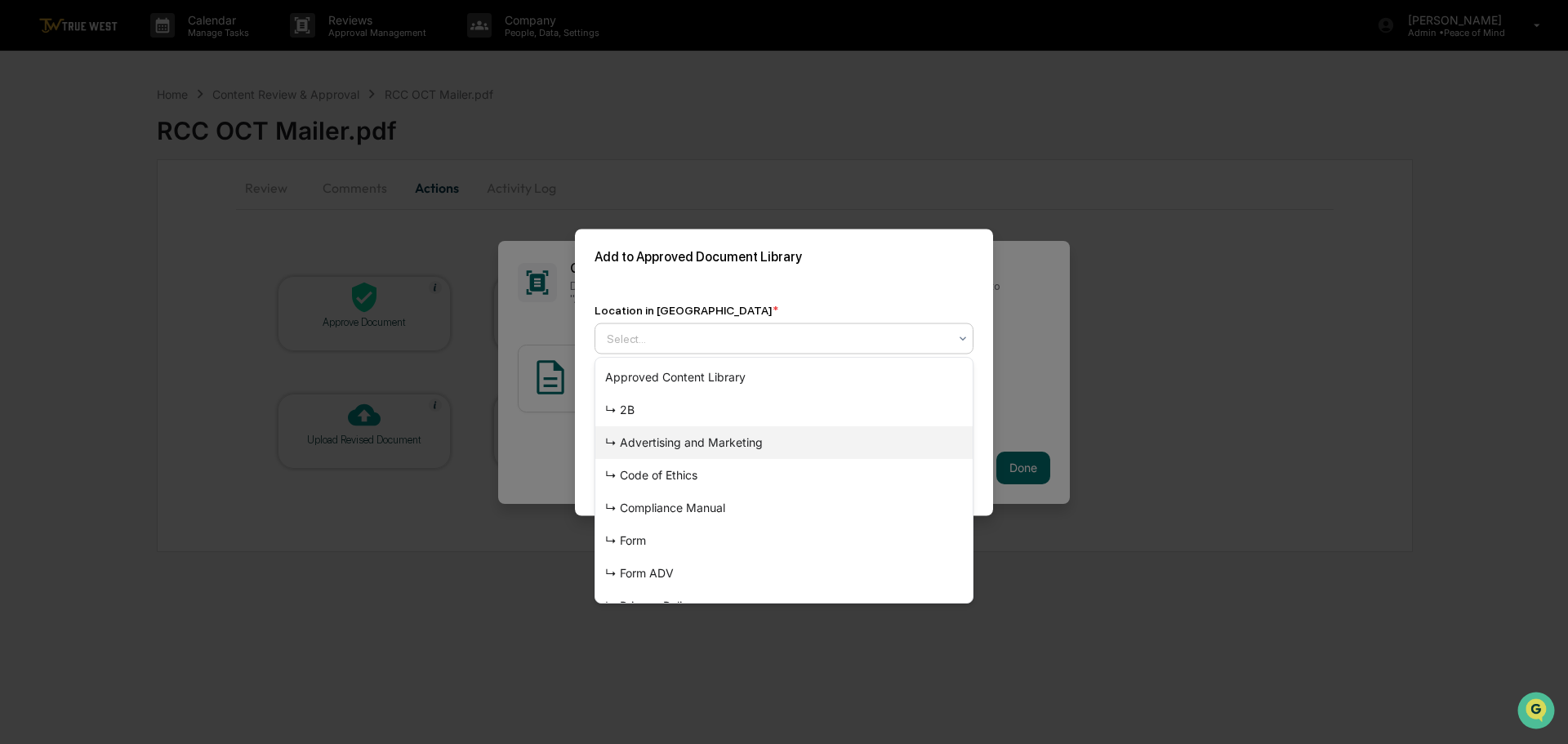
click at [721, 439] on div "↳ Advertising and Marketing" at bounding box center [784, 442] width 378 height 33
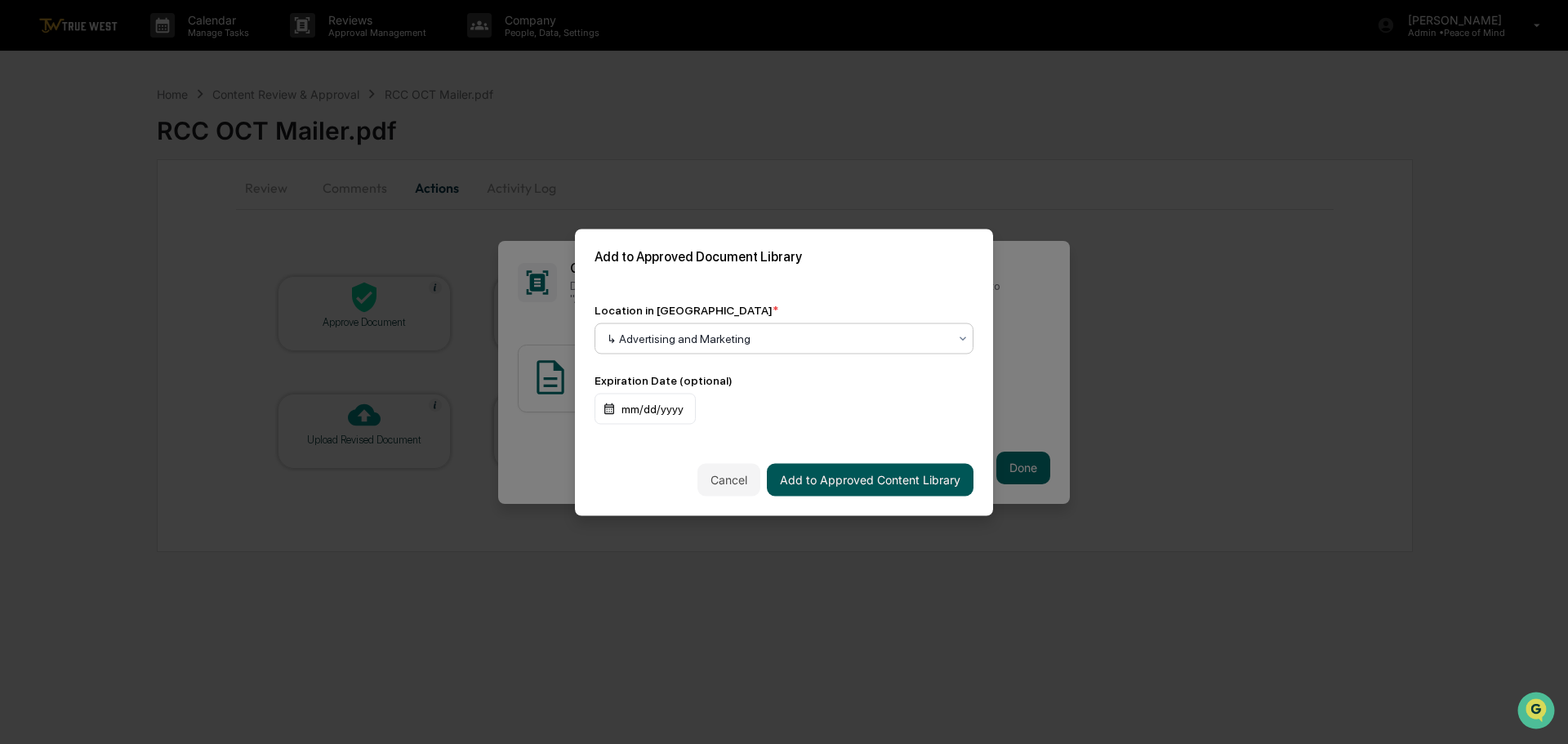
click at [836, 479] on button "Add to Approved Content Library" at bounding box center [871, 479] width 207 height 33
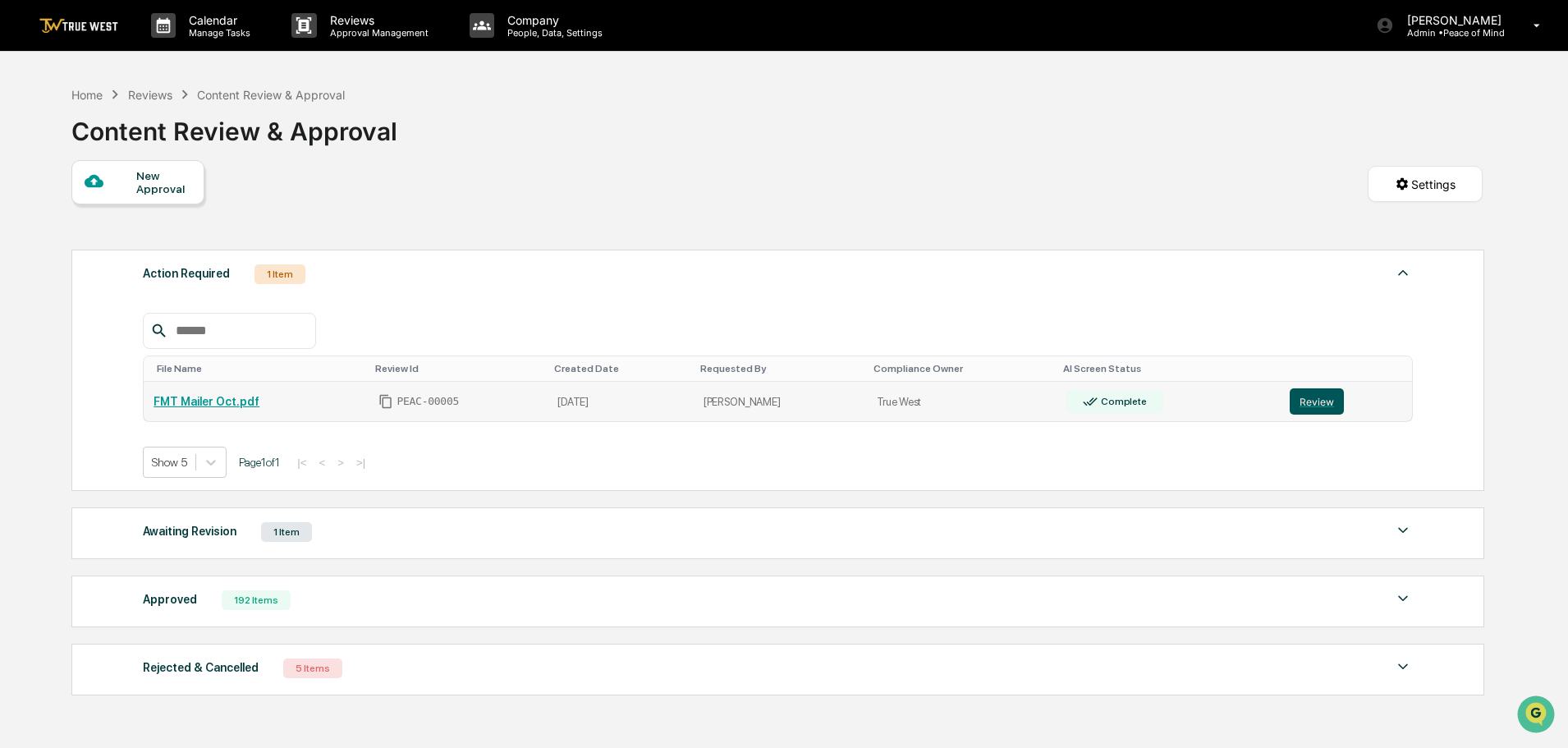
click at [1305, 401] on button "Review" at bounding box center [1316, 401] width 55 height 26
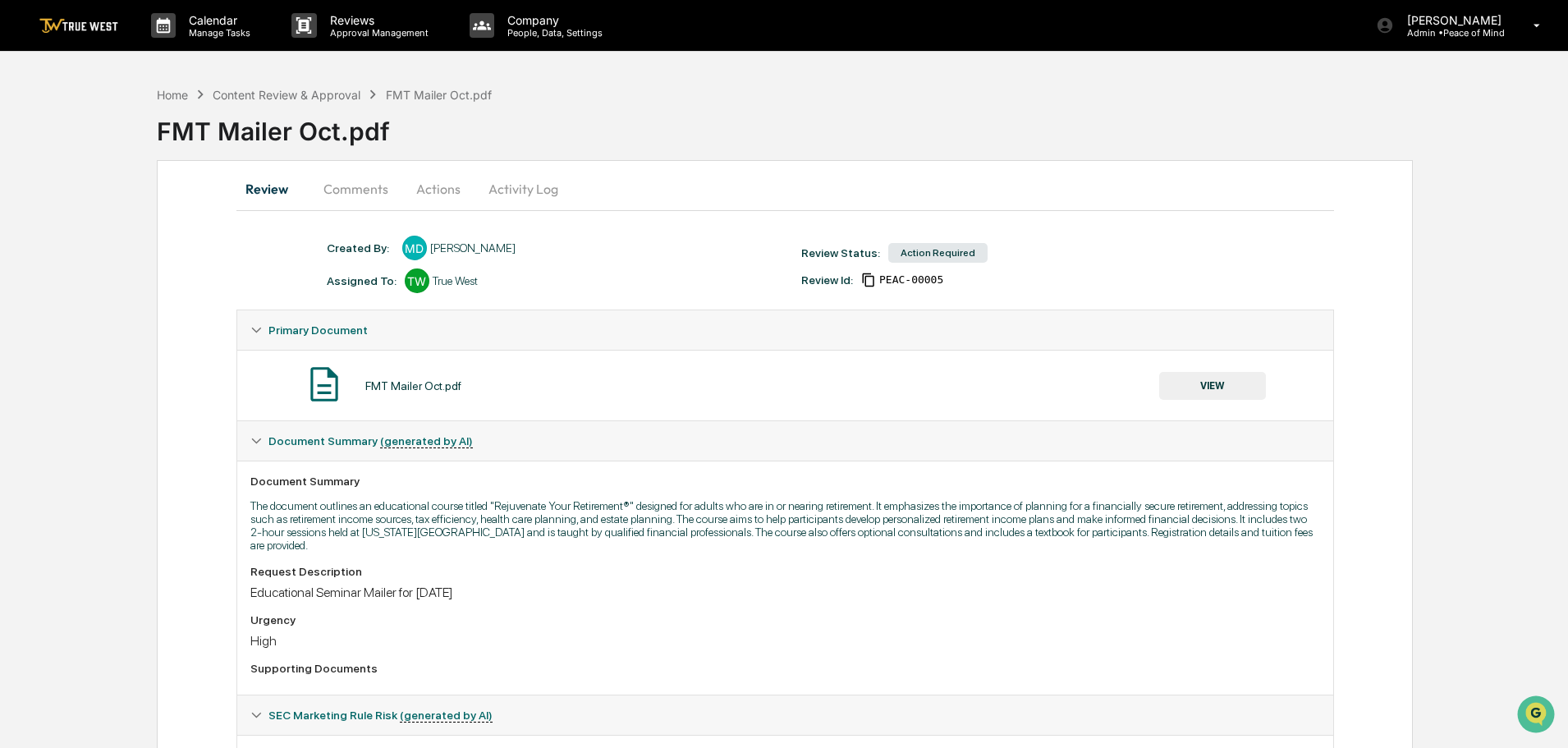
click at [1218, 382] on button "VIEW" at bounding box center [1212, 386] width 107 height 28
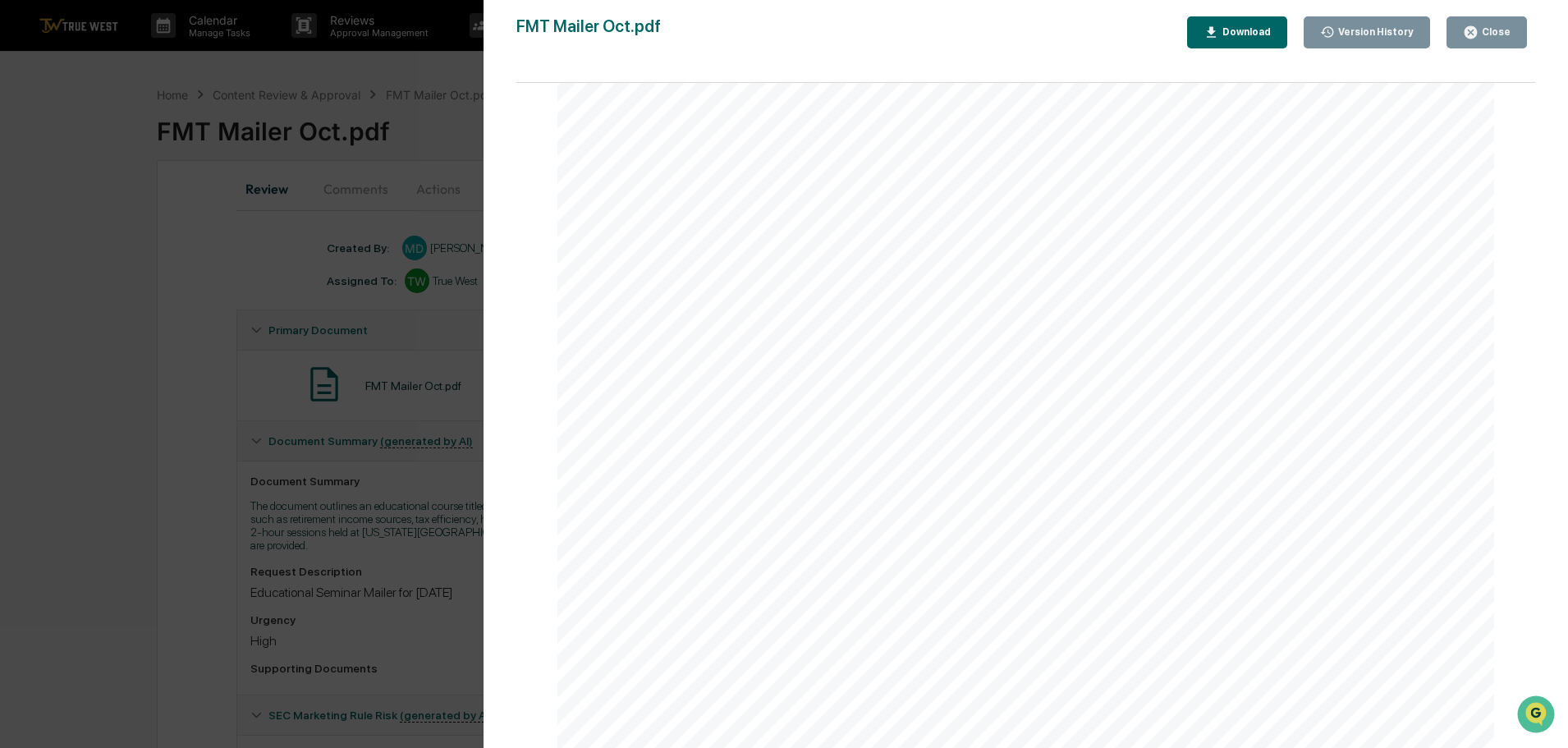
scroll to position [5500, 0]
click at [1236, 38] on div "Download" at bounding box center [1244, 32] width 52 height 11
click at [446, 72] on div "Version History [DATE] 01:58 PM [PERSON_NAME] FMT Mailer Oct.pdf Close Version …" at bounding box center [784, 374] width 1568 height 748
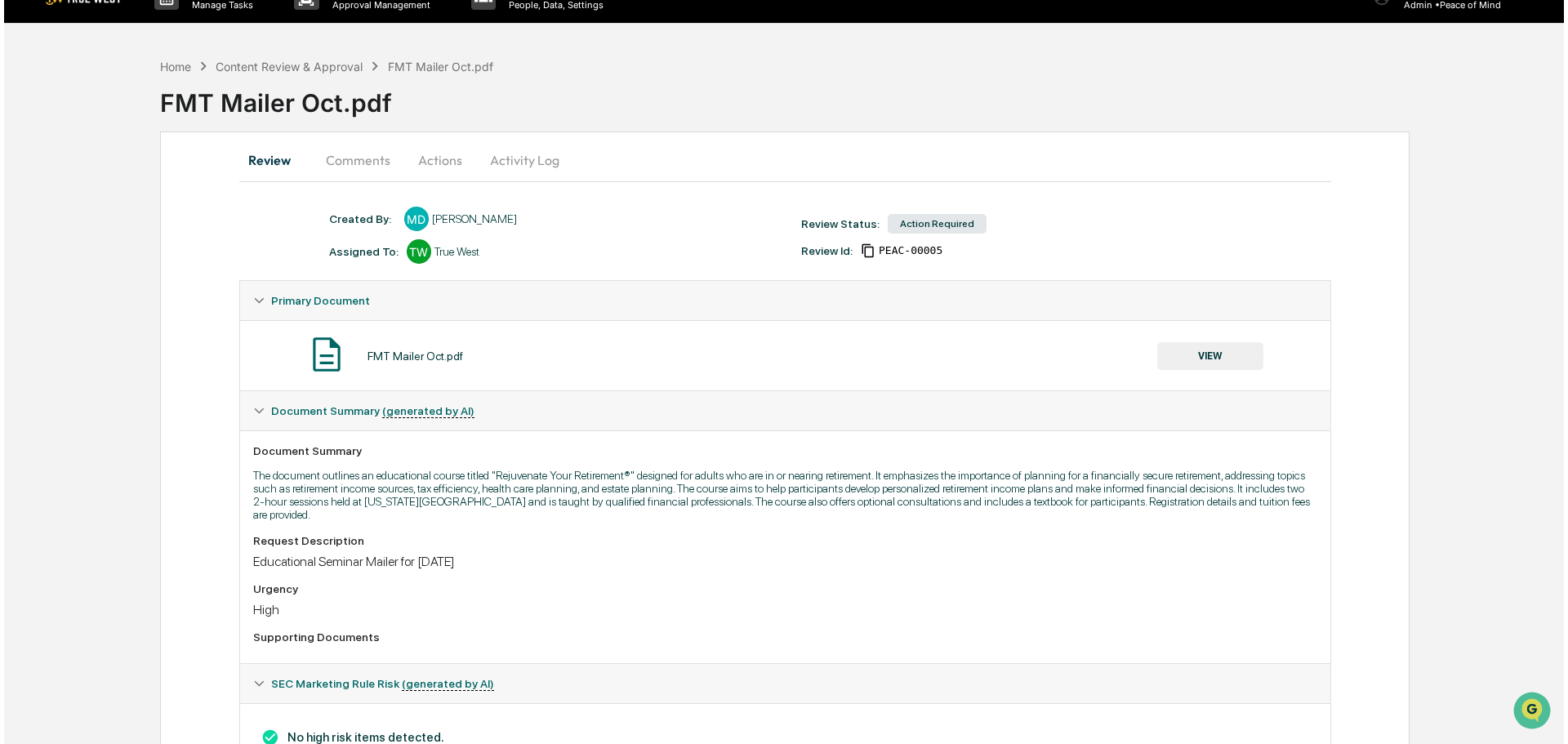
scroll to position [0, 0]
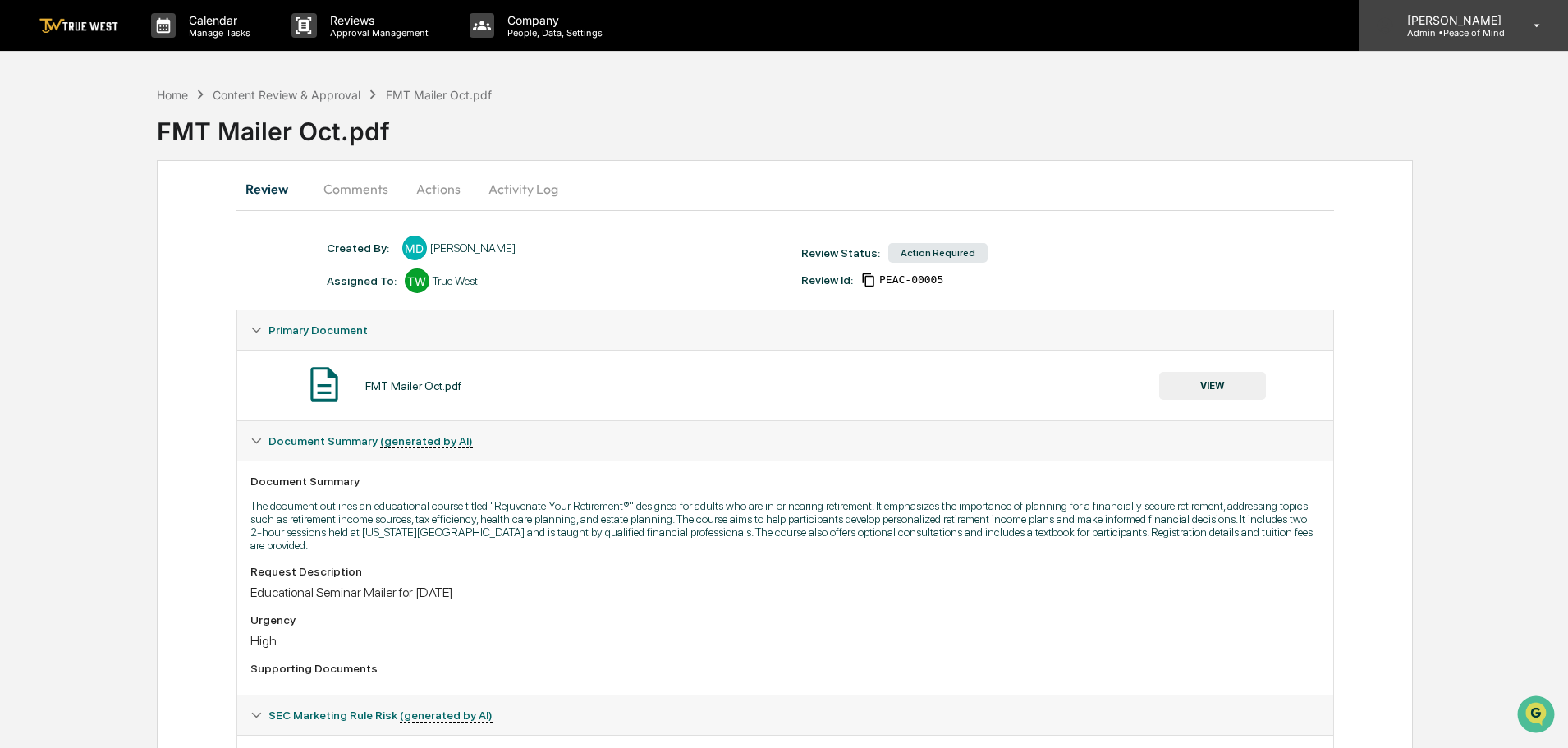
click at [1475, 32] on p "Admin • Peace of Mind" at bounding box center [1452, 32] width 116 height 11
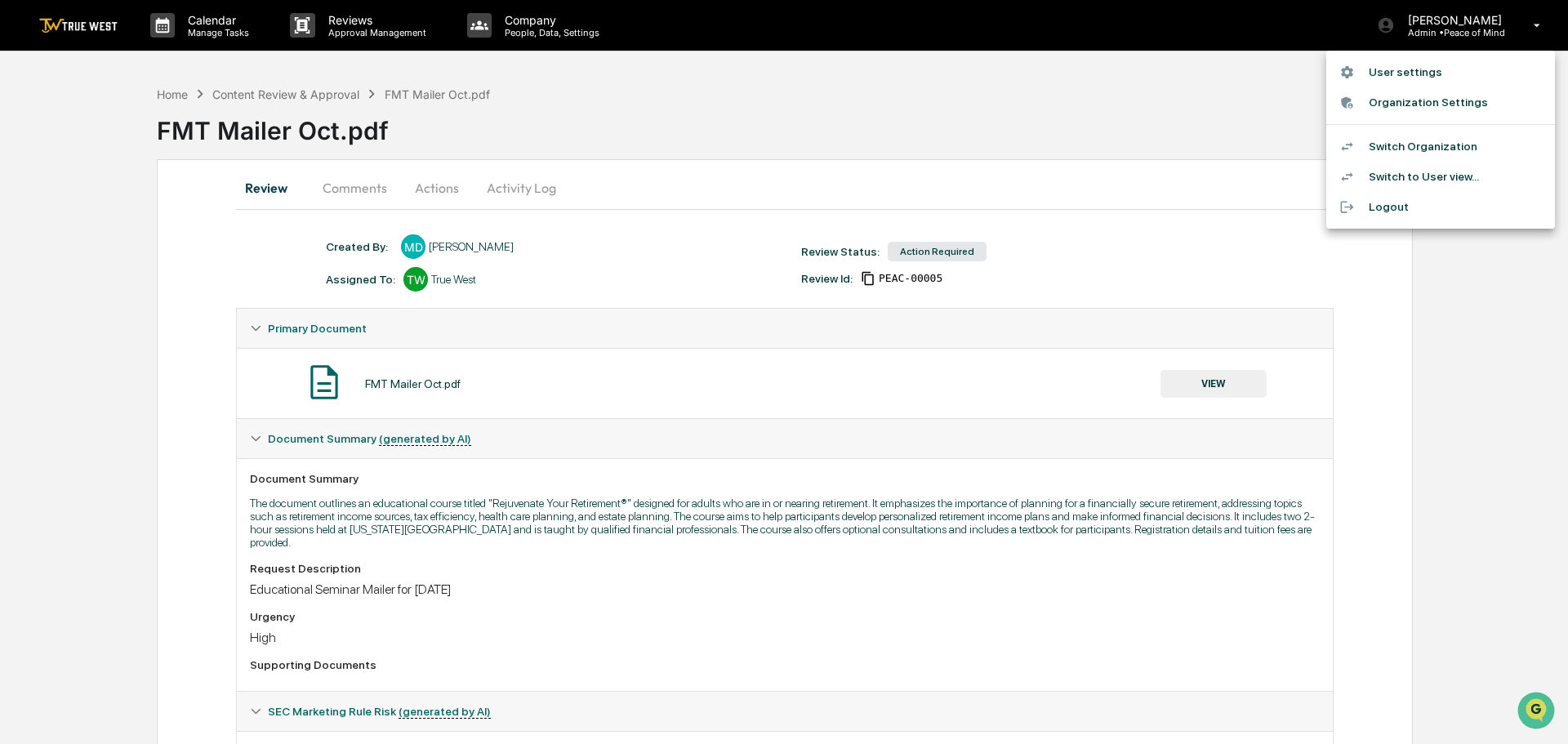
click at [1436, 148] on li "Switch Organization" at bounding box center [1441, 147] width 229 height 31
